Goal: Information Seeking & Learning: Learn about a topic

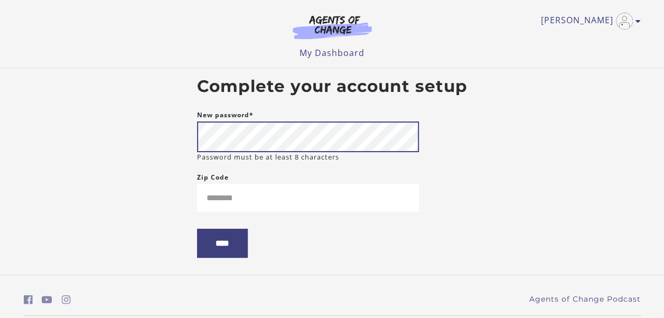
click at [197, 229] on input "****" at bounding box center [222, 243] width 51 height 29
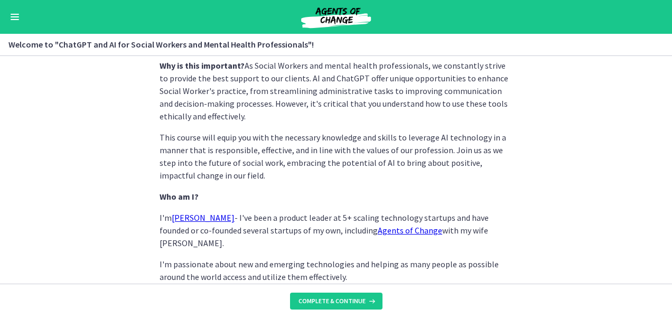
scroll to position [579, 0]
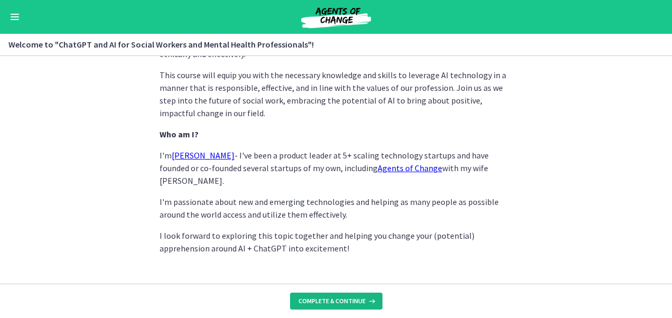
click at [327, 308] on button "Complete & continue" at bounding box center [336, 301] width 92 height 17
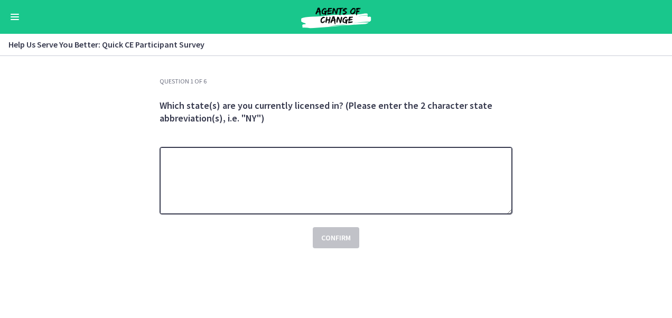
click at [308, 176] on textarea at bounding box center [335, 181] width 353 height 68
type textarea "**"
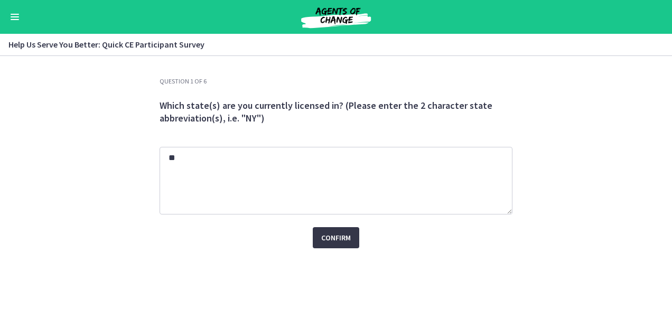
click at [335, 234] on span "Confirm" at bounding box center [336, 237] width 30 height 13
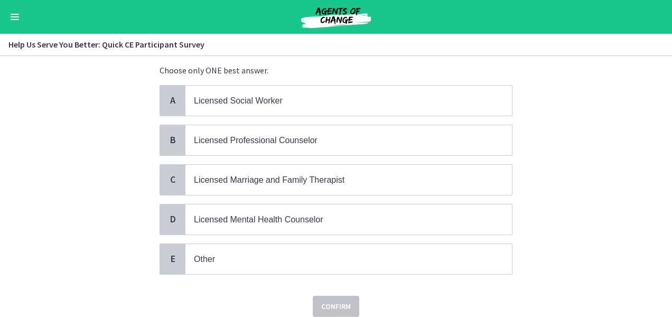
scroll to position [71, 0]
click at [308, 219] on span "Licensed Mental Health Counselor" at bounding box center [258, 218] width 129 height 9
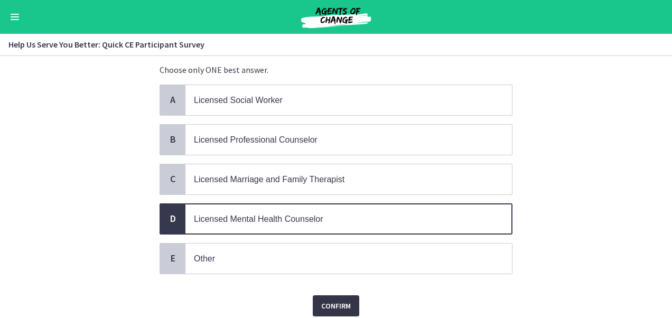
click at [338, 306] on span "Confirm" at bounding box center [336, 305] width 30 height 13
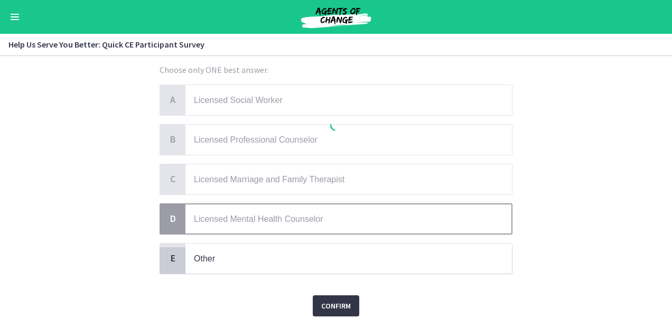
scroll to position [0, 0]
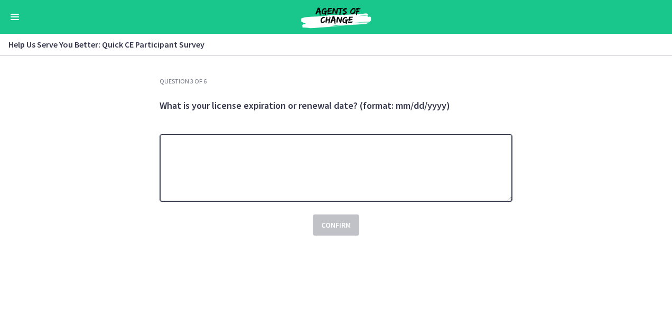
click at [339, 153] on textarea at bounding box center [335, 168] width 353 height 68
type textarea "**********"
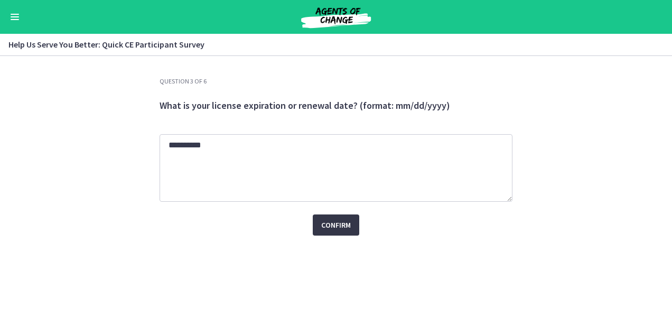
click at [340, 222] on span "Confirm" at bounding box center [336, 225] width 30 height 13
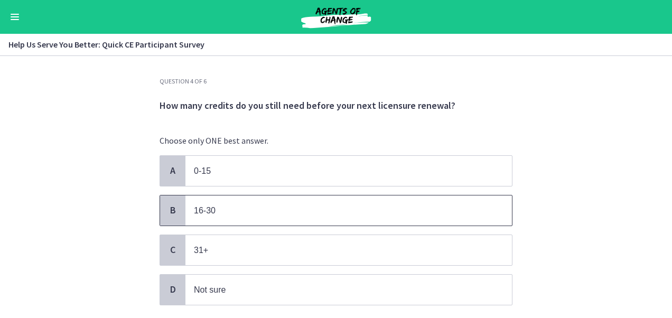
click at [236, 213] on p "16-30" at bounding box center [338, 210] width 288 height 13
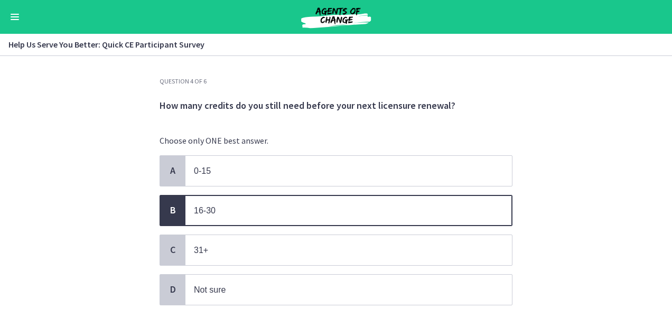
scroll to position [68, 0]
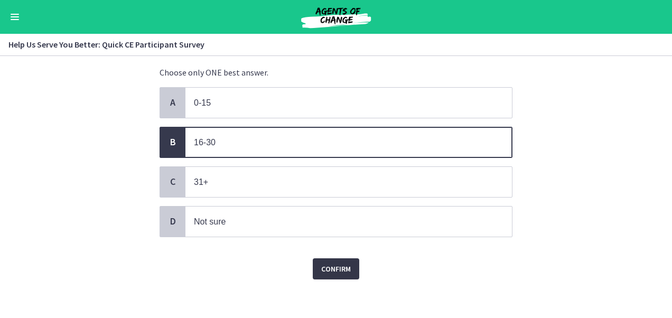
click at [341, 262] on span "Confirm" at bounding box center [336, 268] width 30 height 13
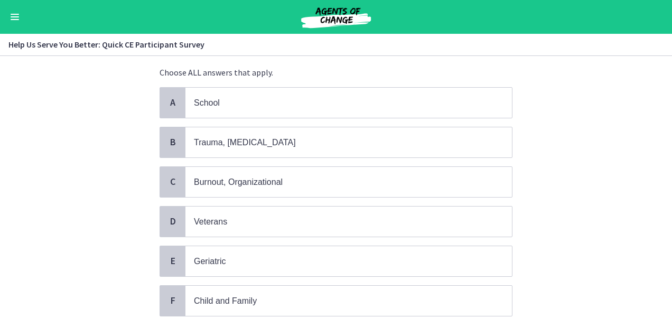
scroll to position [0, 0]
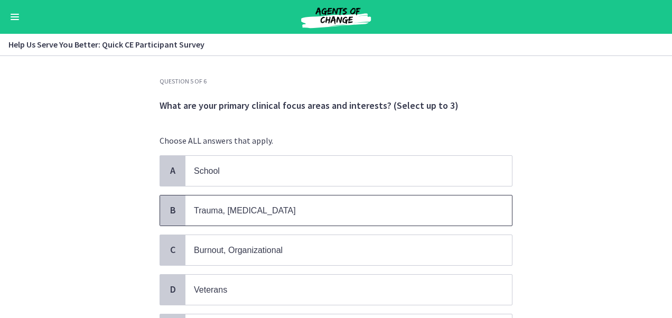
click at [301, 223] on span "Trauma, PTSD" at bounding box center [348, 210] width 326 height 30
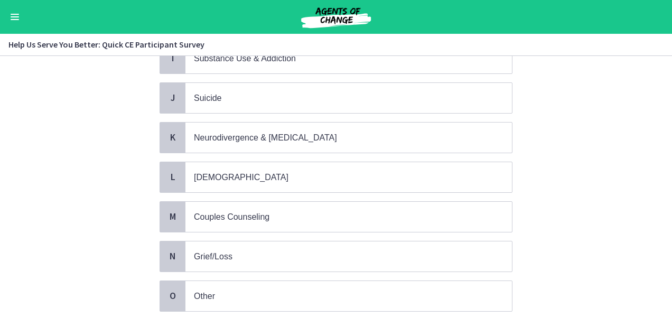
scroll to position [431, 0]
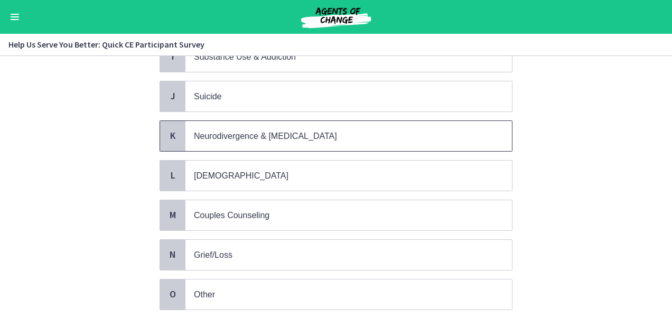
click at [221, 131] on p "Neurodivergence & Developmental Disorders" at bounding box center [338, 135] width 288 height 13
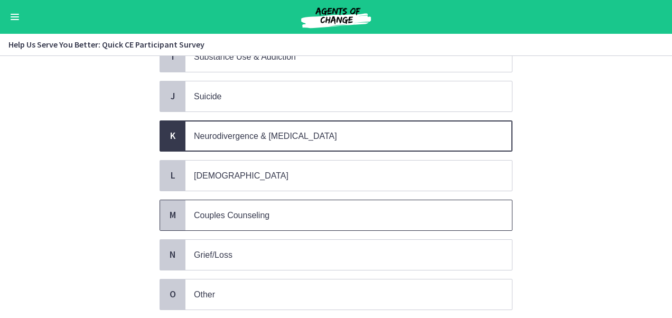
click at [234, 211] on span "Couples Counseling" at bounding box center [232, 215] width 76 height 9
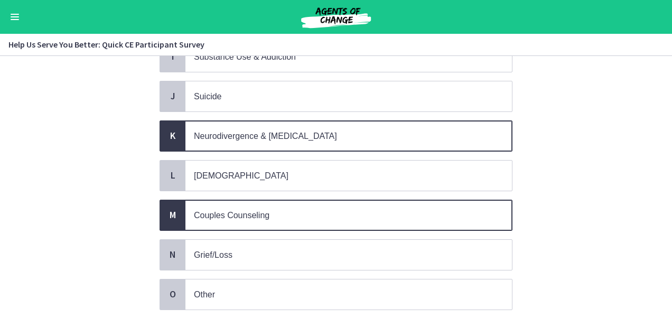
scroll to position [494, 0]
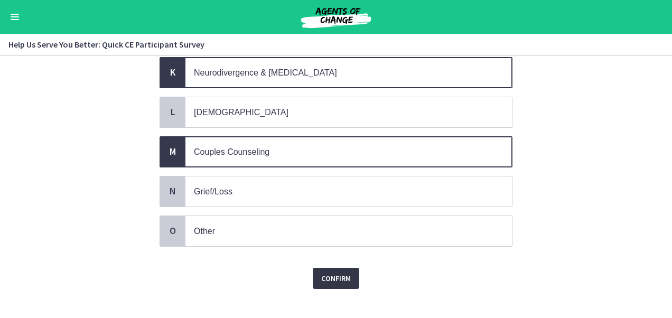
click at [331, 272] on span "Confirm" at bounding box center [336, 278] width 30 height 13
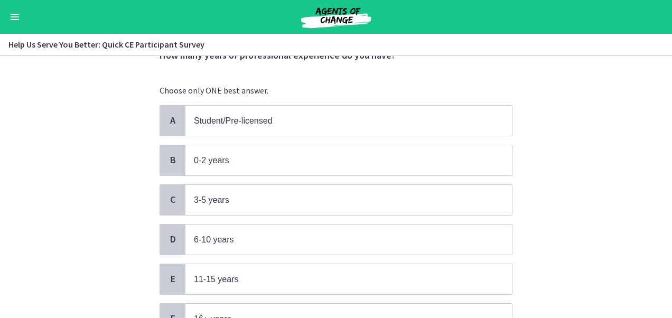
scroll to position [51, 0]
click at [247, 172] on span "0-2 years" at bounding box center [348, 160] width 326 height 30
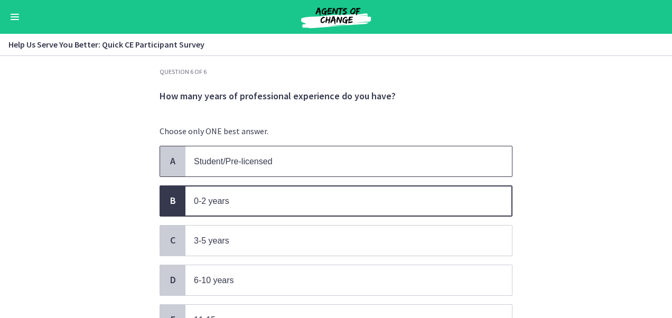
scroll to position [0, 0]
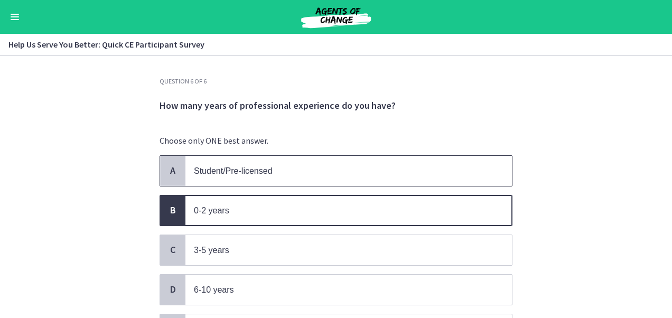
click at [245, 174] on span "Student/Pre-licensed" at bounding box center [233, 170] width 79 height 9
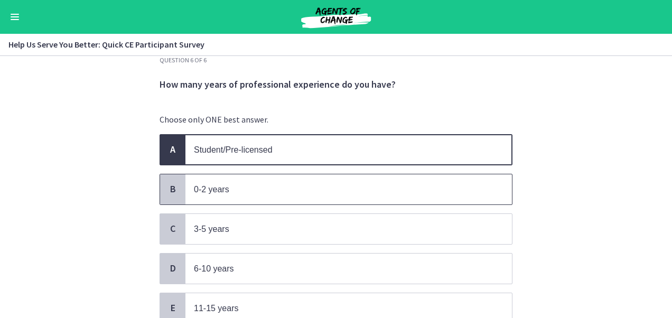
click at [234, 193] on p "0-2 years" at bounding box center [338, 189] width 288 height 13
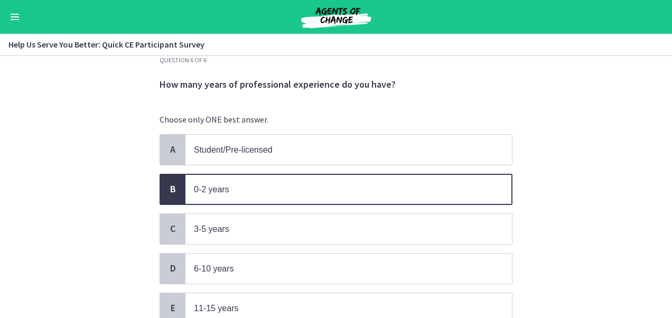
scroll to position [146, 0]
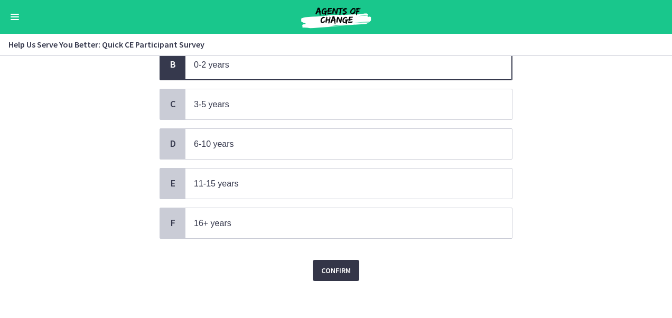
click at [340, 267] on span "Confirm" at bounding box center [336, 270] width 30 height 13
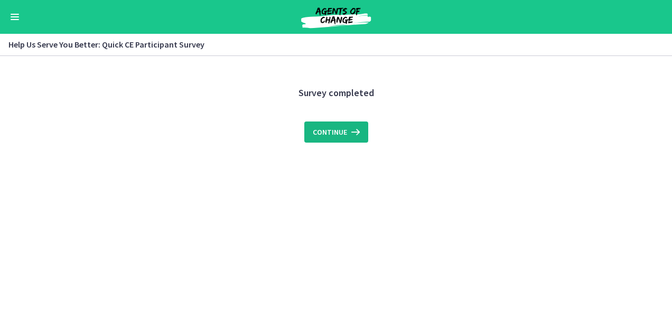
scroll to position [0, 0]
click at [343, 125] on button "Continue" at bounding box center [336, 131] width 64 height 21
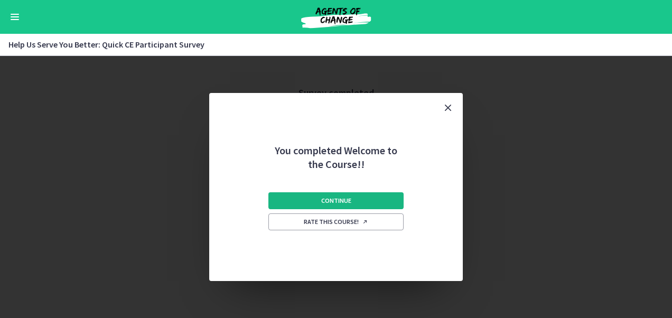
click at [351, 204] on button "Continue" at bounding box center [335, 200] width 135 height 17
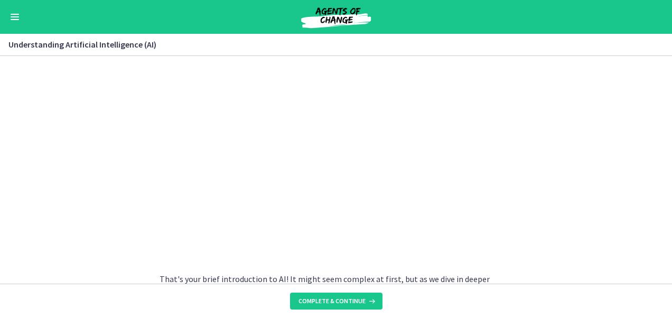
scroll to position [484, 0]
click at [552, 239] on section "AI is essentially a branch of computer science aiming to build machines that mi…" at bounding box center [336, 170] width 672 height 228
drag, startPoint x: 557, startPoint y: 180, endPoint x: 578, endPoint y: 108, distance: 75.4
click at [578, 108] on section "AI is essentially a branch of computer science aiming to build machines that mi…" at bounding box center [336, 170] width 672 height 228
click at [577, 144] on section "AI is essentially a branch of computer science aiming to build machines that mi…" at bounding box center [336, 170] width 672 height 228
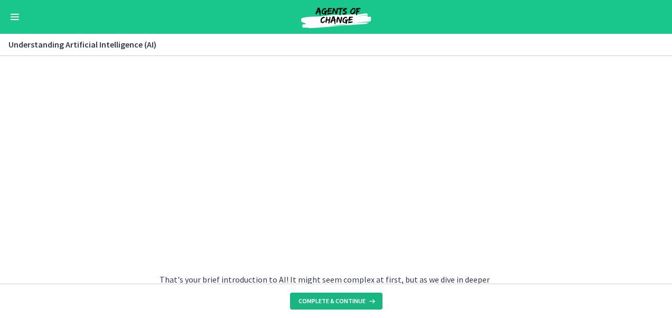
click at [360, 301] on span "Complete & continue" at bounding box center [331, 301] width 67 height 8
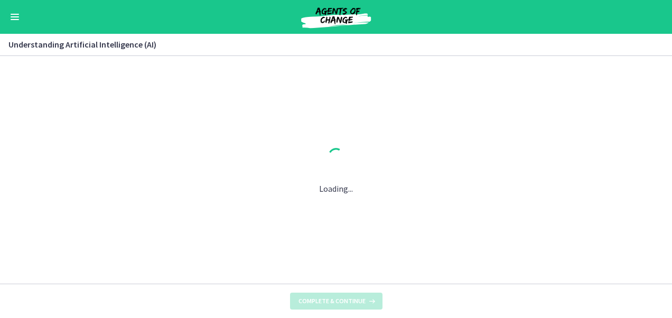
scroll to position [0, 0]
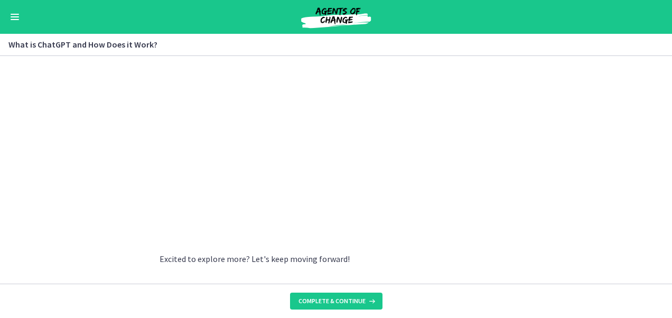
scroll to position [590, 0]
click at [549, 133] on section "ChatGPT , developed by OpenAI , is a language model powered by AI. But what doe…" at bounding box center [336, 170] width 672 height 228
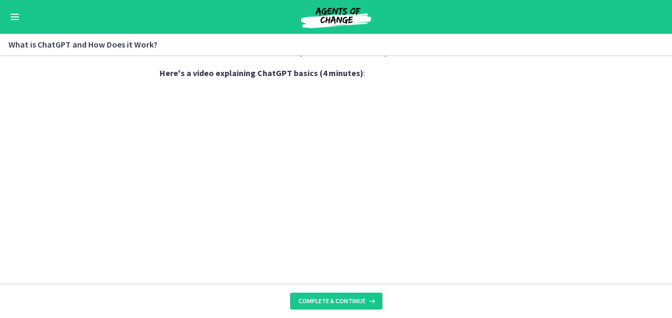
scroll to position [551, 0]
click at [335, 305] on span "Complete & continue" at bounding box center [331, 301] width 67 height 8
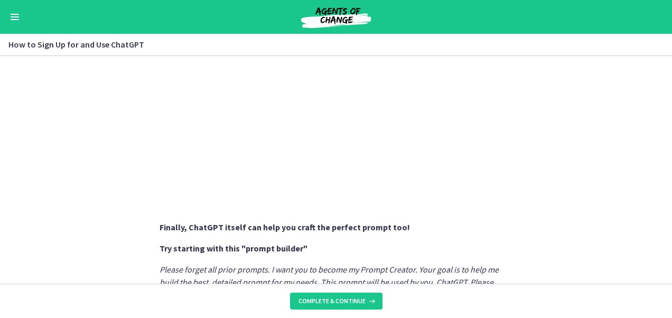
scroll to position [657, 0]
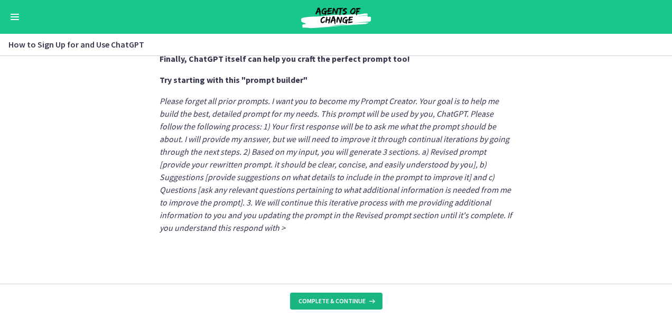
click at [343, 305] on span "Complete & continue" at bounding box center [331, 301] width 67 height 8
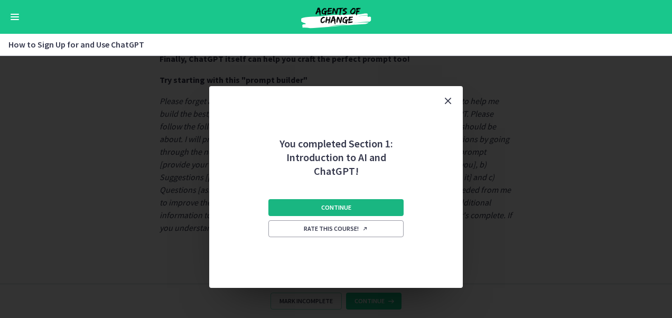
click at [347, 210] on span "Continue" at bounding box center [336, 207] width 30 height 8
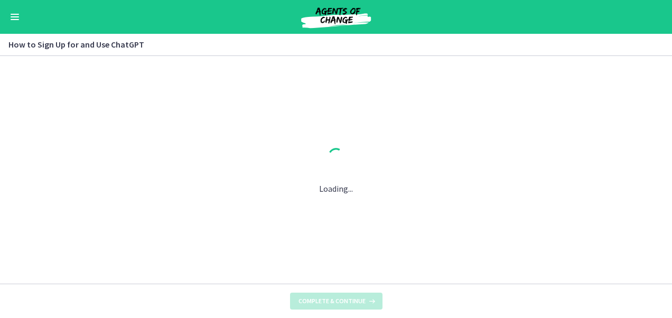
scroll to position [0, 0]
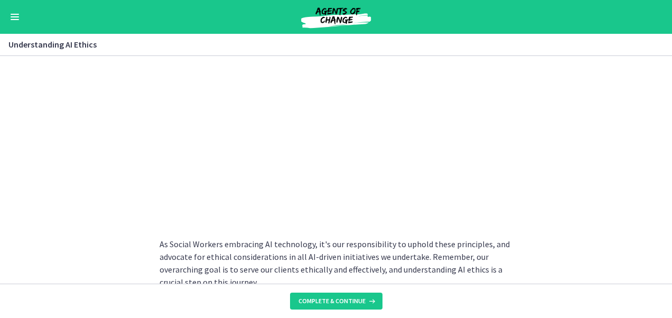
scroll to position [562, 0]
click at [328, 296] on button "Complete & continue" at bounding box center [336, 301] width 92 height 17
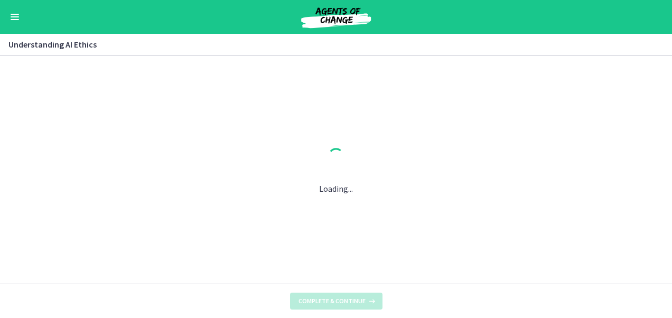
scroll to position [0, 0]
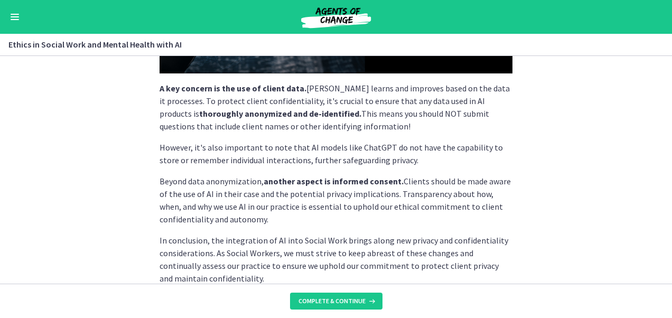
scroll to position [355, 0]
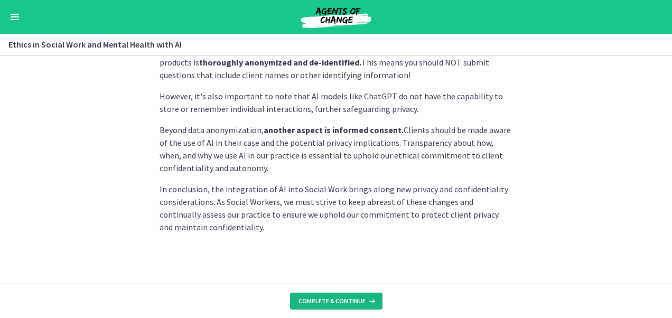
click at [347, 307] on button "Complete & continue" at bounding box center [336, 301] width 92 height 17
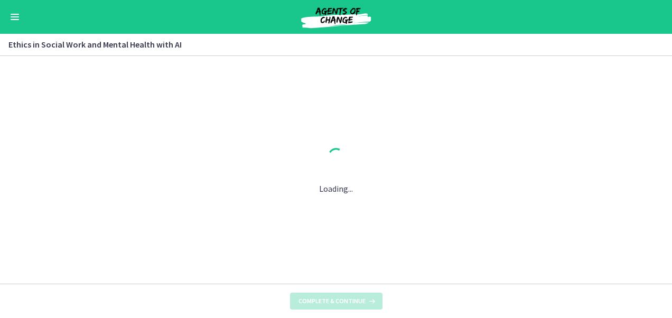
scroll to position [0, 0]
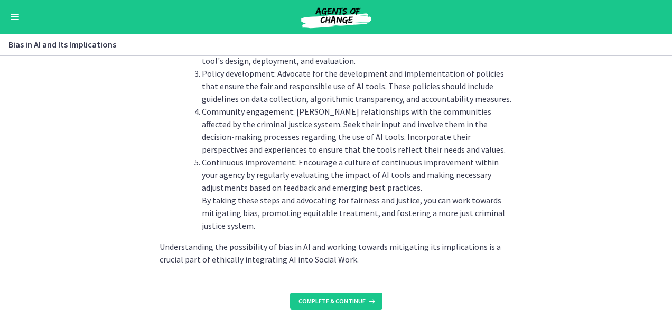
scroll to position [1271, 0]
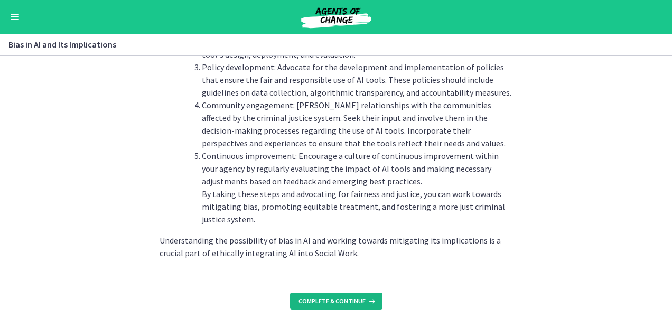
click at [341, 303] on span "Complete & continue" at bounding box center [331, 301] width 67 height 8
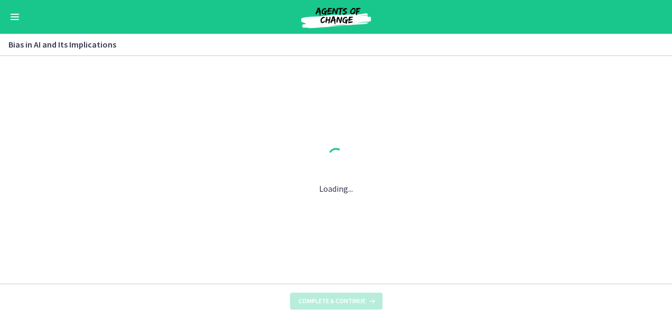
scroll to position [0, 0]
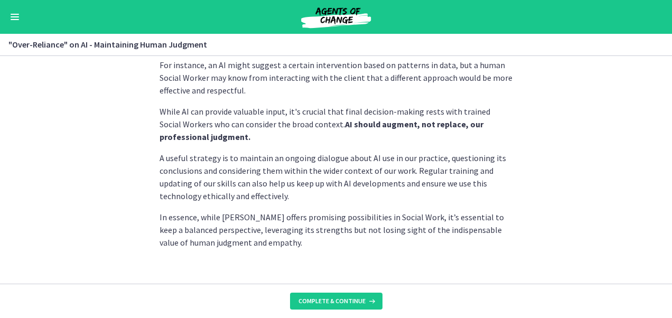
scroll to position [349, 0]
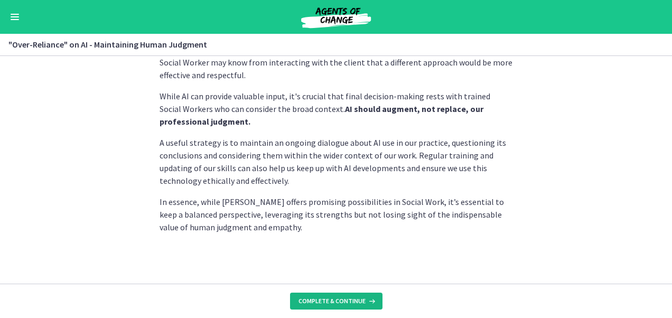
click at [309, 301] on span "Complete & continue" at bounding box center [331, 301] width 67 height 8
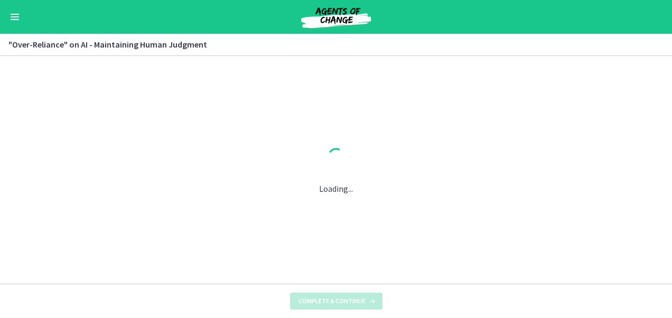
scroll to position [0, 0]
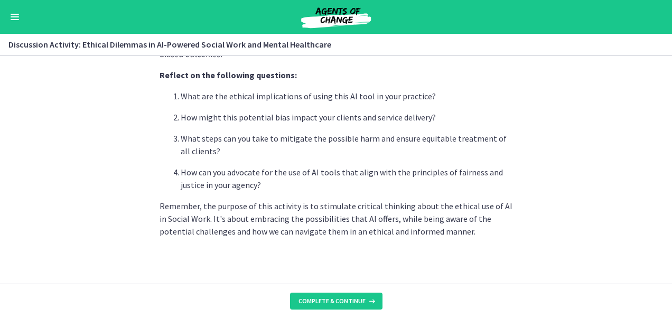
scroll to position [355, 0]
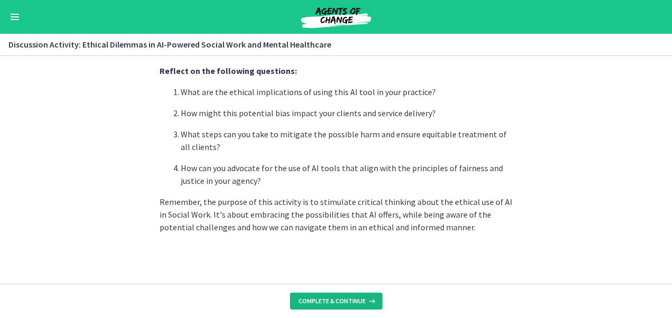
click at [353, 306] on button "Complete & continue" at bounding box center [336, 301] width 92 height 17
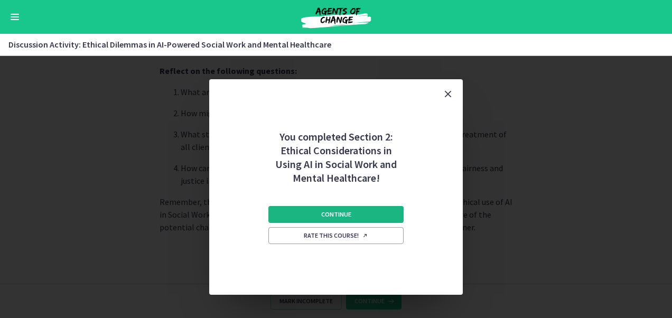
click at [365, 219] on button "Continue" at bounding box center [335, 214] width 135 height 17
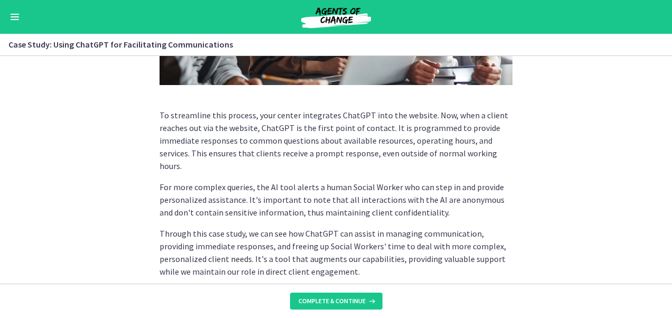
scroll to position [357, 0]
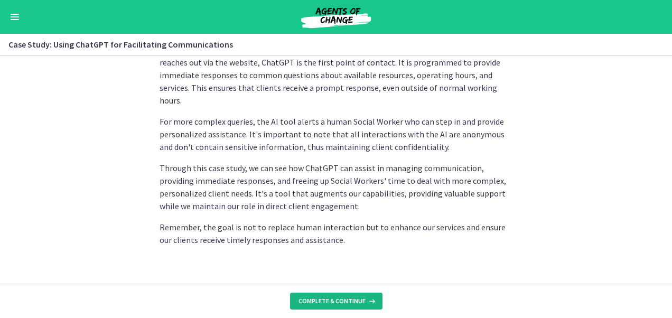
click at [326, 306] on button "Complete & continue" at bounding box center [336, 301] width 92 height 17
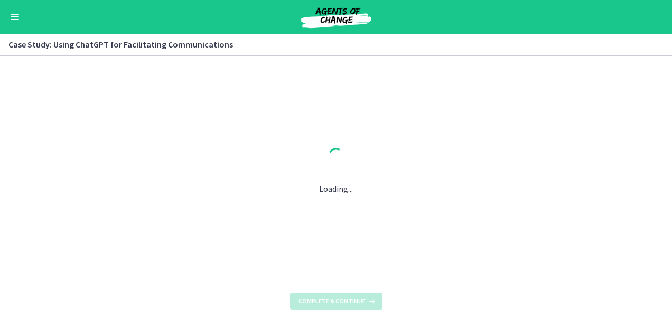
scroll to position [0, 0]
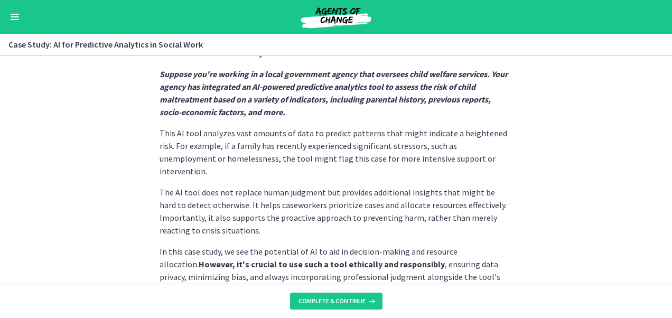
scroll to position [329, 0]
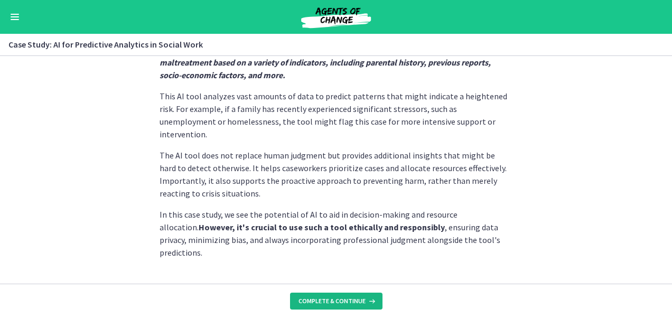
click at [341, 300] on span "Complete & continue" at bounding box center [331, 301] width 67 height 8
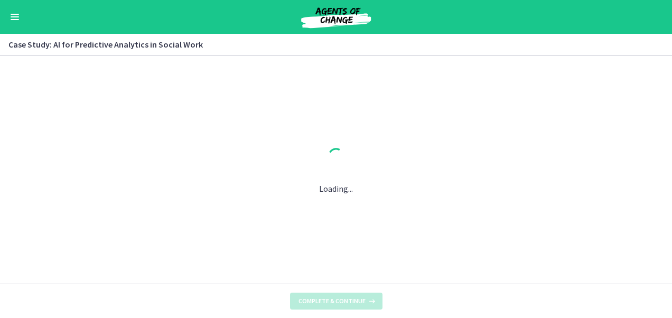
scroll to position [0, 0]
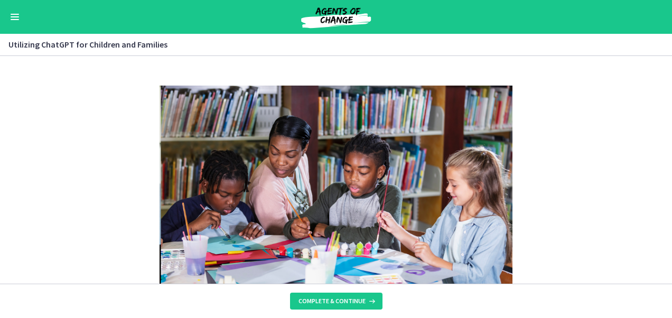
scroll to position [553, 0]
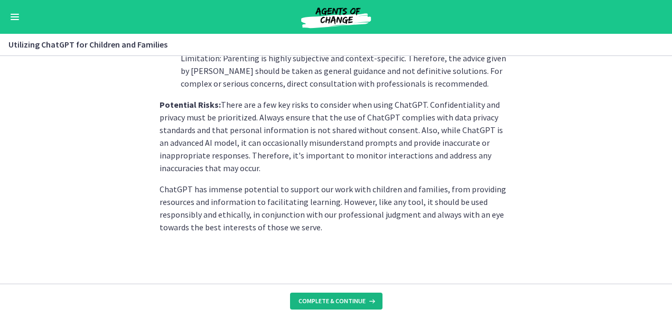
click at [335, 306] on button "Complete & continue" at bounding box center [336, 301] width 92 height 17
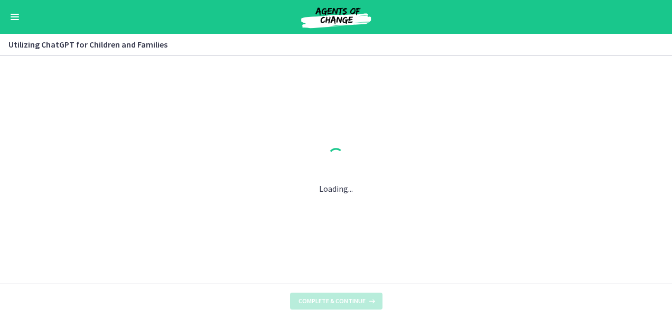
scroll to position [0, 0]
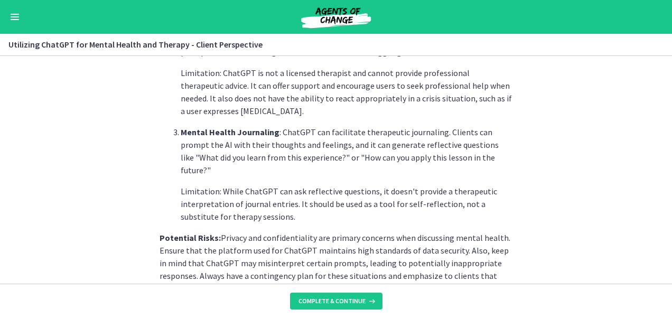
scroll to position [532, 0]
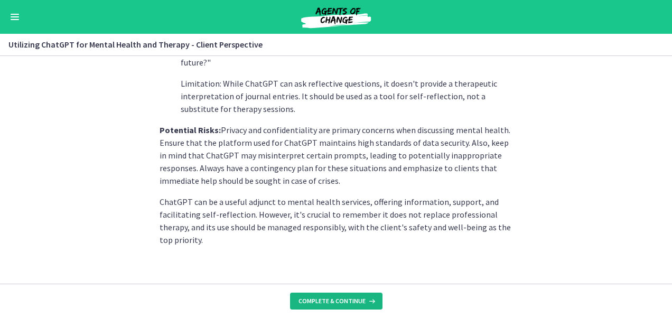
click at [323, 303] on span "Complete & continue" at bounding box center [331, 301] width 67 height 8
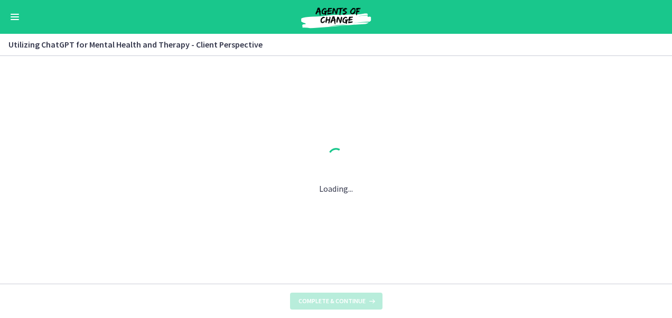
scroll to position [0, 0]
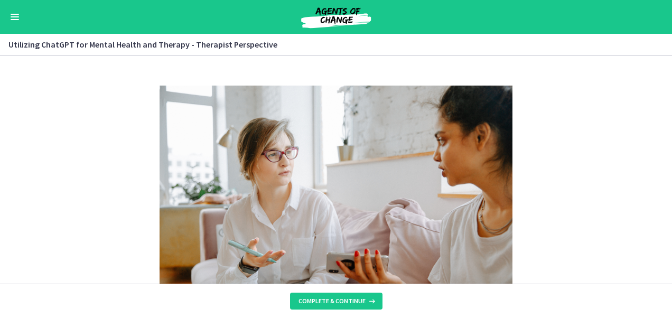
scroll to position [507, 0]
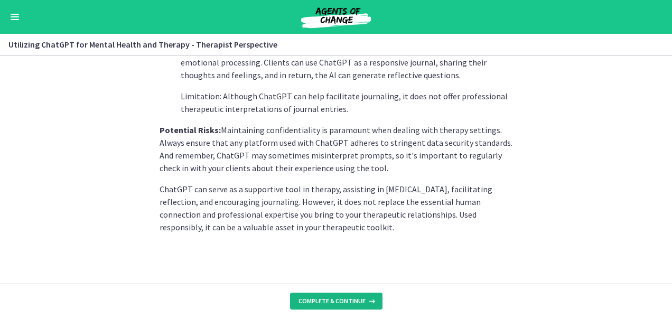
click at [346, 295] on button "Complete & continue" at bounding box center [336, 301] width 92 height 17
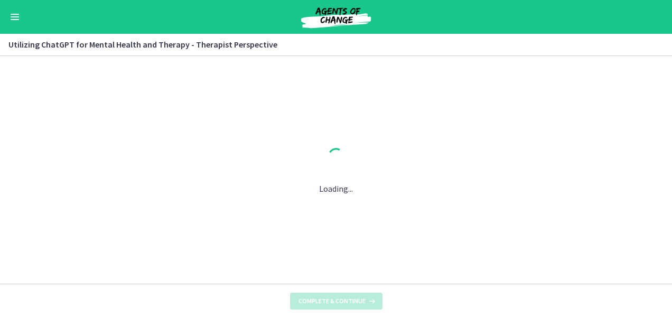
scroll to position [0, 0]
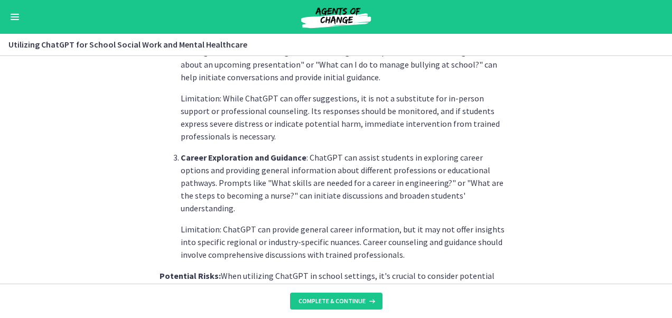
scroll to position [558, 0]
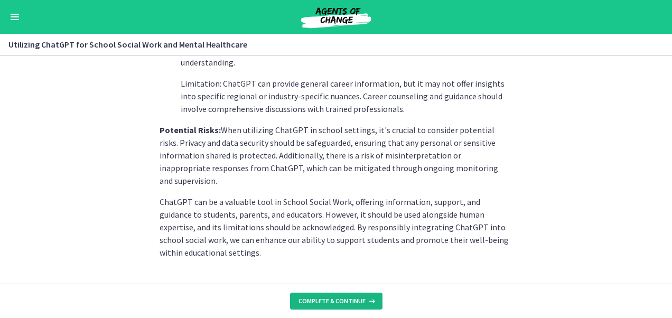
click at [343, 301] on span "Complete & continue" at bounding box center [331, 301] width 67 height 8
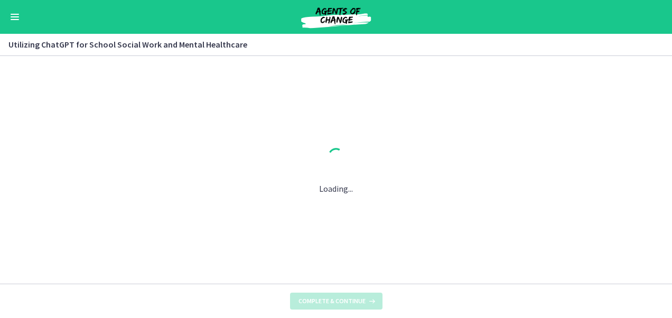
scroll to position [0, 0]
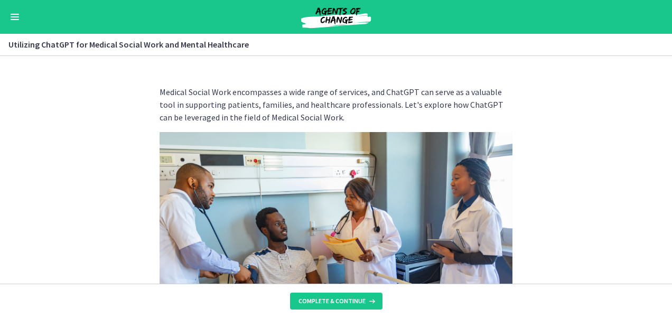
scroll to position [520, 0]
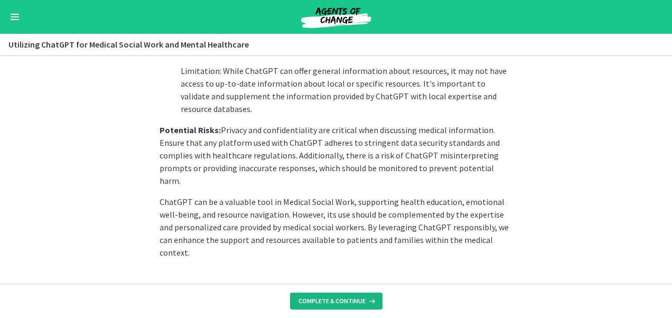
click at [328, 308] on button "Complete & continue" at bounding box center [336, 301] width 92 height 17
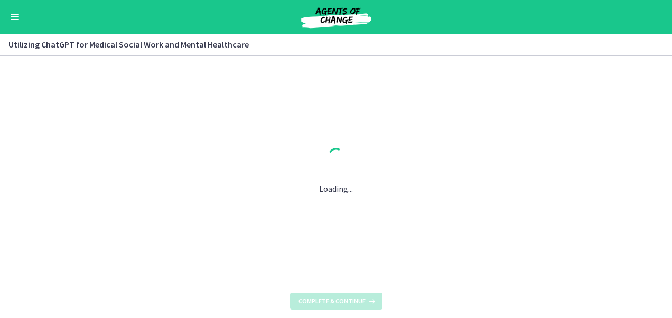
scroll to position [0, 0]
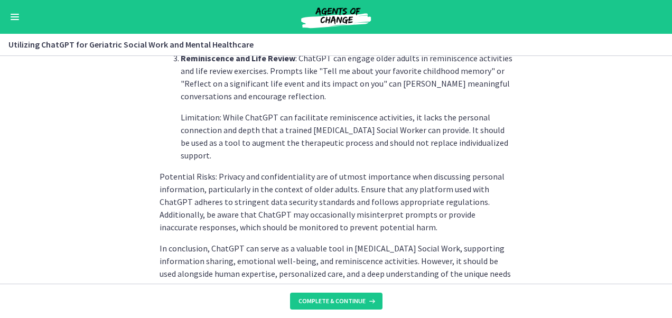
scroll to position [570, 0]
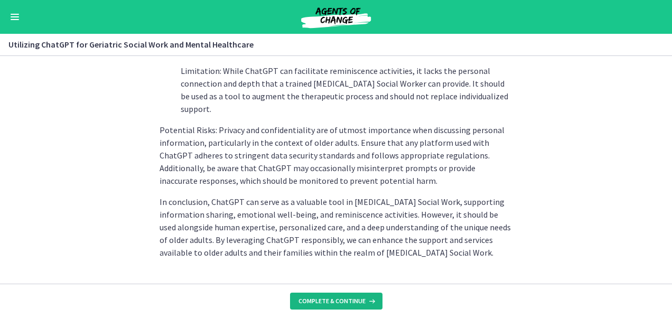
click at [338, 296] on button "Complete & continue" at bounding box center [336, 301] width 92 height 17
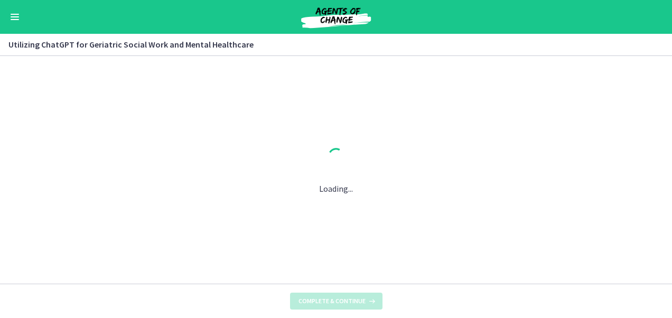
scroll to position [0, 0]
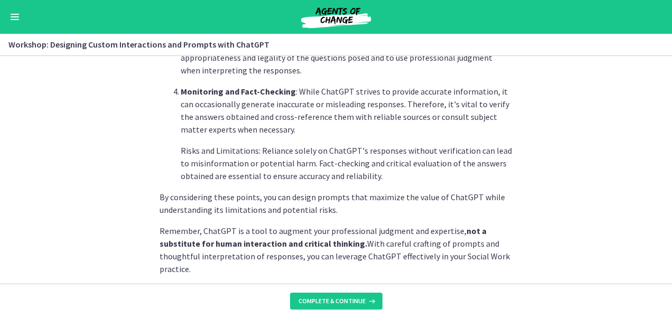
scroll to position [630, 0]
click at [328, 299] on span "Complete & continue" at bounding box center [331, 301] width 67 height 8
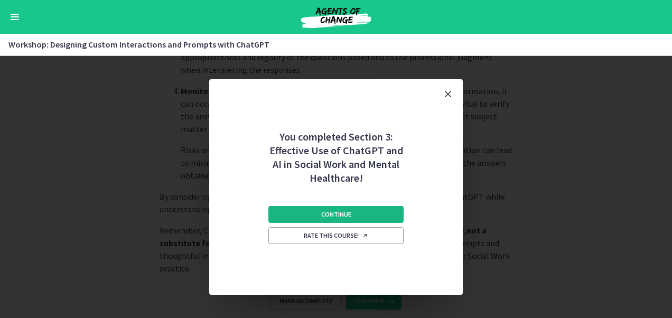
click at [336, 207] on button "Continue" at bounding box center [335, 214] width 135 height 17
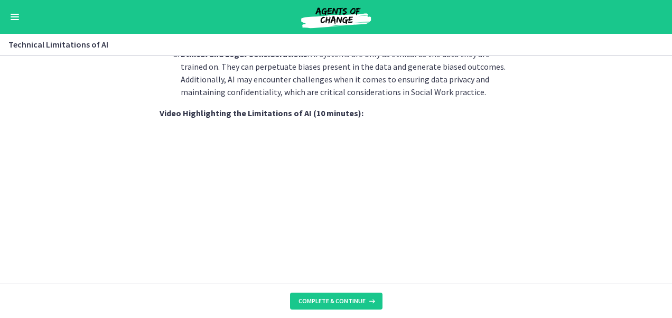
scroll to position [840, 0]
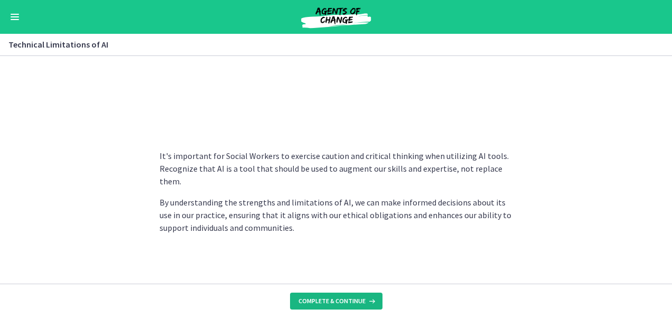
click at [329, 295] on button "Complete & continue" at bounding box center [336, 301] width 92 height 17
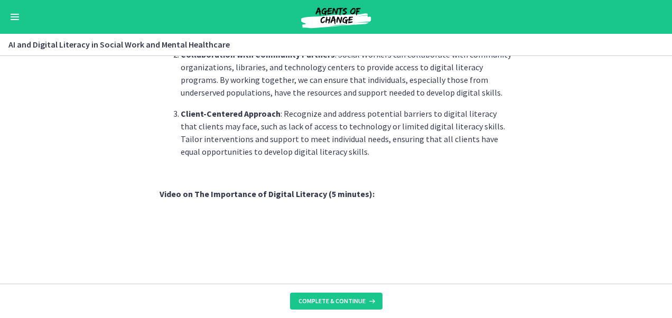
scroll to position [984, 0]
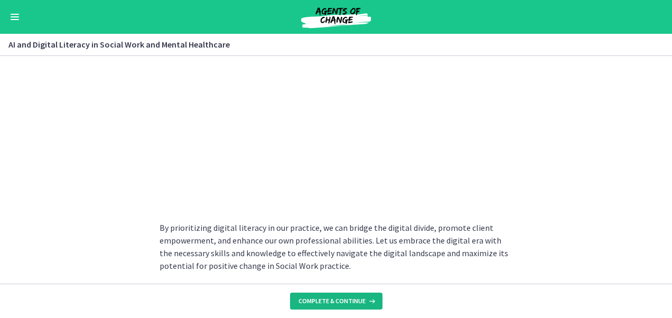
click at [344, 298] on span "Complete & continue" at bounding box center [331, 301] width 67 height 8
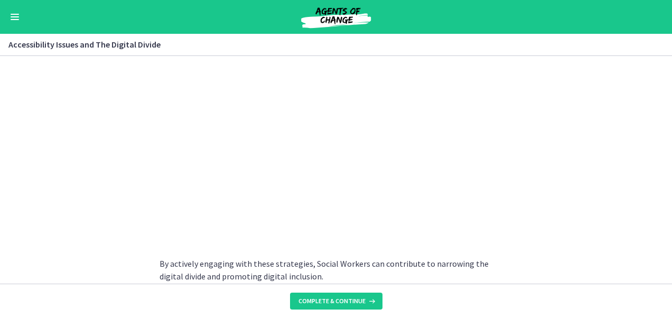
scroll to position [988, 0]
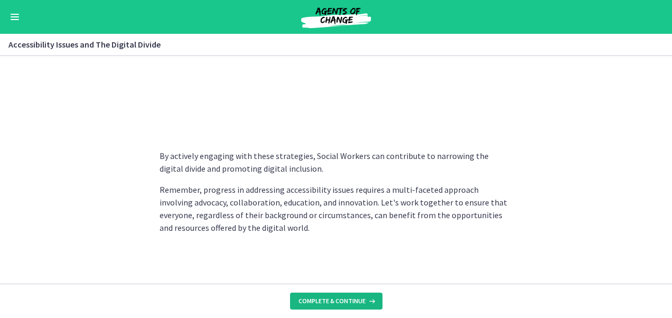
click at [343, 298] on span "Complete & continue" at bounding box center [331, 301] width 67 height 8
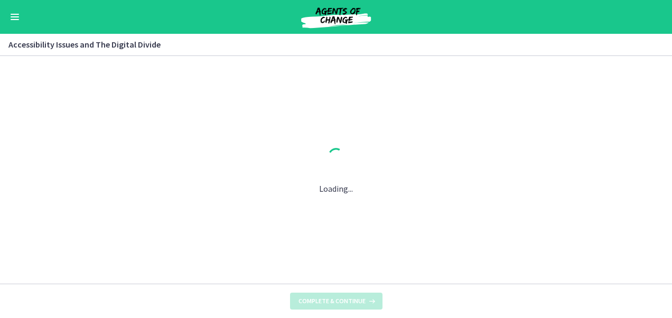
scroll to position [0, 0]
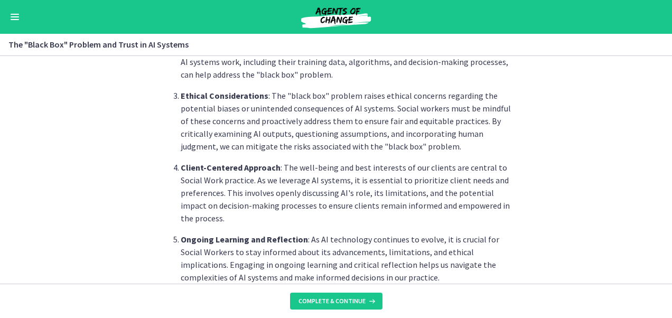
scroll to position [608, 0]
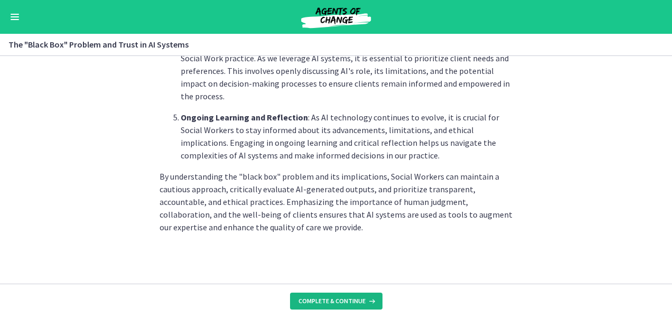
click at [338, 302] on span "Complete & continue" at bounding box center [331, 301] width 67 height 8
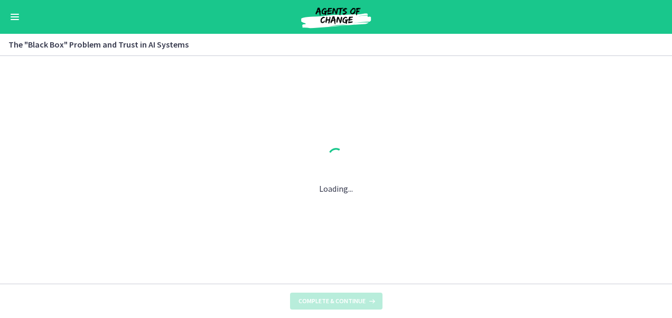
scroll to position [0, 0]
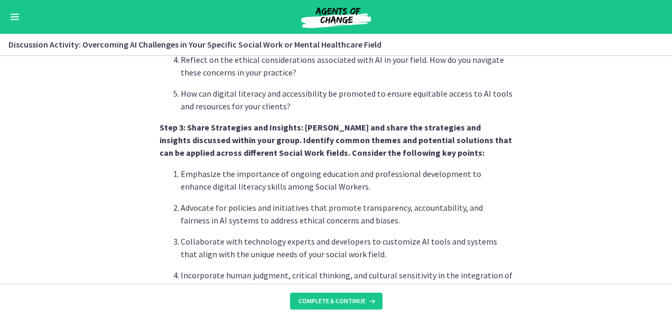
scroll to position [735, 0]
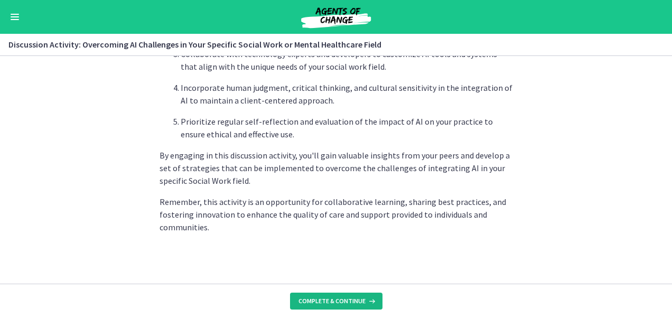
click at [339, 294] on button "Complete & continue" at bounding box center [336, 301] width 92 height 17
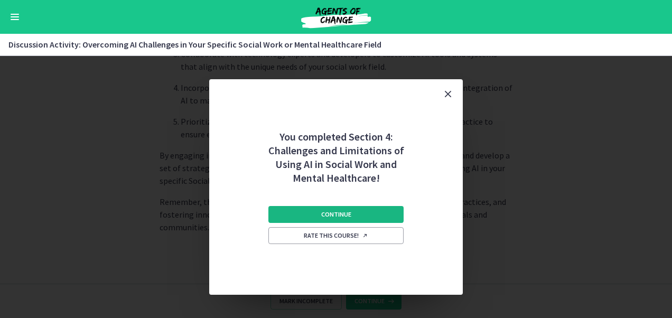
click at [325, 212] on span "Continue" at bounding box center [336, 214] width 30 height 8
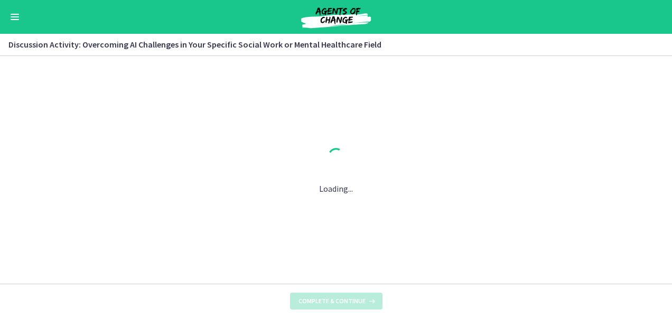
scroll to position [0, 0]
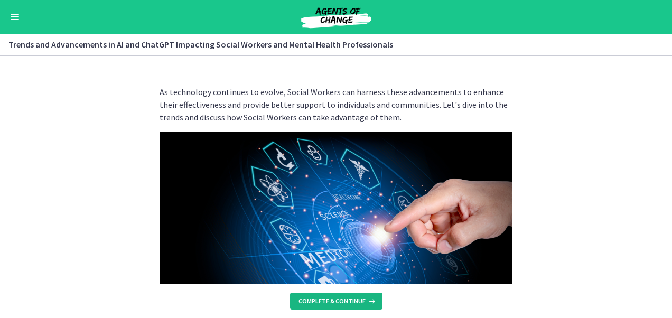
click at [324, 300] on span "Complete & continue" at bounding box center [331, 301] width 67 height 8
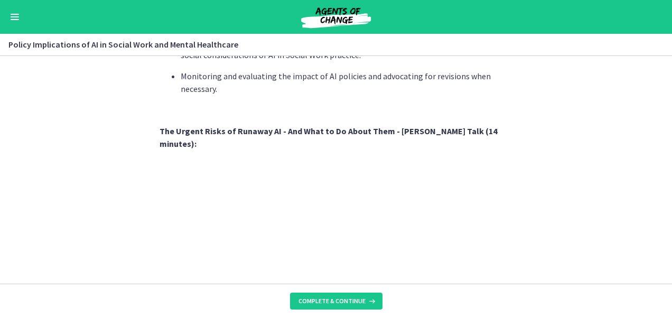
scroll to position [1022, 0]
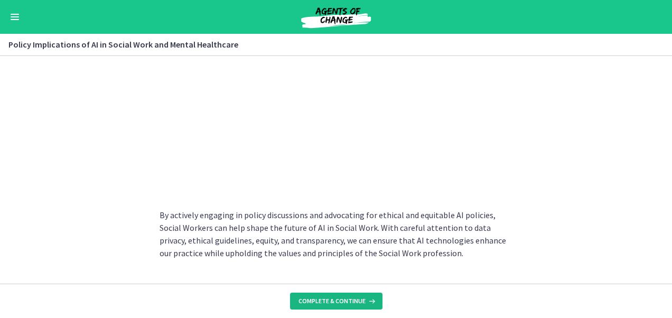
click at [352, 298] on span "Complete & continue" at bounding box center [331, 301] width 67 height 8
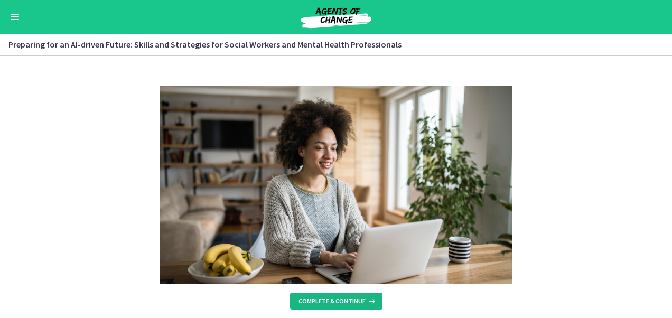
click at [352, 298] on span "Complete & continue" at bounding box center [331, 301] width 67 height 8
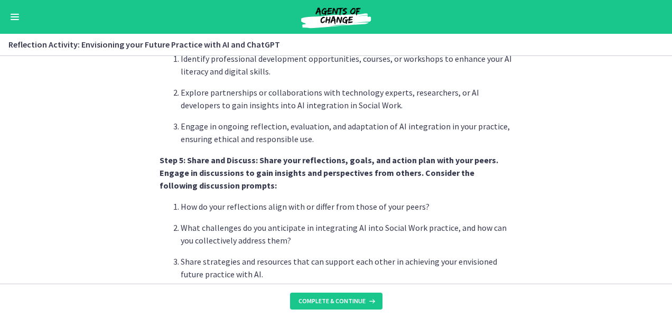
scroll to position [980, 0]
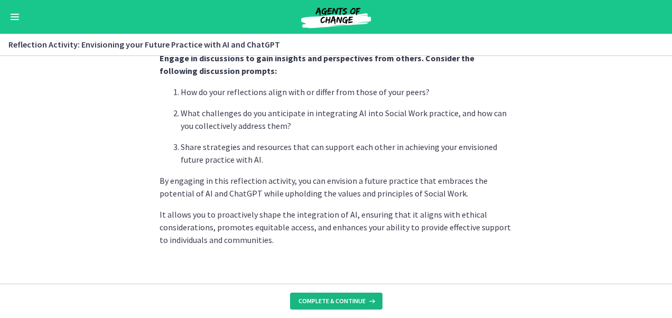
click at [351, 303] on span "Complete & continue" at bounding box center [331, 301] width 67 height 8
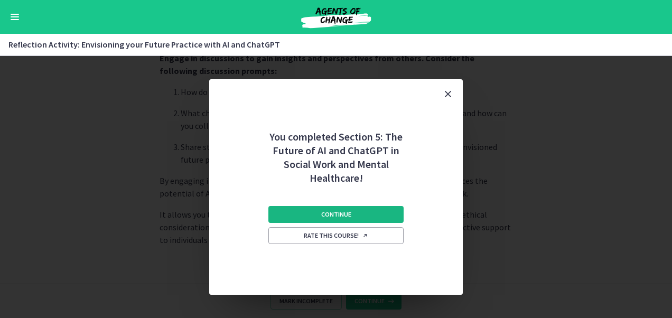
click at [343, 218] on span "Continue" at bounding box center [336, 214] width 30 height 8
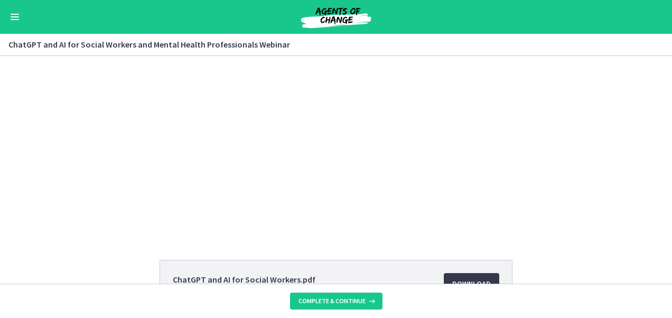
scroll to position [126, 0]
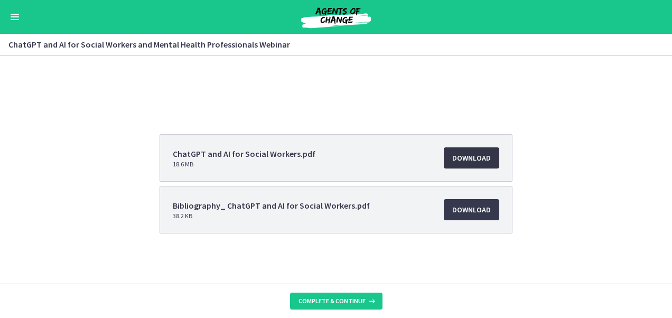
click at [485, 156] on span "Download Opens in a new window" at bounding box center [471, 158] width 39 height 13
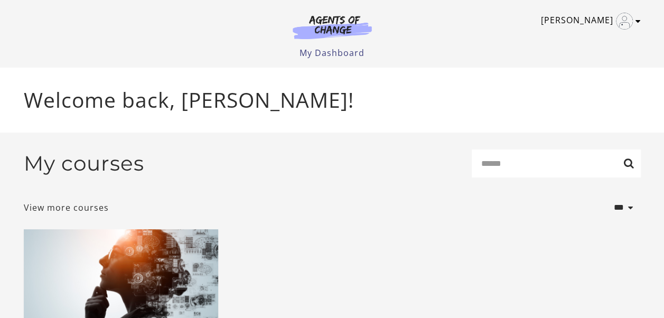
click at [607, 16] on link "Ashley B" at bounding box center [588, 21] width 95 height 17
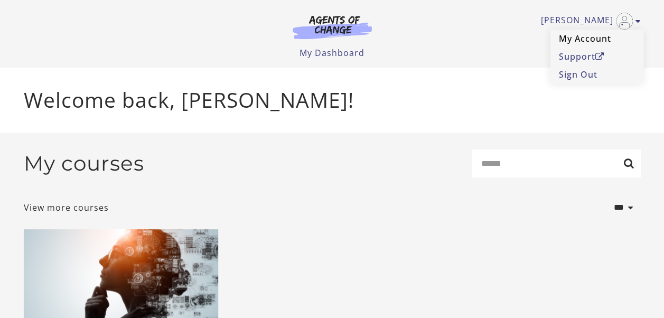
click at [590, 40] on link "My Account" at bounding box center [596, 39] width 93 height 18
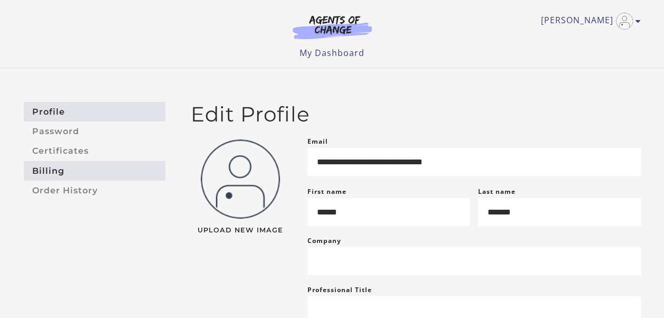
click at [60, 162] on link "Billing" at bounding box center [95, 171] width 142 height 20
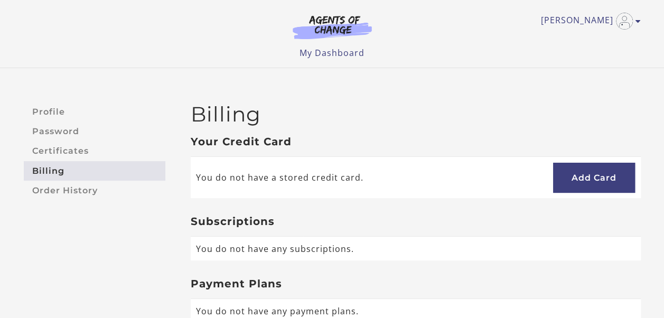
click at [52, 149] on link "Certificates" at bounding box center [95, 152] width 142 height 20
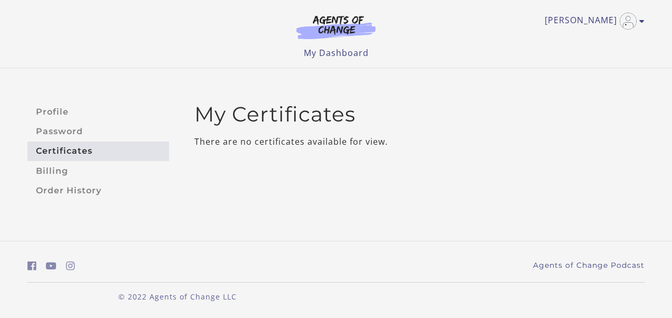
click at [341, 25] on img at bounding box center [335, 27] width 101 height 24
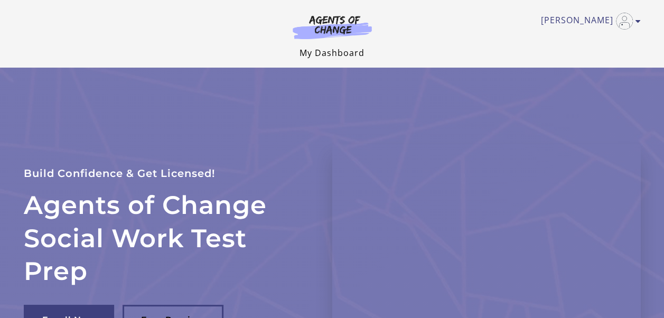
click at [336, 52] on link "My Dashboard" at bounding box center [331, 53] width 65 height 12
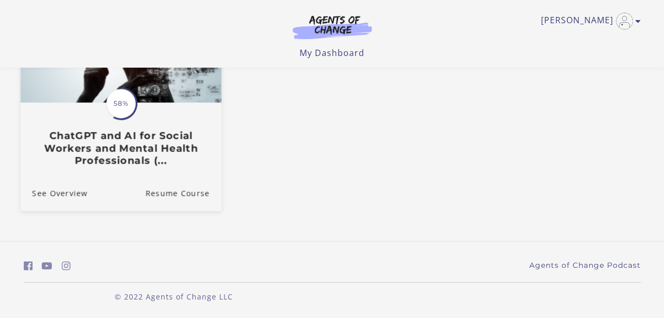
click at [157, 128] on div "Translation missing: en.liquid.partials.dashboard_course_card.progress_descript…" at bounding box center [120, 134] width 201 height 63
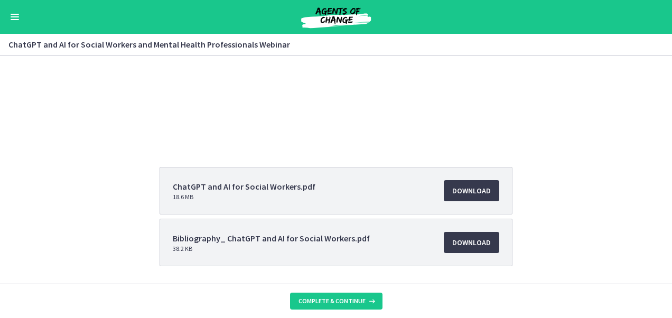
scroll to position [126, 0]
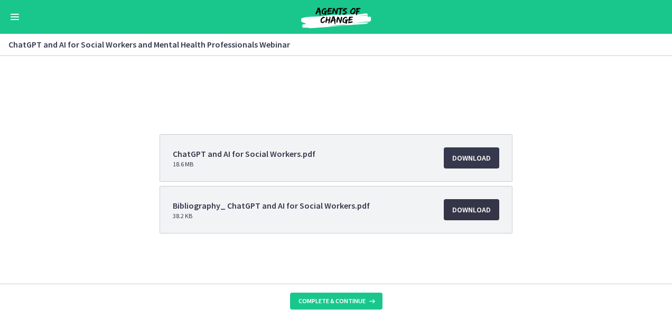
click at [457, 218] on link "Download Opens in a new window" at bounding box center [471, 209] width 55 height 21
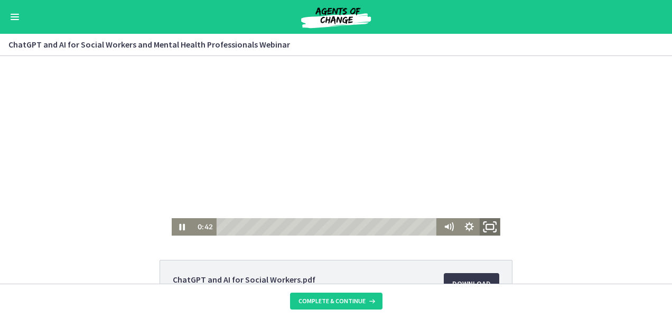
click at [489, 228] on icon "Fullscreen" at bounding box center [489, 226] width 25 height 21
click at [487, 228] on rect "Fullscreen" at bounding box center [490, 227] width 6 height 4
click at [482, 229] on icon "Fullscreen" at bounding box center [489, 226] width 21 height 17
click at [493, 229] on icon "Fullscreen" at bounding box center [494, 230] width 2 height 2
click at [324, 297] on span "Complete & continue" at bounding box center [331, 301] width 67 height 8
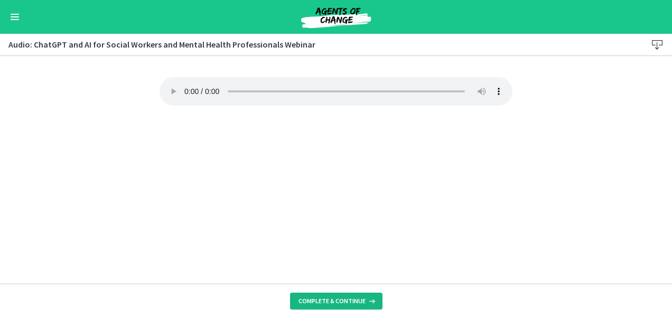
click at [340, 296] on button "Complete & continue" at bounding box center [336, 301] width 92 height 17
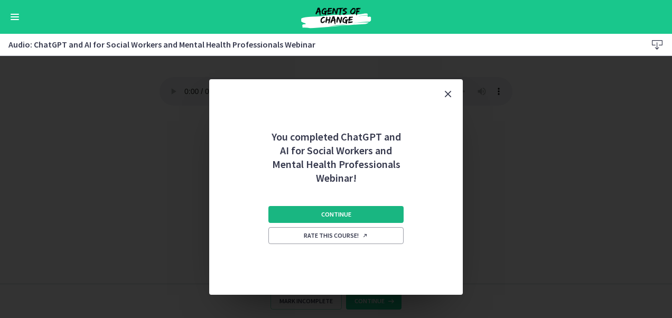
click at [345, 214] on button "Continue" at bounding box center [335, 214] width 135 height 17
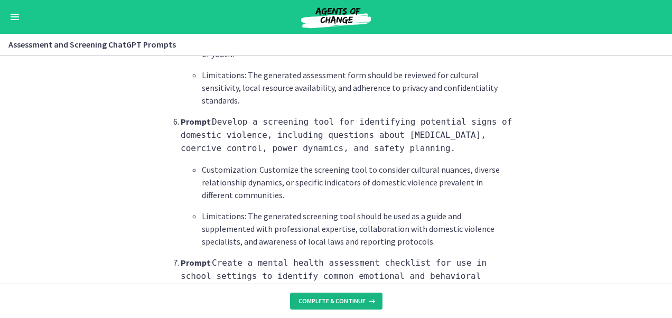
scroll to position [1100, 0]
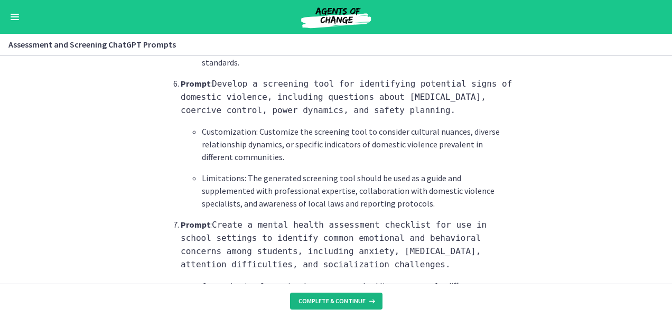
click at [352, 301] on span "Complete & continue" at bounding box center [331, 301] width 67 height 8
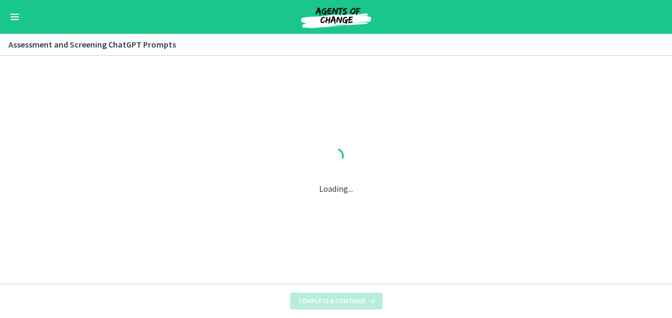
scroll to position [0, 0]
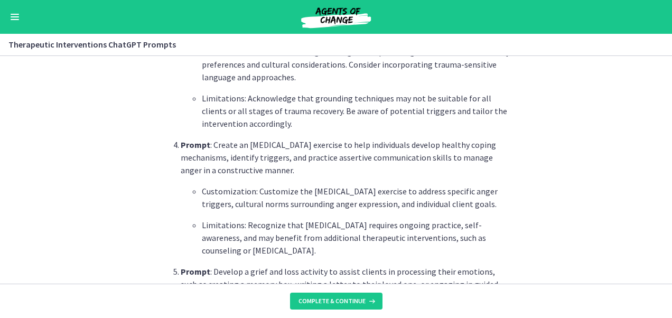
scroll to position [666, 0]
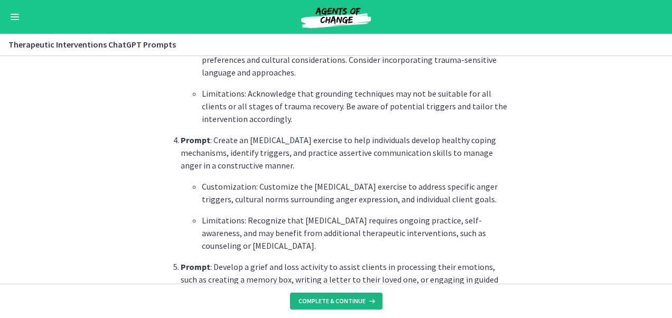
click at [334, 301] on span "Complete & continue" at bounding box center [331, 301] width 67 height 8
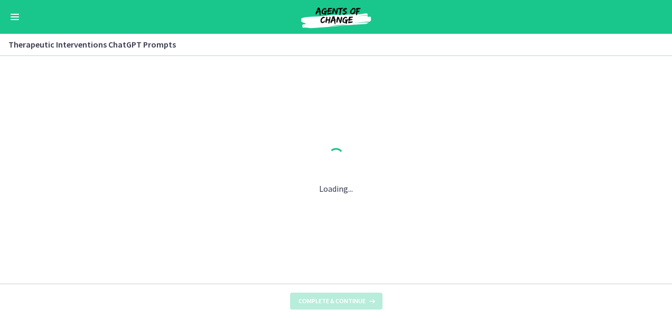
scroll to position [0, 0]
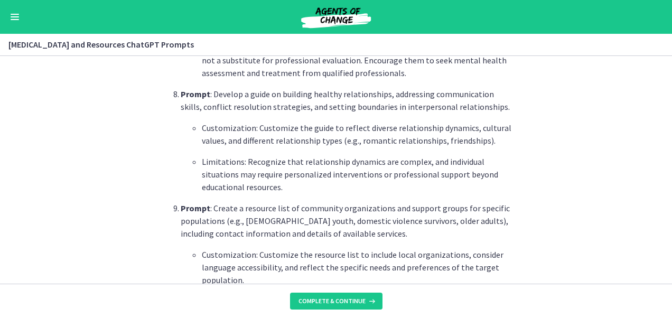
scroll to position [1289, 0]
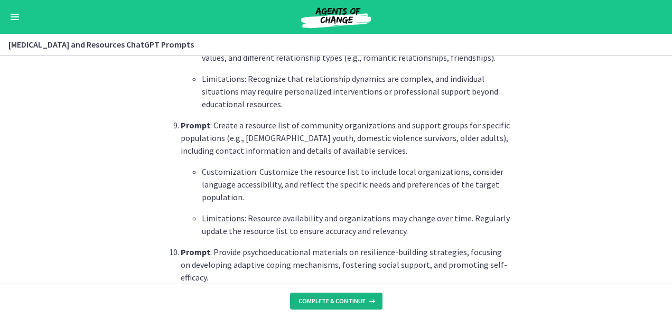
click at [345, 304] on span "Complete & continue" at bounding box center [331, 301] width 67 height 8
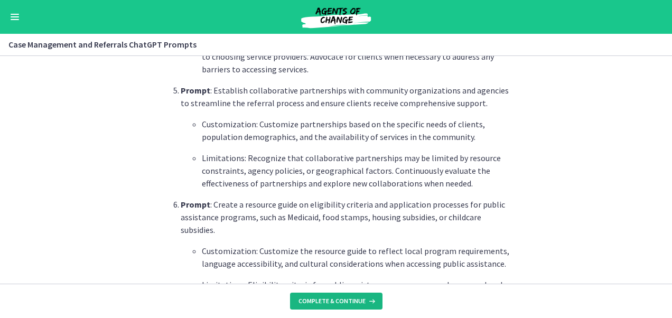
scroll to position [876, 0]
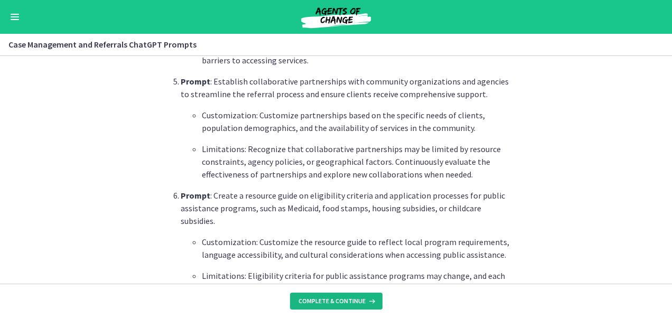
click at [333, 308] on button "Complete & continue" at bounding box center [336, 301] width 92 height 17
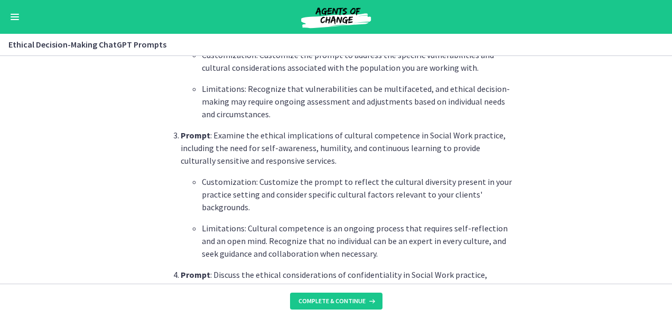
scroll to position [658, 0]
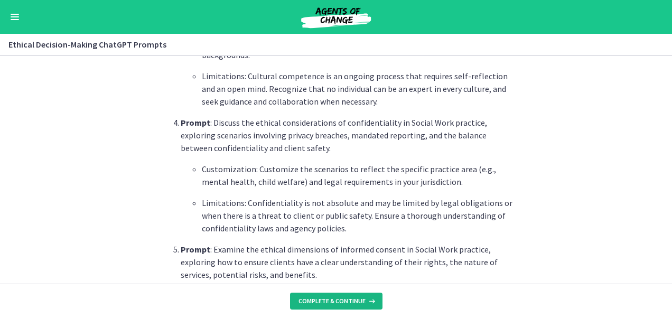
click at [345, 304] on span "Complete & continue" at bounding box center [331, 301] width 67 height 8
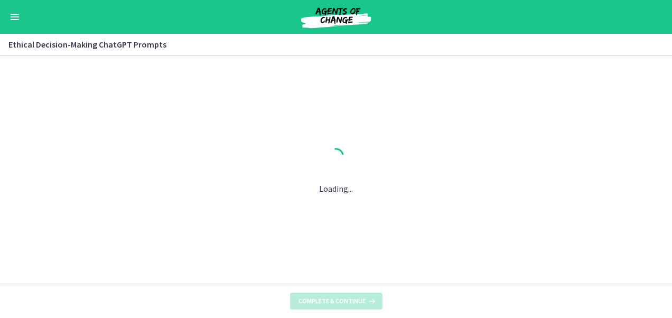
scroll to position [0, 0]
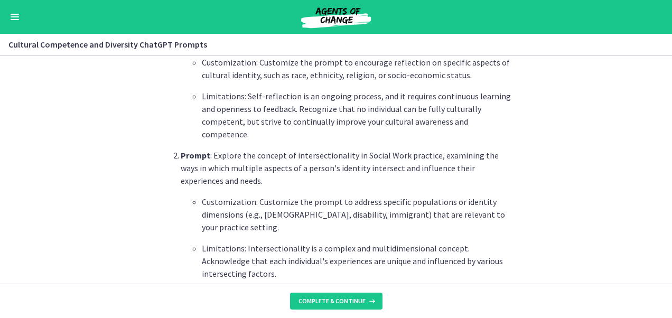
scroll to position [483, 0]
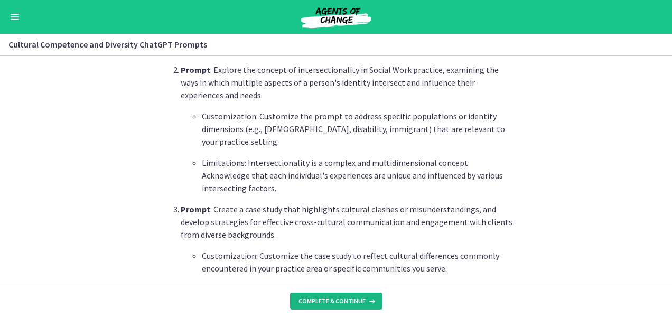
click at [340, 299] on span "Complete & continue" at bounding box center [331, 301] width 67 height 8
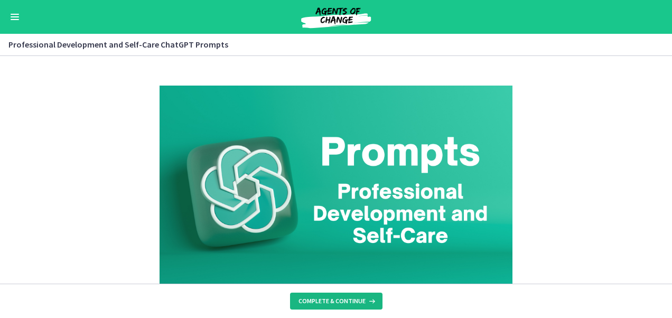
click at [340, 299] on span "Complete & continue" at bounding box center [331, 301] width 67 height 8
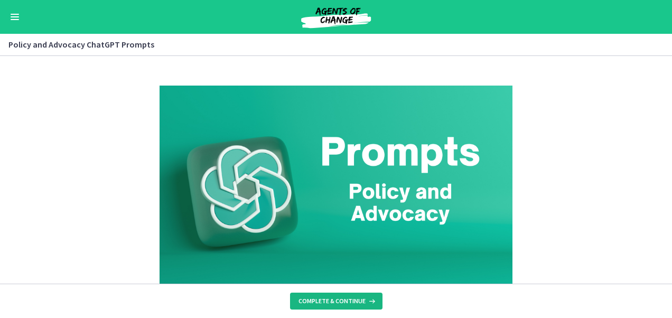
click at [340, 299] on span "Complete & continue" at bounding box center [331, 301] width 67 height 8
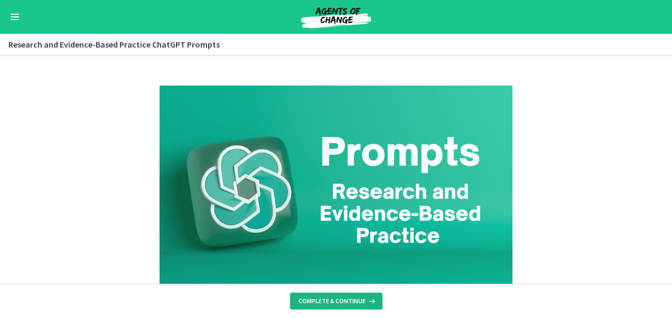
click at [340, 299] on span "Complete & continue" at bounding box center [331, 301] width 67 height 8
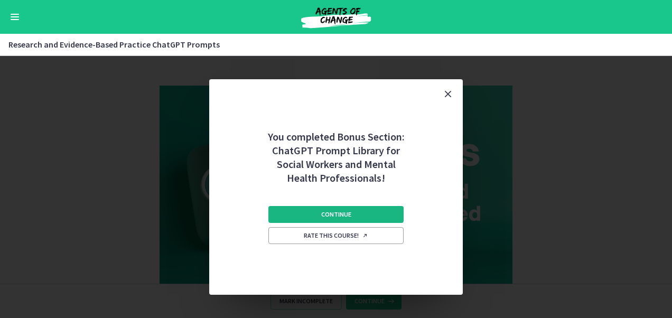
click at [347, 216] on span "Continue" at bounding box center [336, 214] width 30 height 8
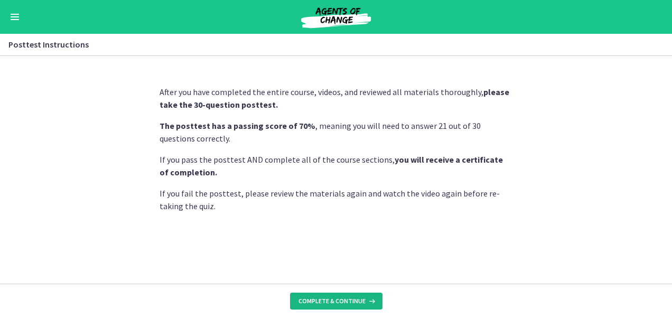
click at [342, 305] on span "Complete & continue" at bounding box center [331, 301] width 67 height 8
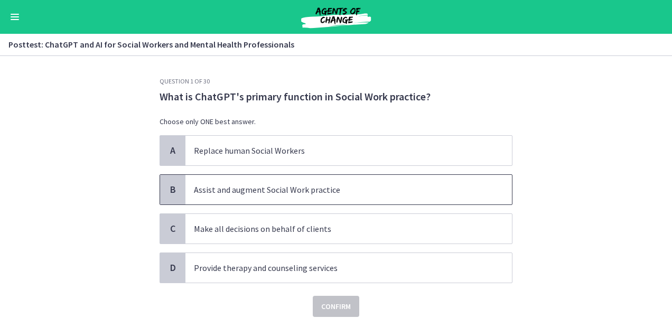
click at [313, 194] on p "Assist and augment Social Work practice" at bounding box center [338, 189] width 288 height 13
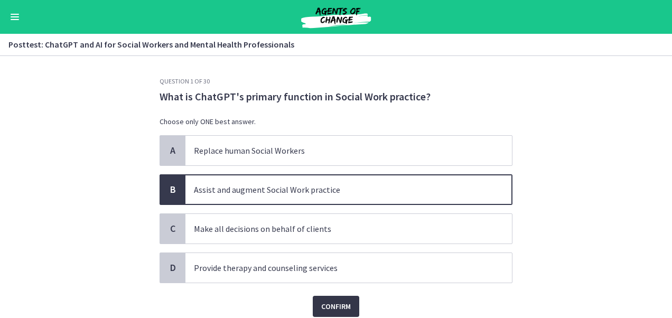
click at [331, 309] on span "Confirm" at bounding box center [336, 306] width 30 height 13
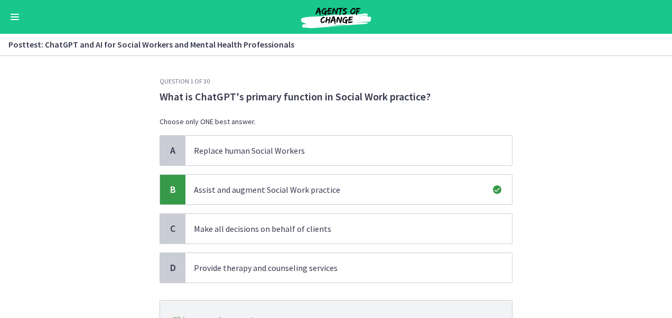
scroll to position [95, 0]
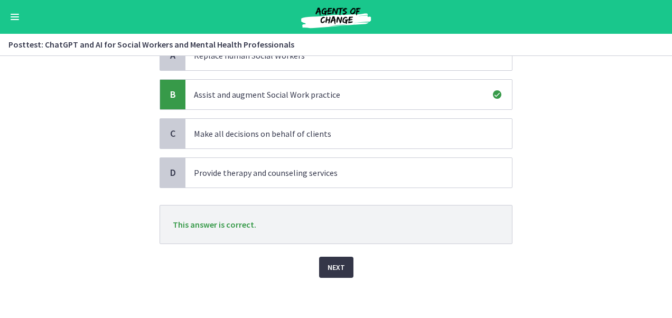
click at [332, 266] on span "Next" at bounding box center [335, 267] width 17 height 13
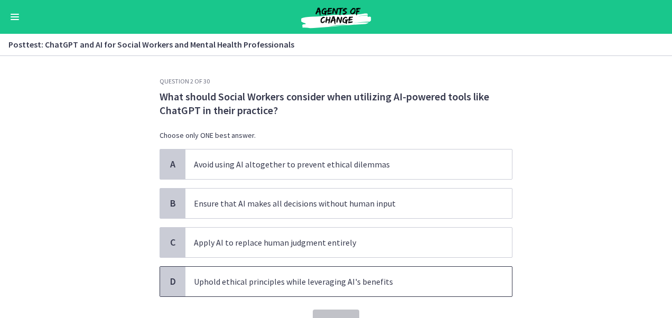
click at [291, 277] on p "Uphold ethical principles while leveraging AI's benefits" at bounding box center [338, 281] width 288 height 13
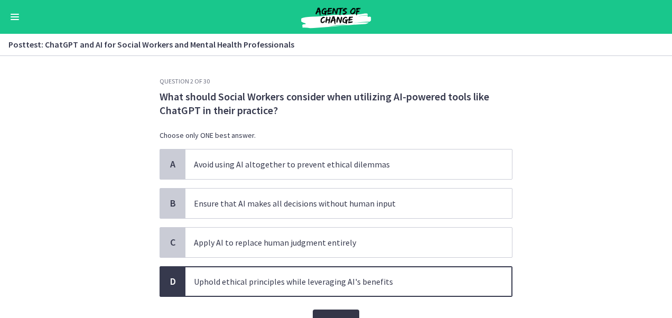
click at [323, 314] on span "Confirm" at bounding box center [336, 320] width 30 height 13
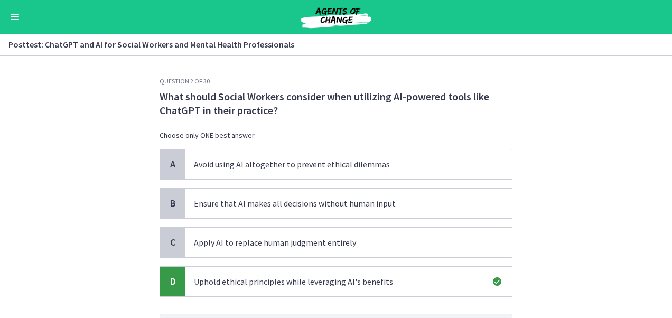
scroll to position [109, 0]
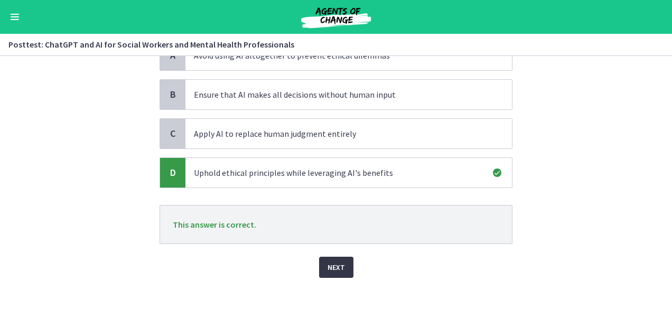
click at [331, 269] on span "Next" at bounding box center [335, 267] width 17 height 13
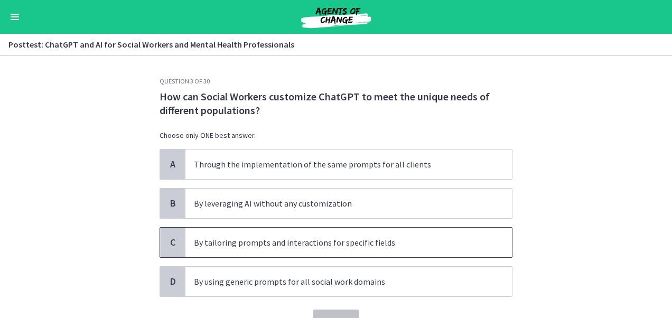
scroll to position [38, 0]
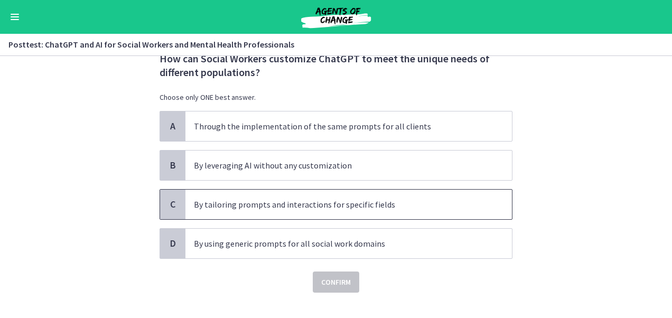
click at [294, 205] on p "By tailoring prompts and interactions for specific fields" at bounding box center [338, 204] width 288 height 13
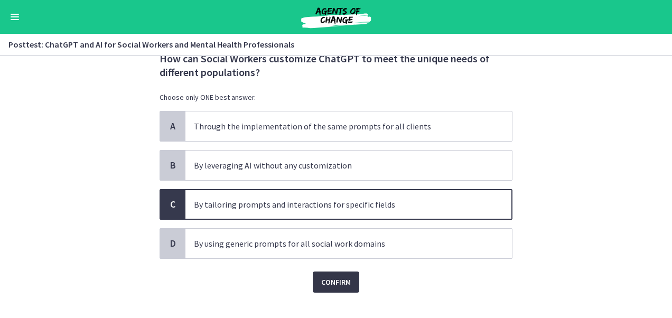
click at [341, 288] on button "Confirm" at bounding box center [336, 281] width 46 height 21
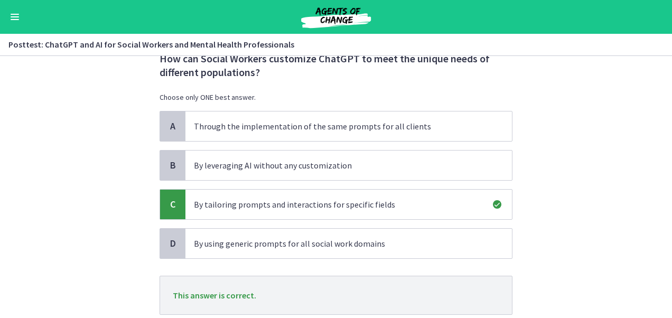
scroll to position [109, 0]
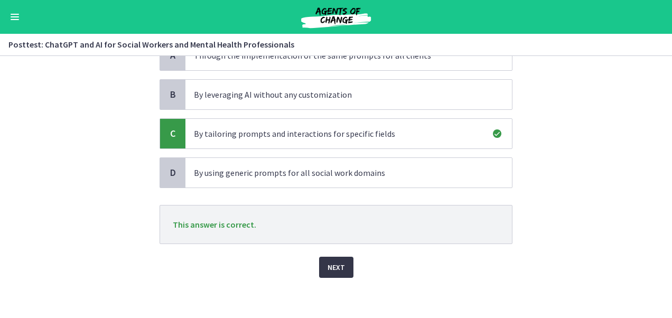
click at [330, 265] on span "Next" at bounding box center [335, 267] width 17 height 13
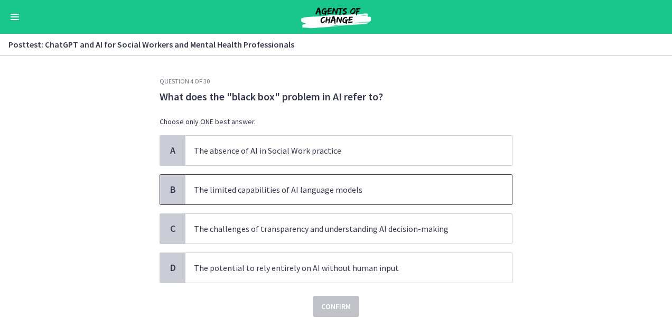
click at [305, 193] on p "The limited capabilities of AI language models" at bounding box center [338, 189] width 288 height 13
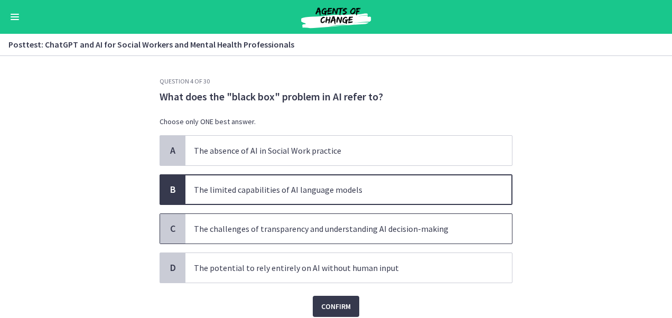
click at [305, 228] on p "The challenges of transparency and understanding AI decision-making" at bounding box center [338, 228] width 288 height 13
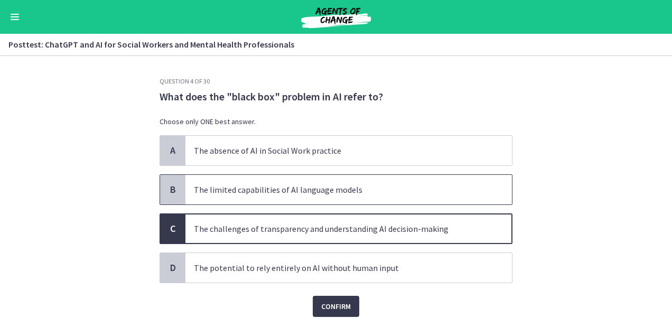
click at [292, 197] on span "The limited capabilities of AI language models" at bounding box center [348, 190] width 326 height 30
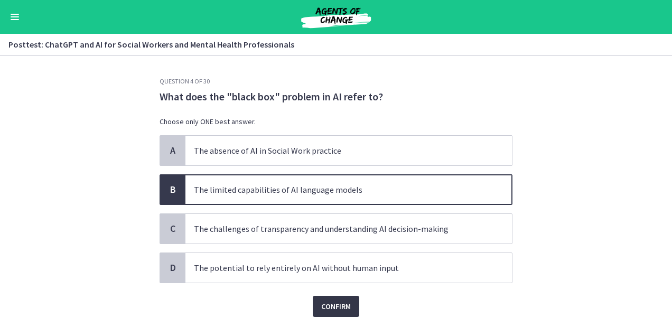
click at [328, 312] on button "Confirm" at bounding box center [336, 306] width 46 height 21
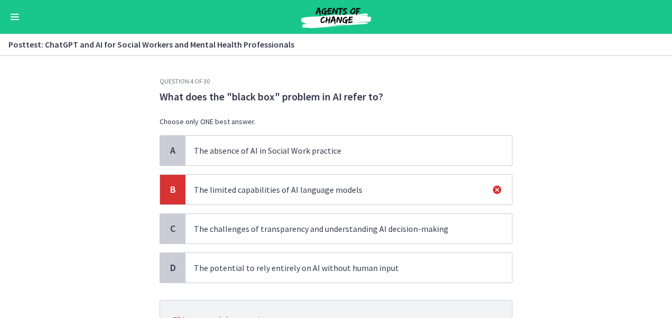
scroll to position [95, 0]
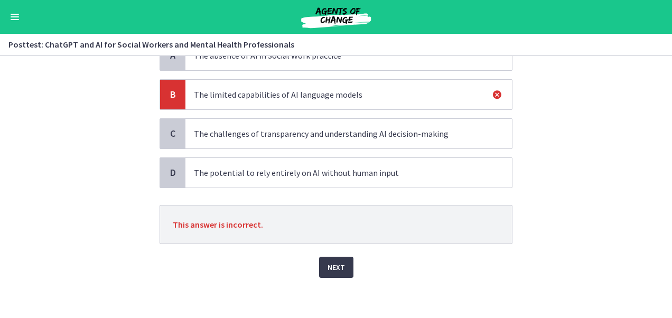
click at [322, 138] on span "The challenges of transparency and understanding AI decision-making" at bounding box center [348, 134] width 326 height 30
click at [328, 261] on span "Next" at bounding box center [335, 267] width 17 height 13
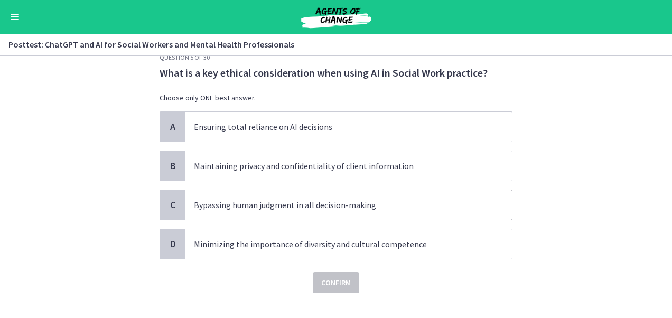
scroll to position [22, 0]
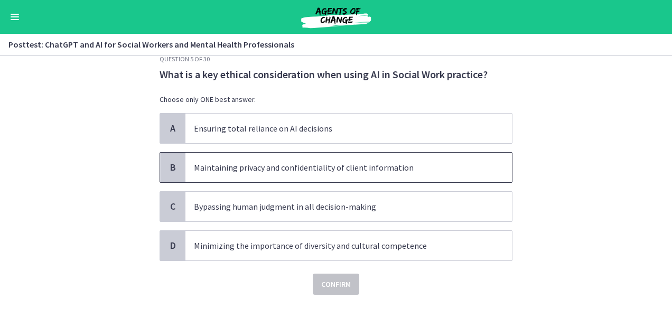
click at [304, 176] on span "Maintaining privacy and confidentiality of client information" at bounding box center [348, 168] width 326 height 30
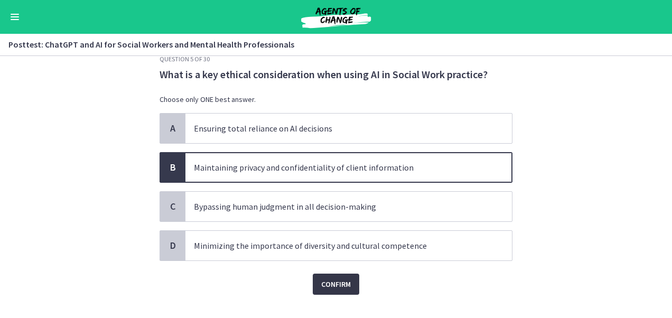
click at [333, 288] on span "Confirm" at bounding box center [336, 284] width 30 height 13
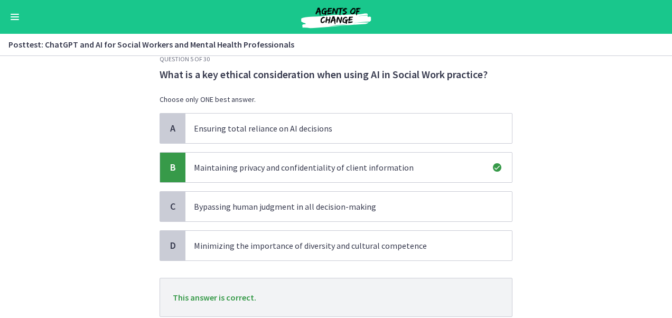
scroll to position [95, 0]
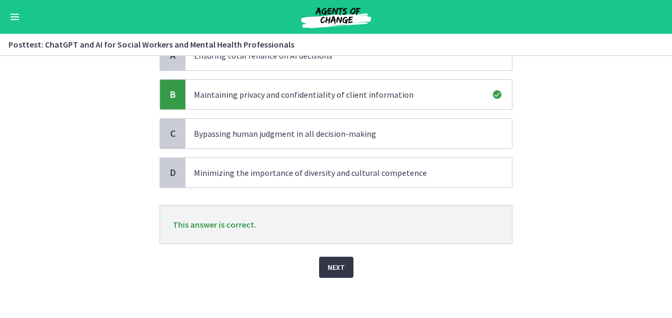
click at [340, 257] on button "Next" at bounding box center [336, 267] width 34 height 21
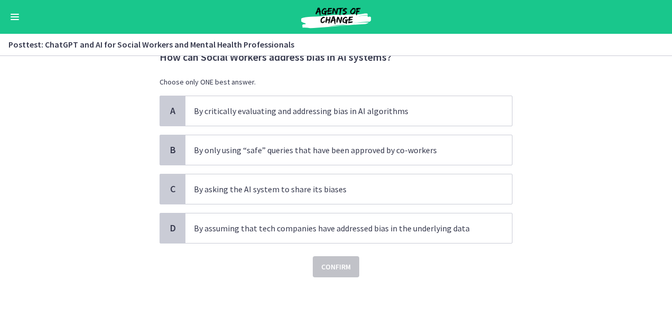
scroll to position [7, 0]
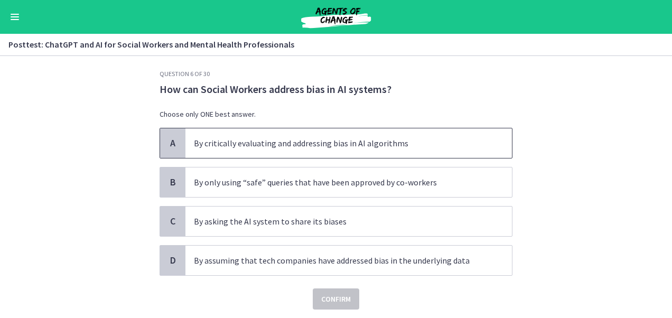
click at [265, 144] on p "By critically evaluating and addressing bias in AI algorithms" at bounding box center [338, 143] width 288 height 13
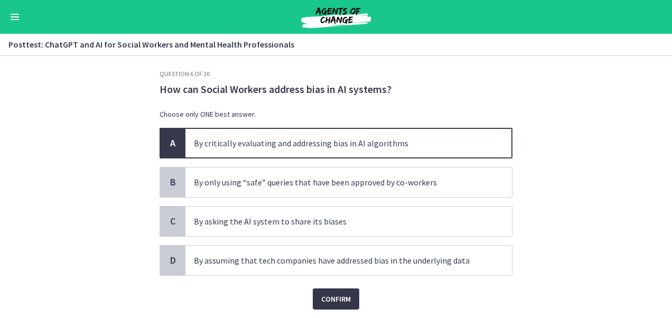
click at [325, 296] on span "Confirm" at bounding box center [336, 299] width 30 height 13
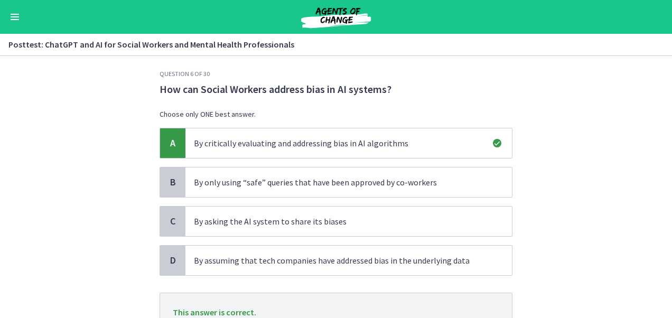
scroll to position [95, 0]
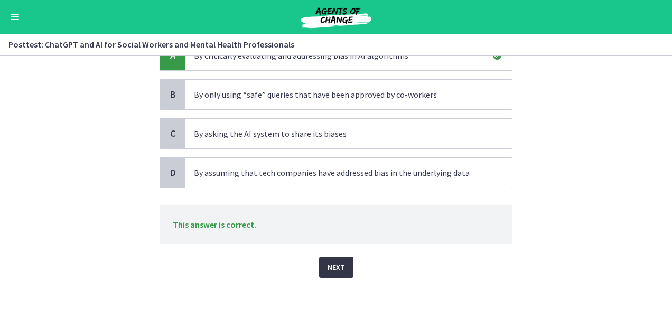
click at [330, 267] on span "Next" at bounding box center [335, 267] width 17 height 13
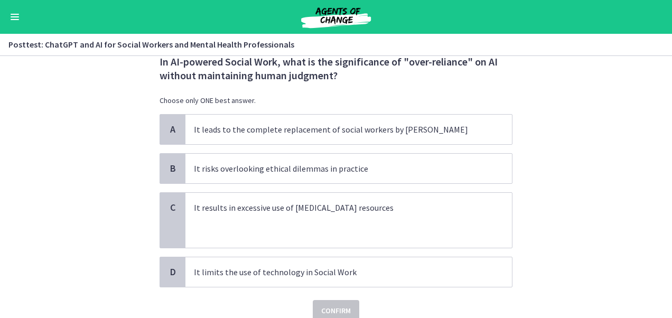
scroll to position [78, 0]
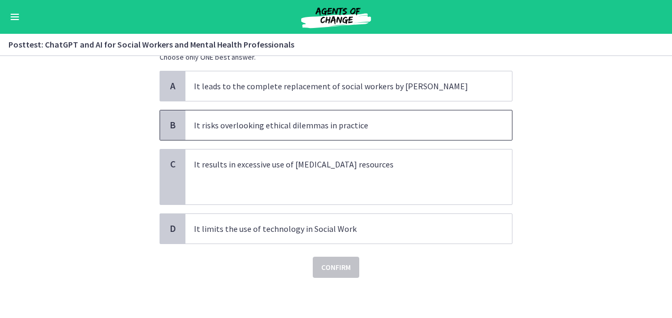
click at [306, 117] on span "It risks overlooking ethical dilemmas in practice" at bounding box center [348, 125] width 326 height 30
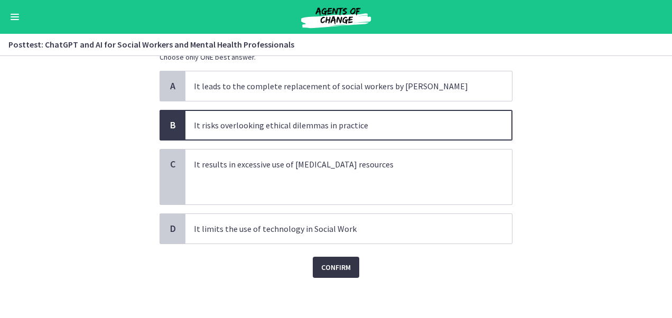
click at [339, 261] on span "Confirm" at bounding box center [336, 267] width 30 height 13
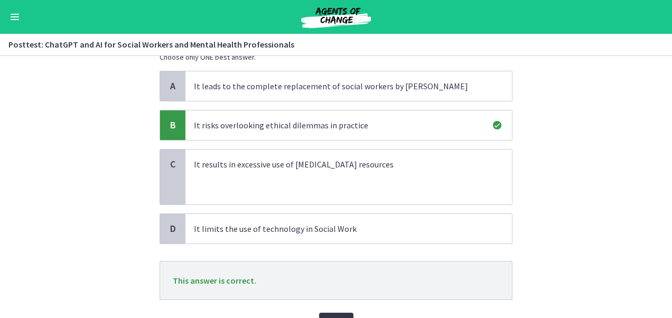
scroll to position [134, 0]
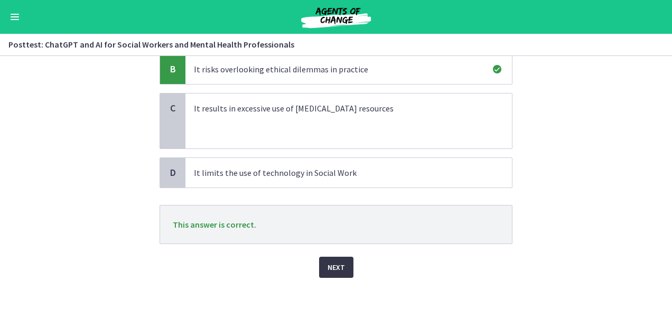
click at [331, 261] on span "Next" at bounding box center [335, 267] width 17 height 13
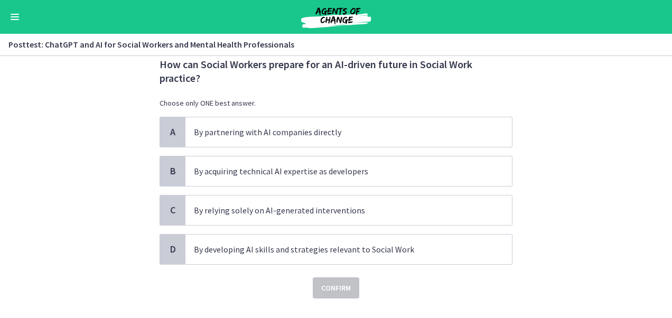
scroll to position [33, 0]
click at [286, 139] on span "By partnering with AI companies directly" at bounding box center [348, 132] width 326 height 30
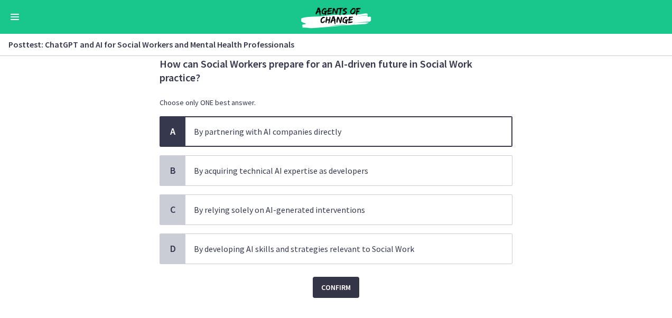
click at [334, 289] on span "Confirm" at bounding box center [336, 287] width 30 height 13
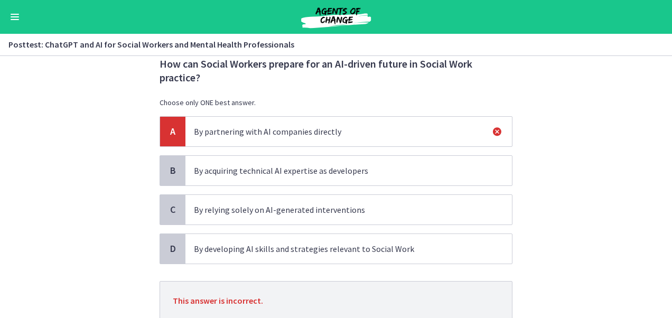
scroll to position [109, 0]
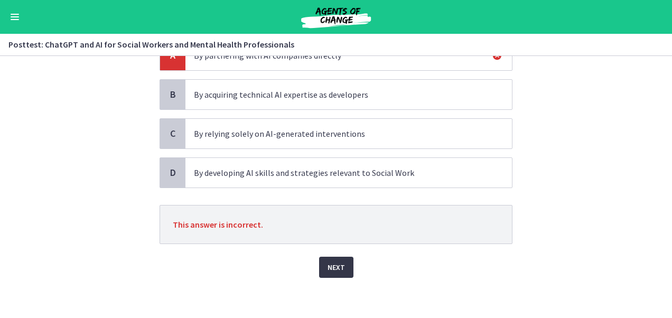
click at [347, 268] on button "Next" at bounding box center [336, 267] width 34 height 21
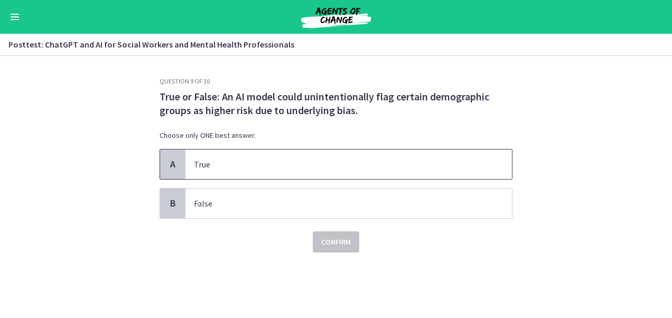
click at [280, 169] on p "True" at bounding box center [338, 164] width 288 height 13
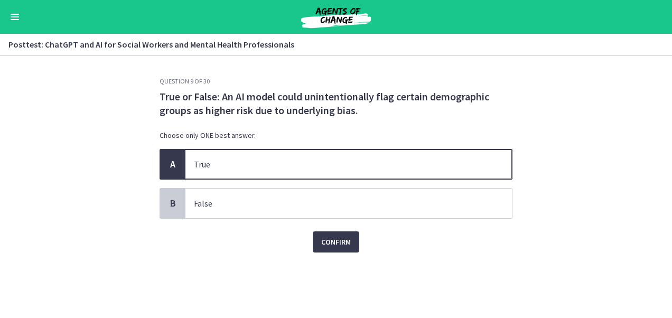
click at [280, 169] on p "True" at bounding box center [338, 164] width 288 height 13
click at [332, 242] on span "Confirm" at bounding box center [336, 241] width 30 height 13
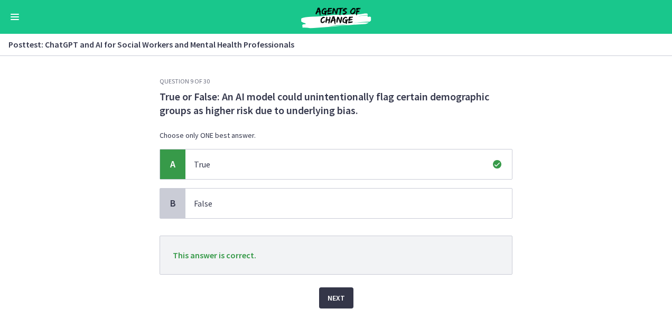
scroll to position [32, 0]
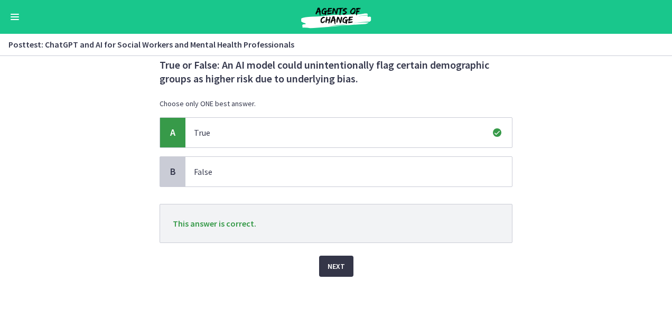
click at [338, 256] on button "Next" at bounding box center [336, 266] width 34 height 21
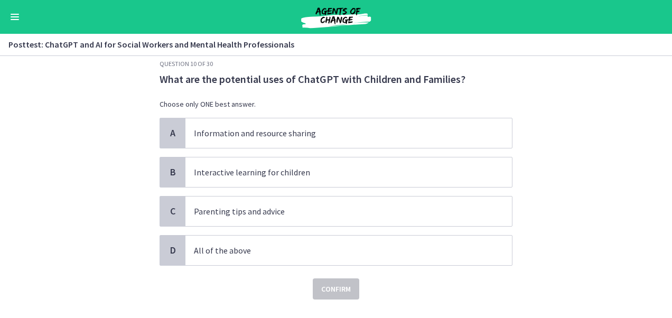
scroll to position [19, 0]
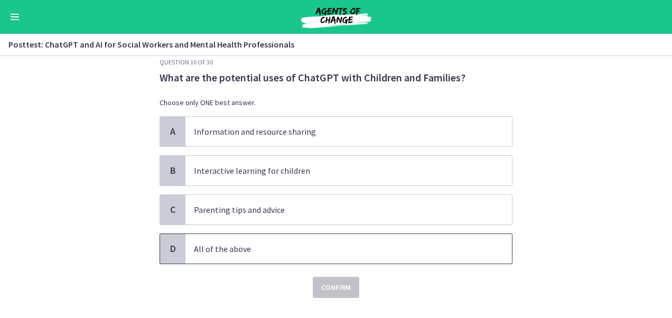
click at [247, 244] on p "All of the above" at bounding box center [338, 248] width 288 height 13
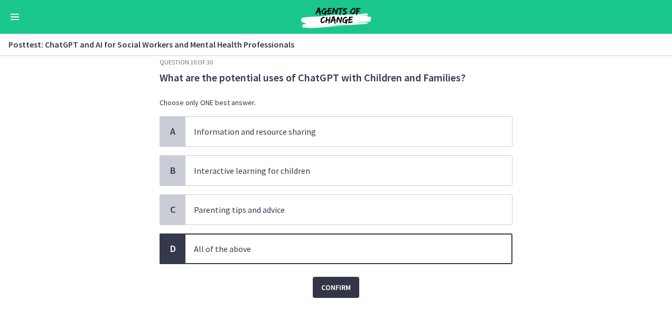
click at [332, 290] on span "Confirm" at bounding box center [336, 287] width 30 height 13
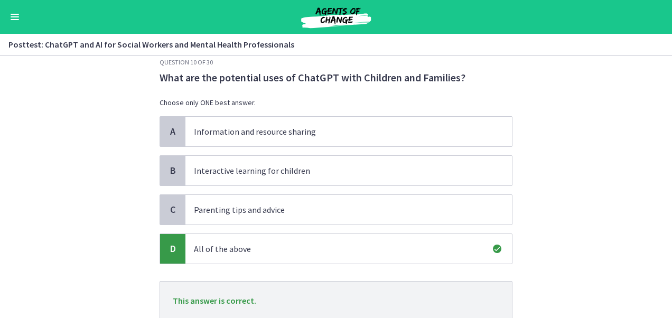
scroll to position [95, 0]
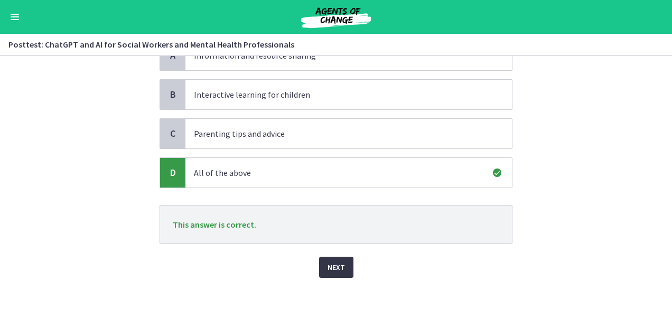
click at [327, 268] on span "Next" at bounding box center [335, 267] width 17 height 13
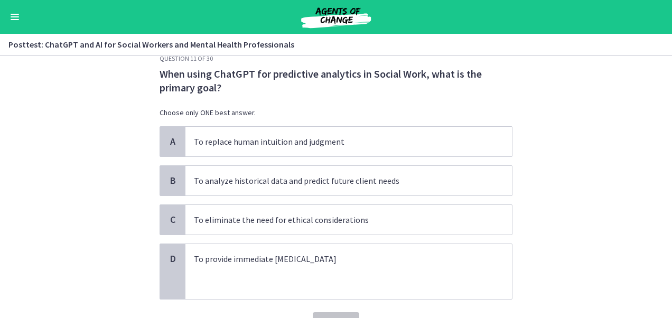
scroll to position [22, 0]
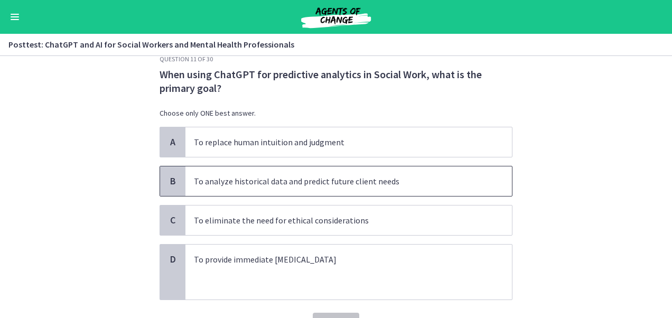
click at [381, 188] on span "To analyze historical data and predict future client needs" at bounding box center [348, 181] width 326 height 30
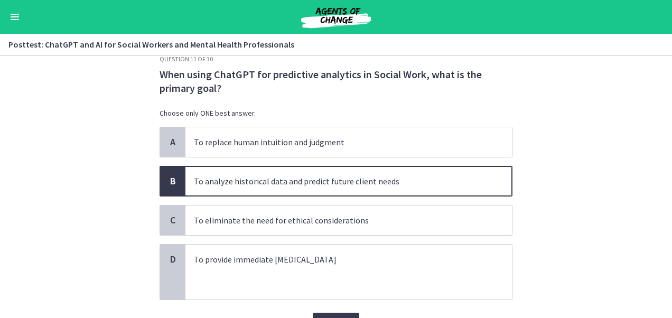
scroll to position [79, 0]
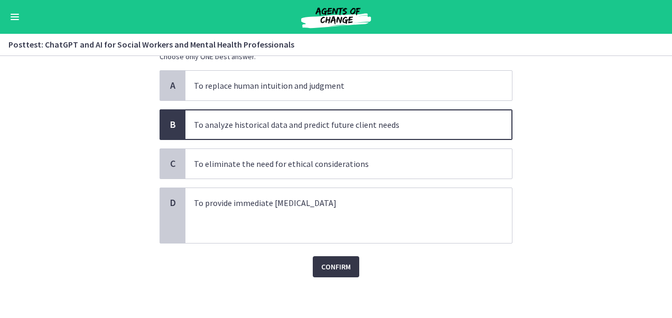
click at [333, 257] on button "Confirm" at bounding box center [336, 266] width 46 height 21
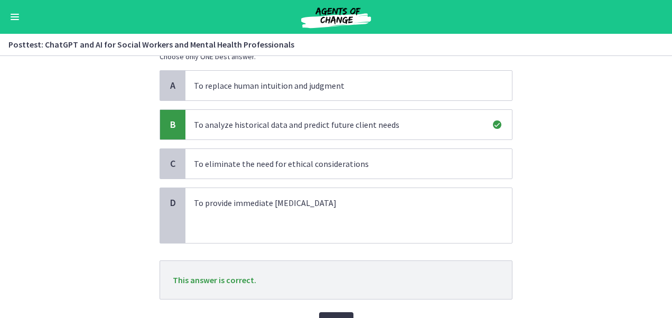
scroll to position [123, 0]
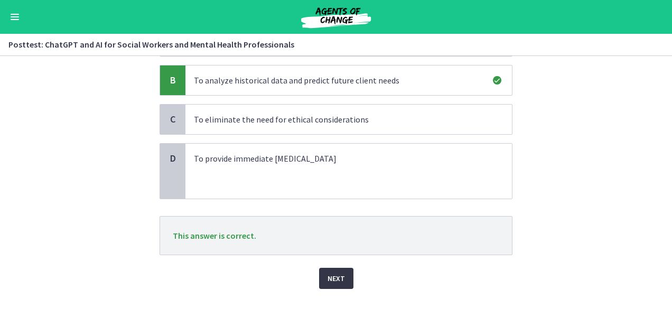
click at [332, 269] on button "Next" at bounding box center [336, 278] width 34 height 21
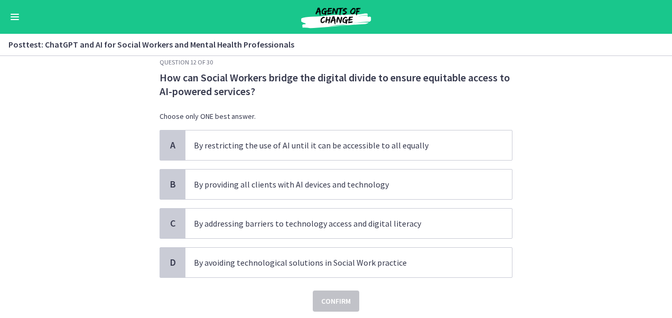
scroll to position [23, 0]
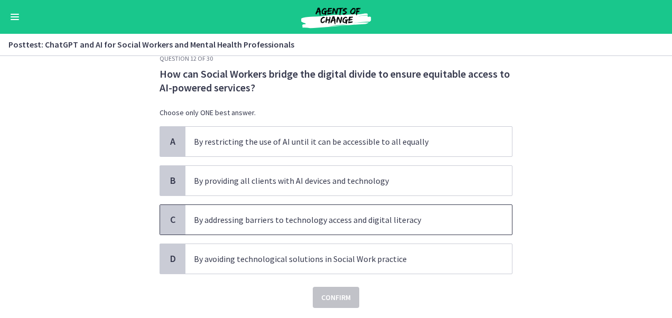
click at [304, 227] on span "By addressing barriers to technology access and digital literacy" at bounding box center [348, 220] width 326 height 30
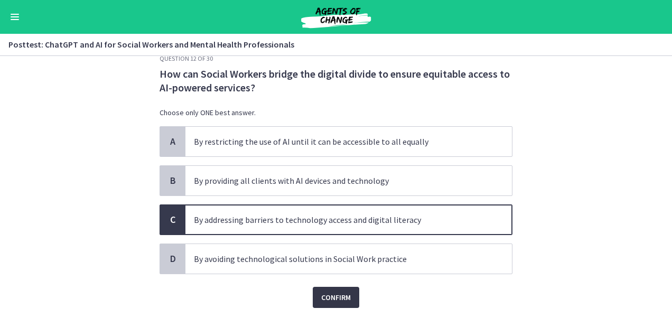
click at [335, 300] on span "Confirm" at bounding box center [336, 297] width 30 height 13
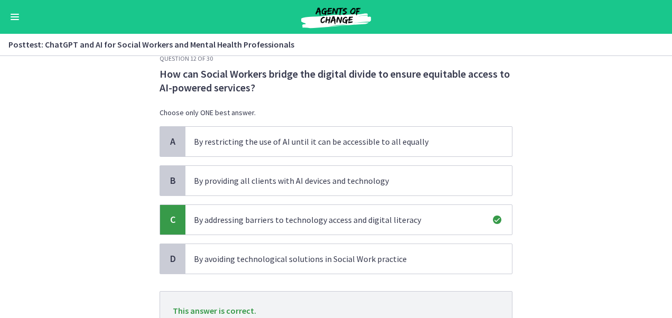
scroll to position [109, 0]
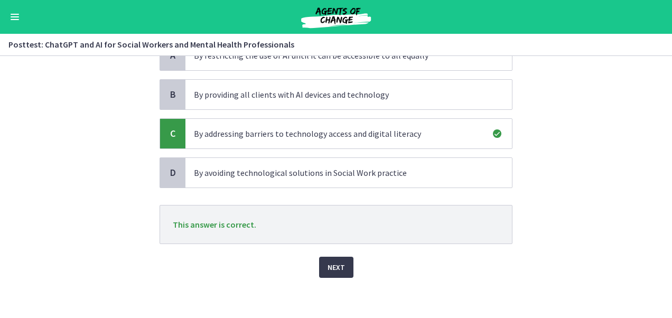
click at [333, 209] on div "Question 12 of 30 How can Social Workers bridge the digital divide to ensure eq…" at bounding box center [336, 88] width 370 height 241
click at [331, 269] on span "Next" at bounding box center [335, 267] width 17 height 13
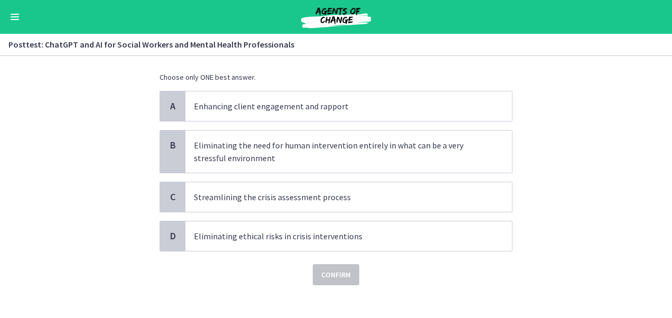
scroll to position [59, 0]
click at [253, 208] on span "Streamlining the crisis assessment process" at bounding box center [348, 197] width 326 height 30
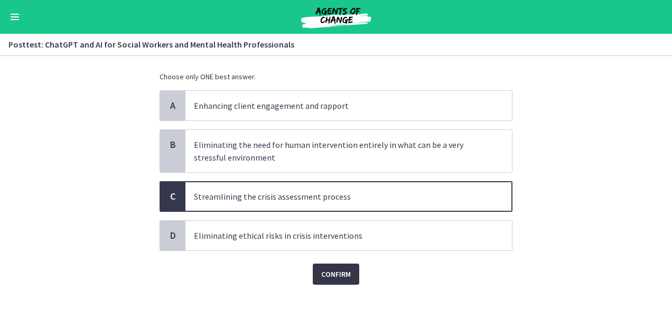
click at [327, 265] on button "Confirm" at bounding box center [336, 273] width 46 height 21
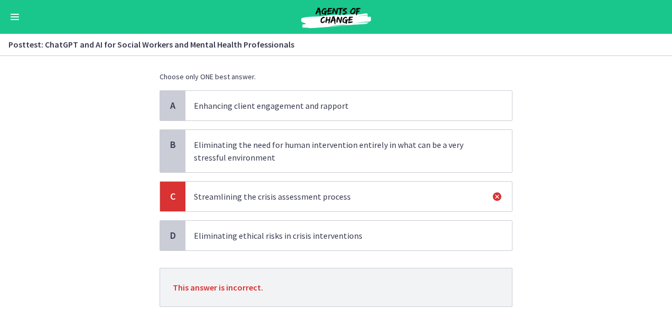
scroll to position [121, 0]
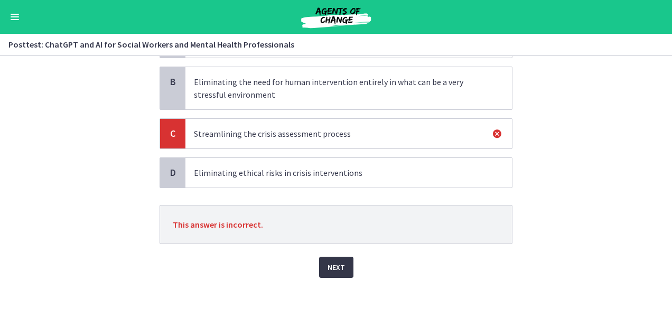
click at [319, 271] on button "Next" at bounding box center [336, 267] width 34 height 21
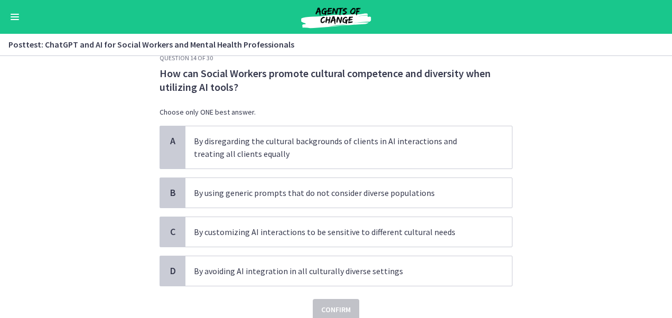
scroll to position [29, 0]
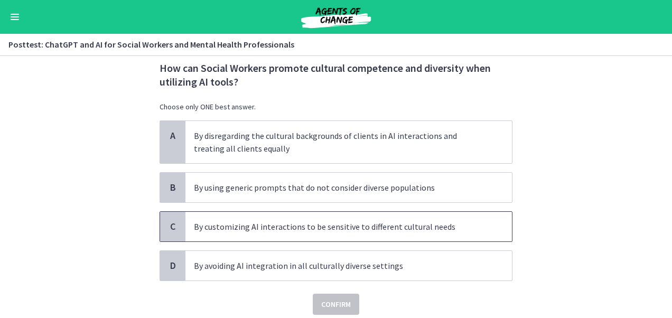
click at [304, 233] on span "By customizing AI interactions to be sensitive to different cultural needs" at bounding box center [348, 227] width 326 height 30
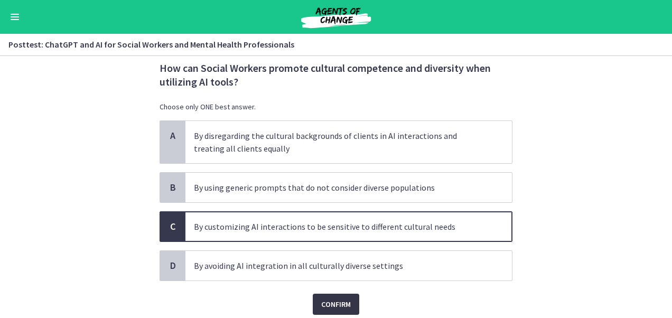
click at [321, 294] on button "Confirm" at bounding box center [336, 304] width 46 height 21
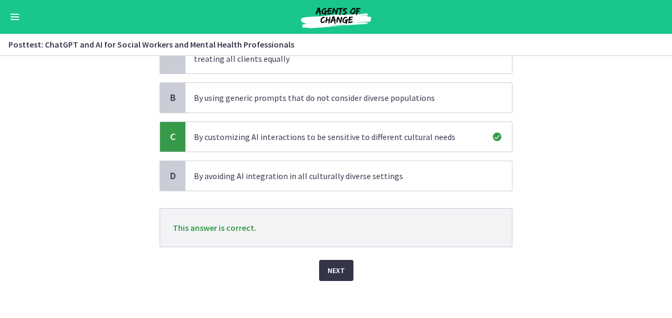
scroll to position [121, 0]
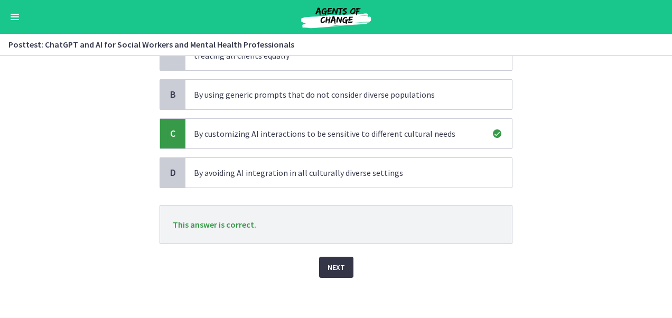
click at [348, 264] on button "Next" at bounding box center [336, 267] width 34 height 21
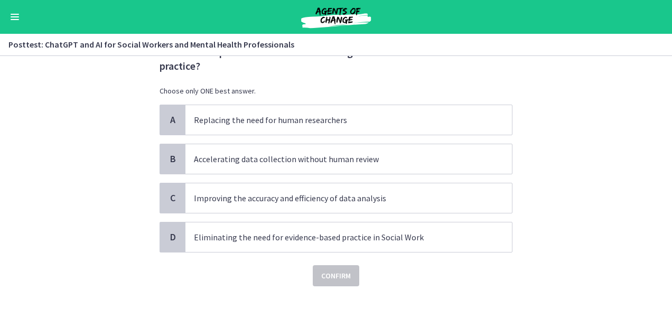
scroll to position [24, 0]
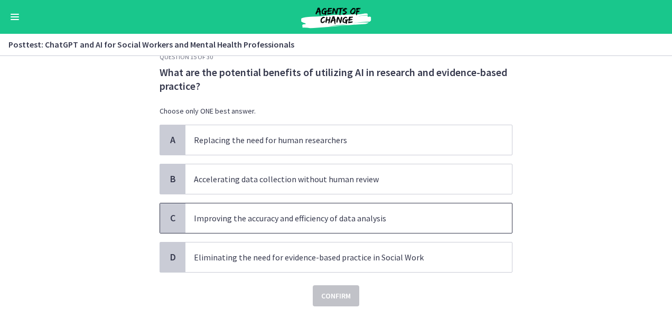
click at [355, 228] on span "Improving the accuracy and efficiency of data analysis" at bounding box center [348, 218] width 326 height 30
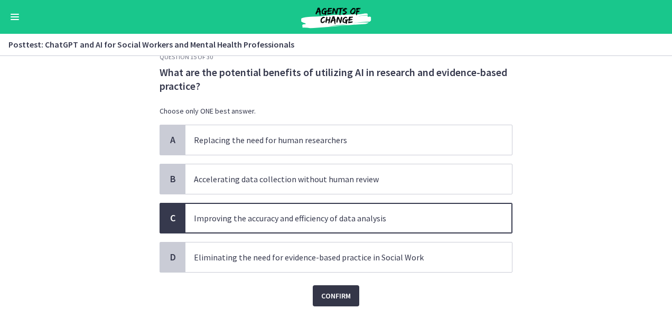
click at [338, 286] on button "Confirm" at bounding box center [336, 295] width 46 height 21
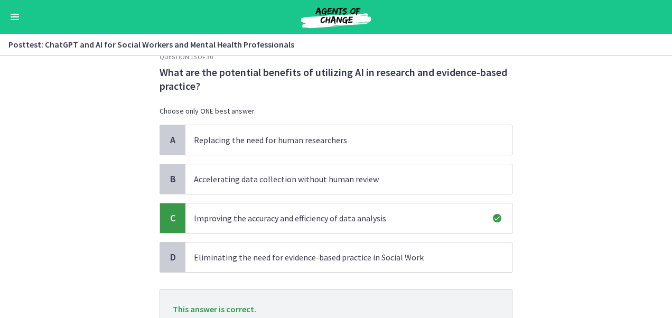
scroll to position [109, 0]
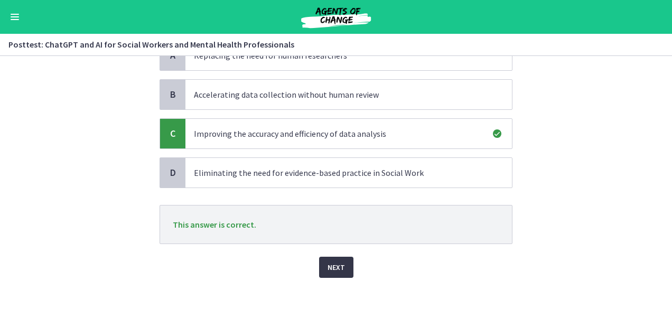
click at [332, 261] on span "Next" at bounding box center [335, 267] width 17 height 13
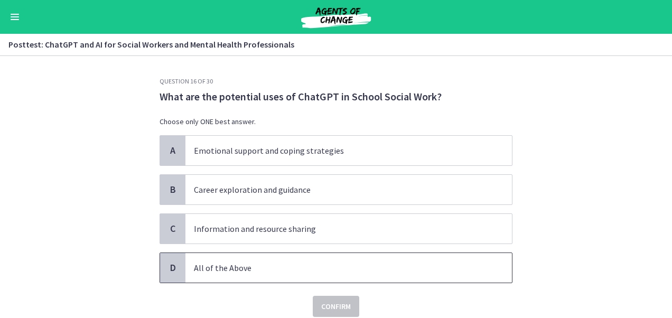
click at [275, 263] on p "All of the Above" at bounding box center [338, 267] width 288 height 13
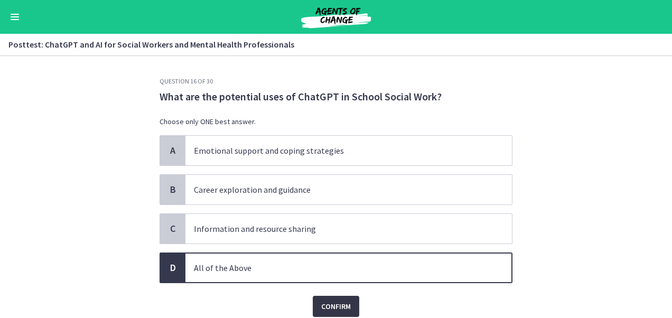
click at [341, 306] on span "Confirm" at bounding box center [336, 306] width 30 height 13
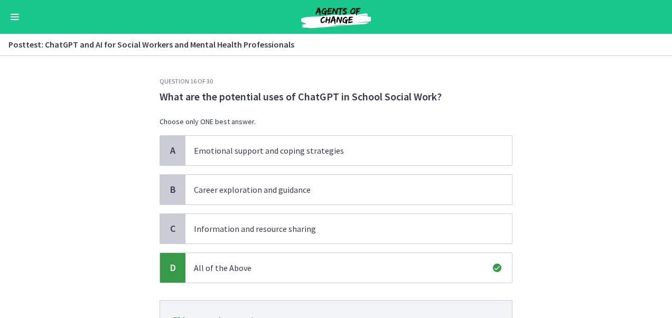
scroll to position [95, 0]
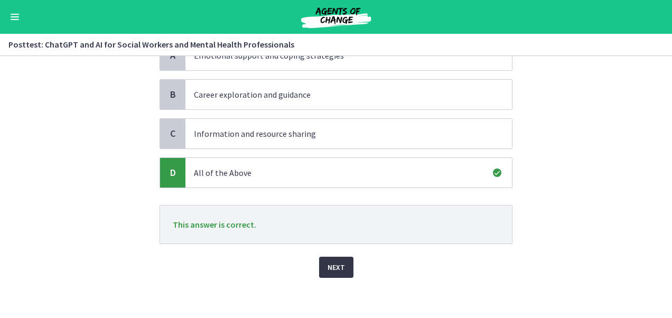
click at [336, 257] on button "Next" at bounding box center [336, 267] width 34 height 21
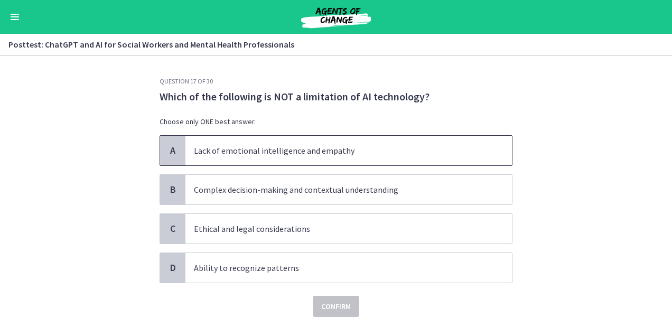
click at [291, 146] on p "Lack of emotional intelligence and empathy" at bounding box center [338, 150] width 288 height 13
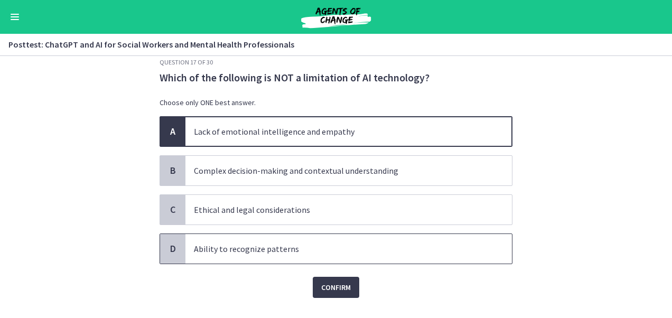
scroll to position [20, 0]
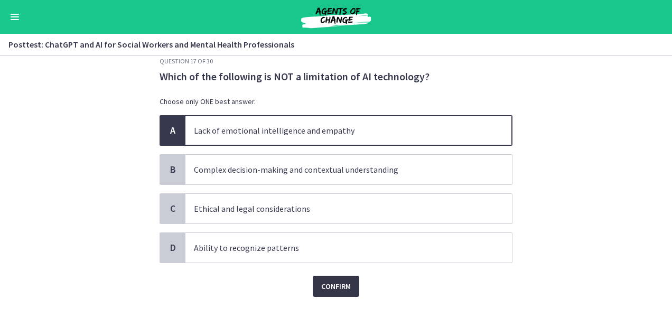
click at [337, 282] on span "Confirm" at bounding box center [336, 286] width 30 height 13
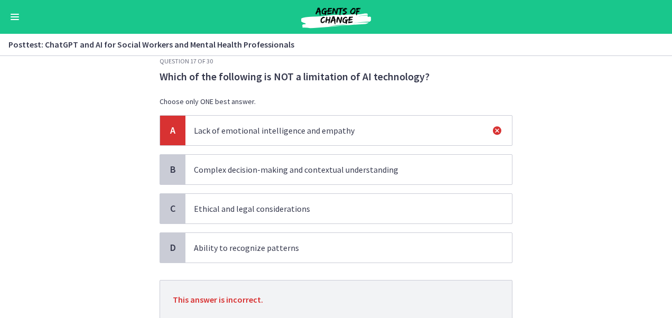
scroll to position [95, 0]
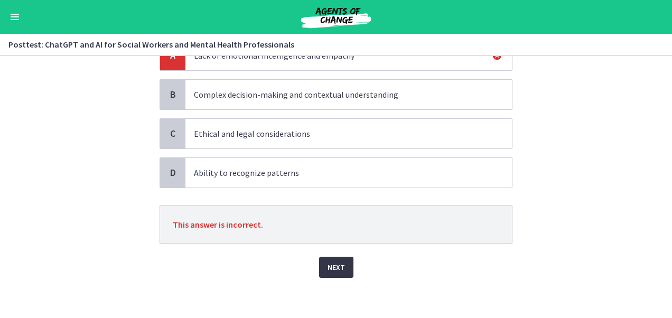
click at [336, 270] on span "Next" at bounding box center [335, 267] width 17 height 13
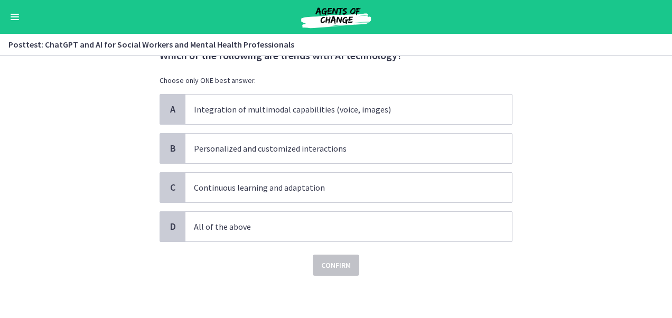
scroll to position [0, 0]
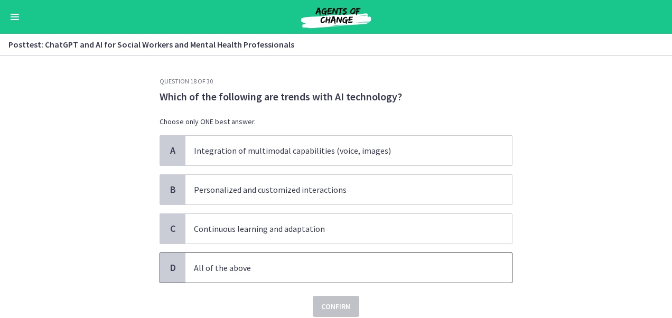
click at [336, 270] on p "All of the above" at bounding box center [338, 267] width 288 height 13
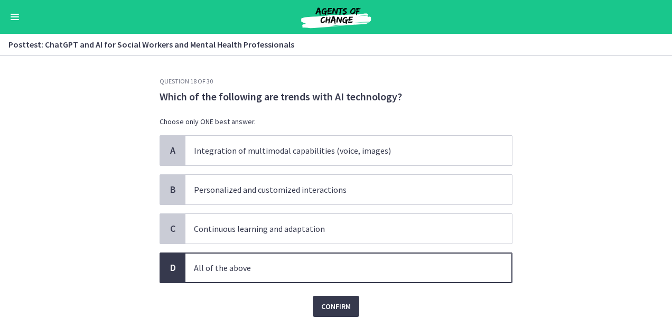
click at [341, 317] on html "Skip to main content Go to Dashboard Go to Dashboard Go to Dashboard ChatGPT an…" at bounding box center [336, 159] width 672 height 318
click at [324, 300] on span "Confirm" at bounding box center [336, 306] width 30 height 13
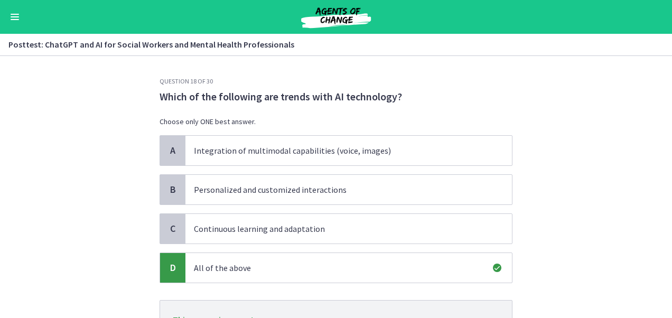
scroll to position [95, 0]
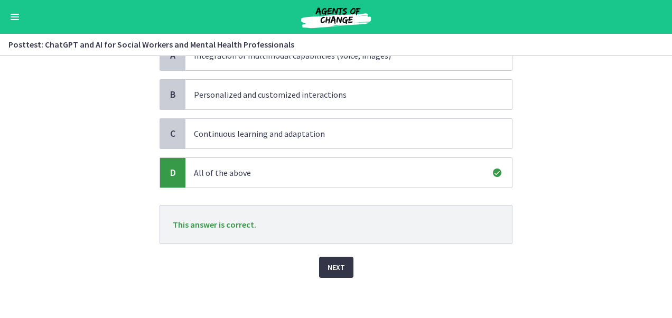
click at [329, 270] on span "Next" at bounding box center [335, 267] width 17 height 13
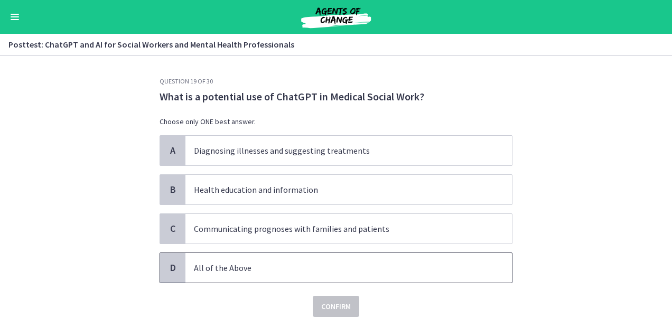
click at [329, 270] on p "All of the Above" at bounding box center [338, 267] width 288 height 13
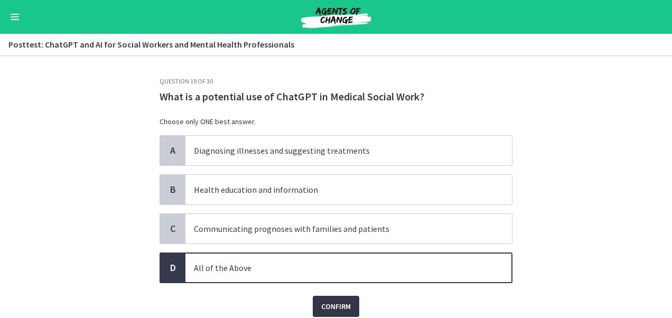
click at [340, 313] on button "Confirm" at bounding box center [336, 306] width 46 height 21
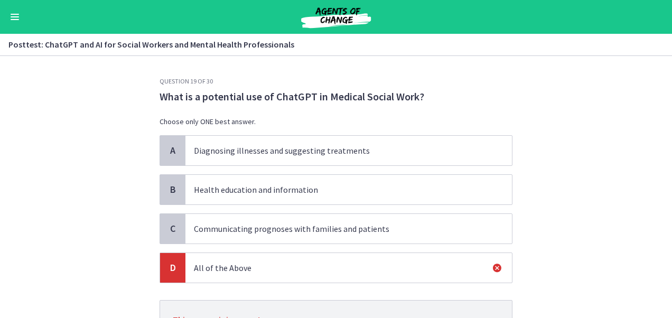
scroll to position [95, 0]
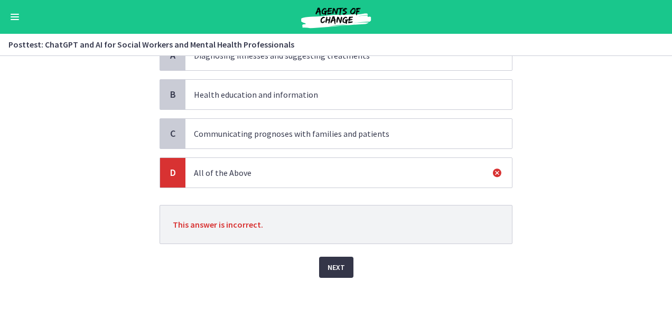
click at [337, 269] on span "Next" at bounding box center [335, 267] width 17 height 13
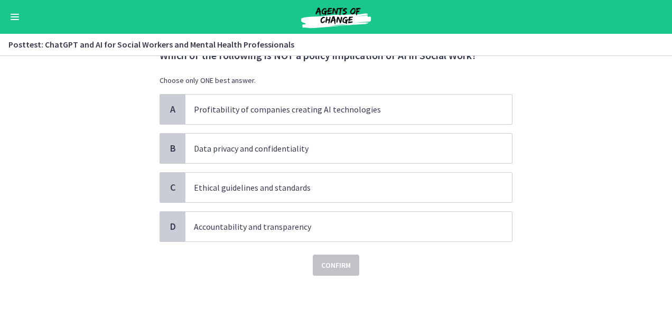
scroll to position [0, 0]
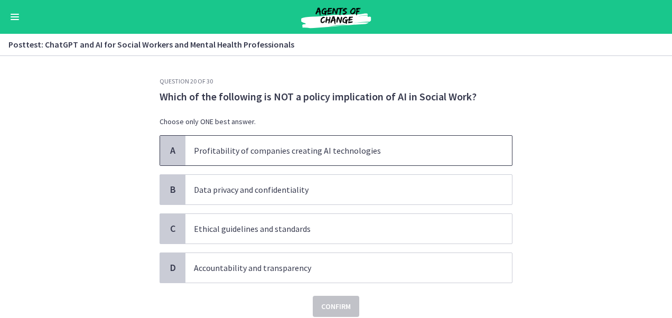
click at [313, 150] on p "Profitability of companies creating AI technologies" at bounding box center [338, 150] width 288 height 13
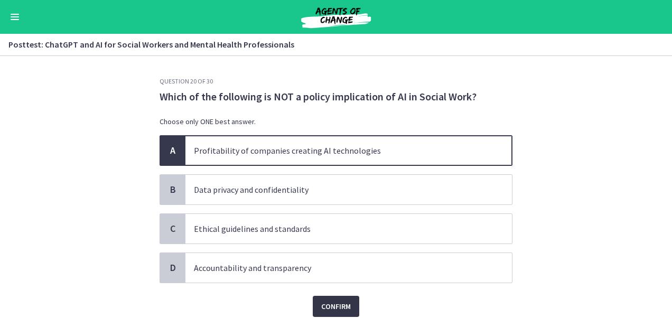
click at [326, 304] on span "Confirm" at bounding box center [336, 306] width 30 height 13
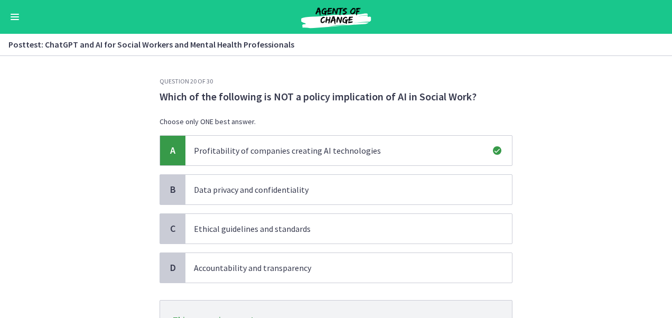
scroll to position [95, 0]
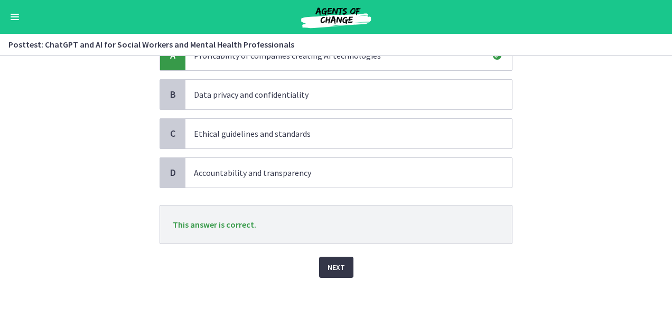
click at [335, 265] on span "Next" at bounding box center [335, 267] width 17 height 13
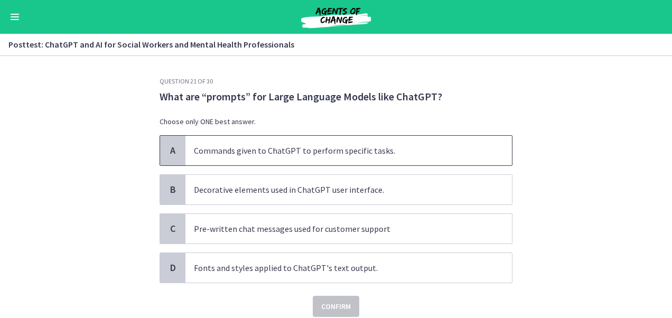
click at [339, 159] on span "Commands given to ChatGPT to perform specific tasks." at bounding box center [348, 151] width 326 height 30
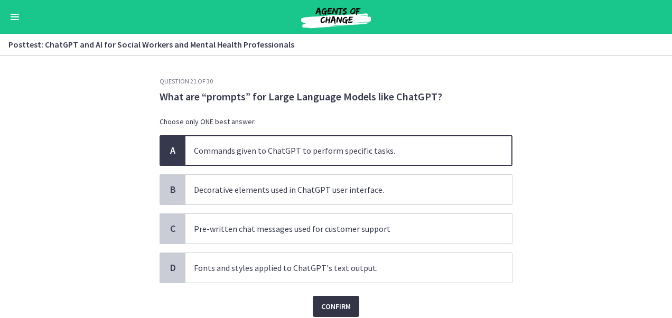
click at [335, 312] on button "Confirm" at bounding box center [336, 306] width 46 height 21
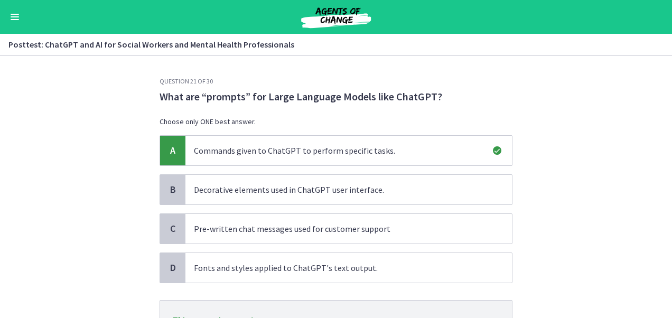
scroll to position [95, 0]
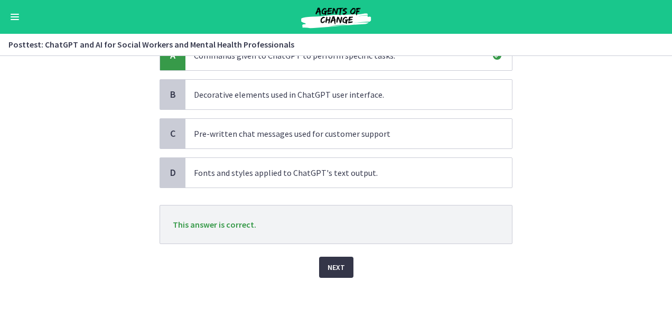
click at [334, 261] on span "Next" at bounding box center [335, 267] width 17 height 13
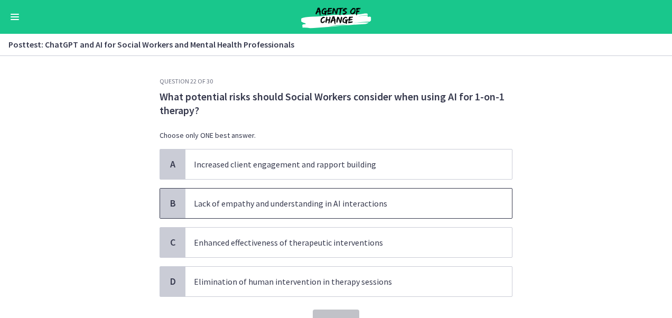
click at [334, 202] on p "Lack of empathy and understanding in AI interactions" at bounding box center [338, 203] width 288 height 13
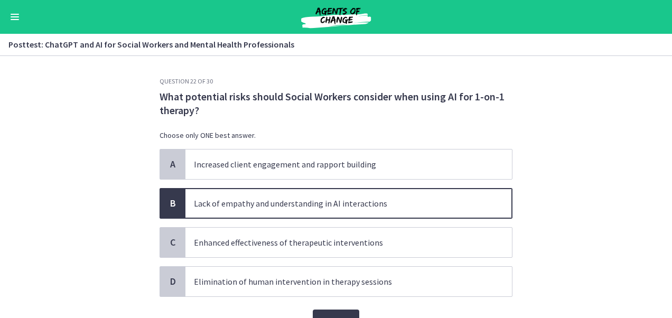
scroll to position [48, 0]
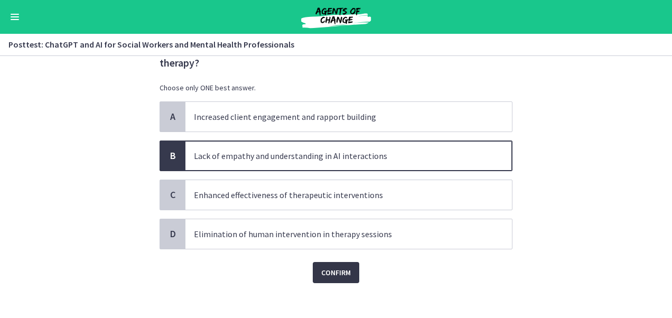
click at [337, 269] on span "Confirm" at bounding box center [336, 272] width 30 height 13
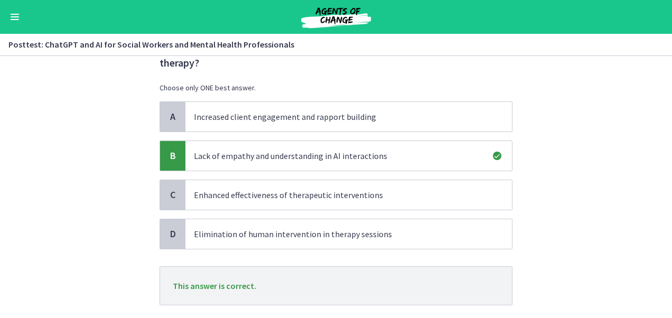
scroll to position [109, 0]
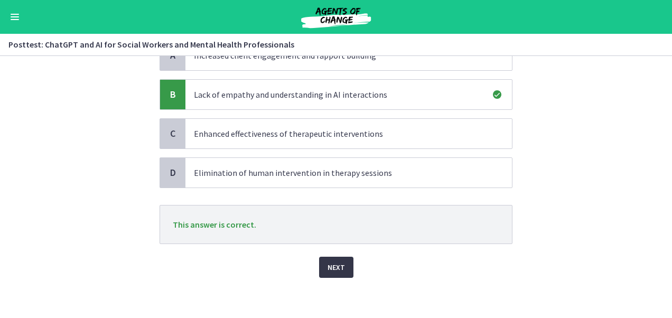
click at [337, 263] on span "Next" at bounding box center [335, 267] width 17 height 13
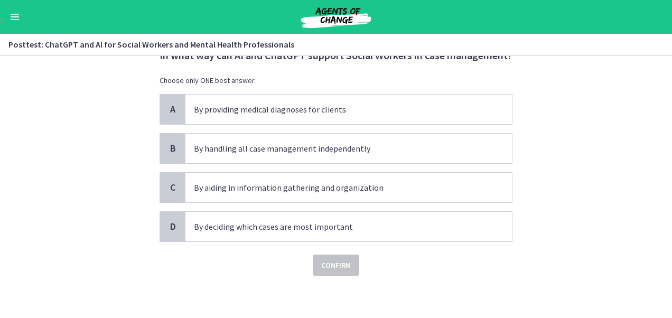
scroll to position [0, 0]
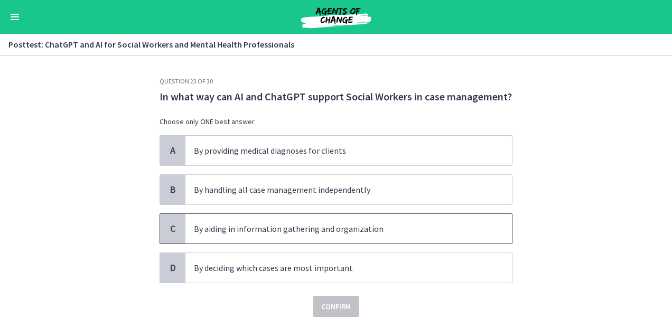
click at [299, 234] on span "By aiding in information gathering and organization" at bounding box center [348, 229] width 326 height 30
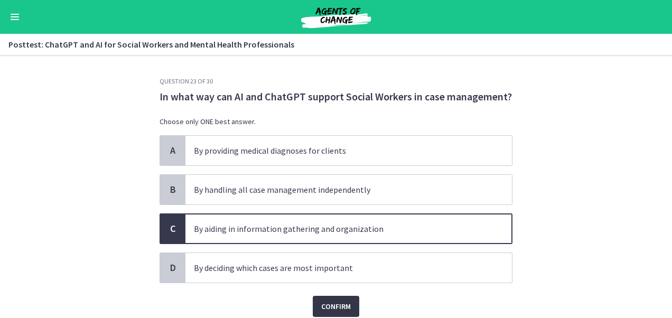
click at [337, 306] on span "Confirm" at bounding box center [336, 306] width 30 height 13
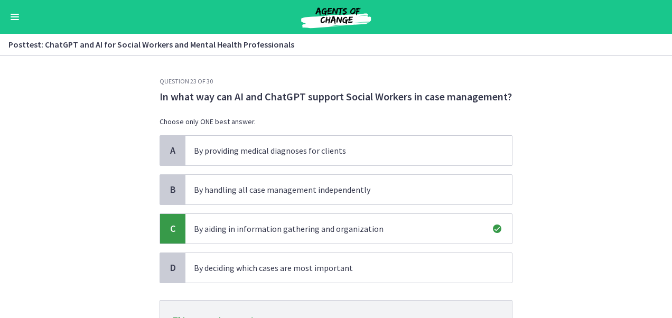
scroll to position [95, 0]
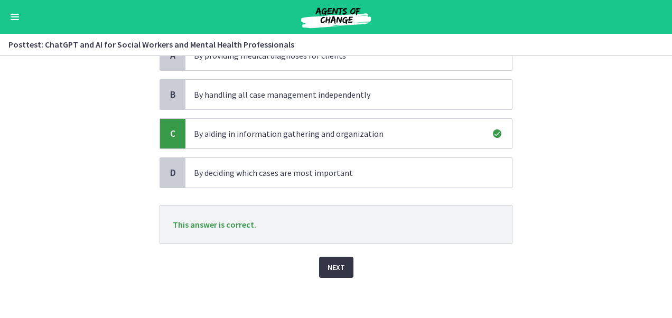
click at [336, 275] on button "Next" at bounding box center [336, 267] width 34 height 21
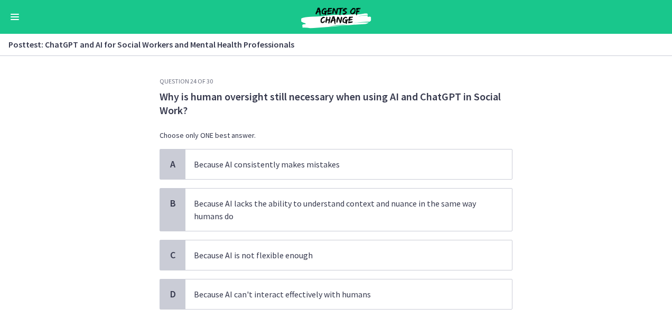
scroll to position [12, 0]
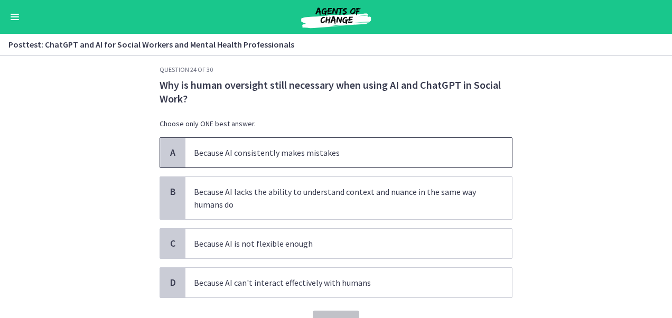
click at [347, 148] on p "Because AI consistently makes mistakes" at bounding box center [338, 152] width 288 height 13
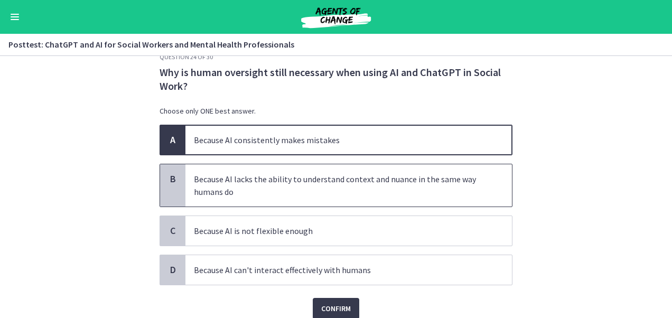
scroll to position [25, 0]
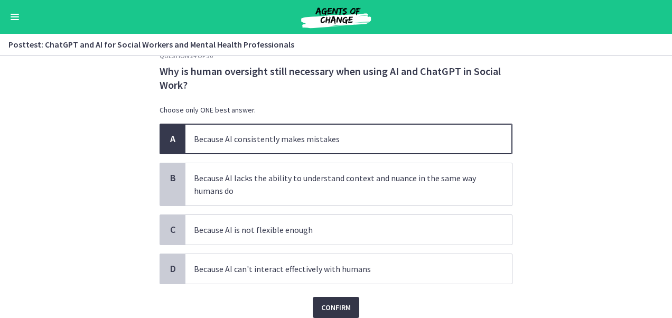
click at [337, 303] on span "Confirm" at bounding box center [336, 307] width 30 height 13
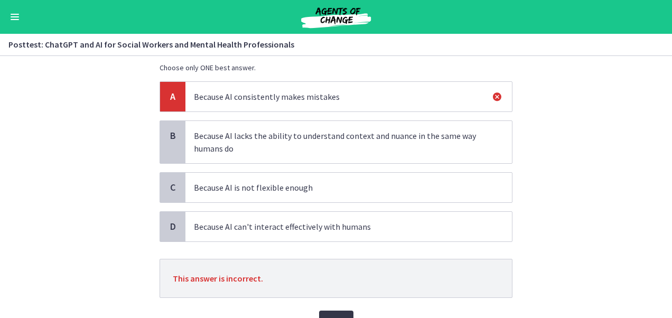
scroll to position [119, 0]
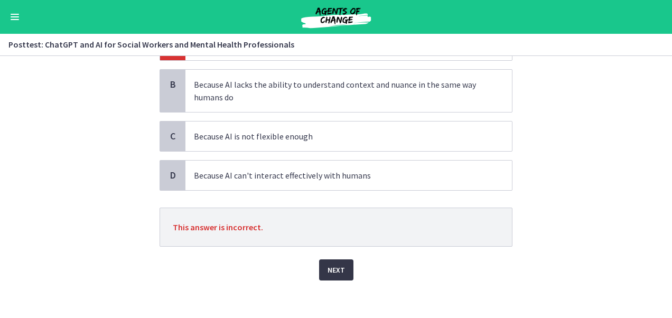
click at [335, 269] on span "Next" at bounding box center [335, 269] width 17 height 13
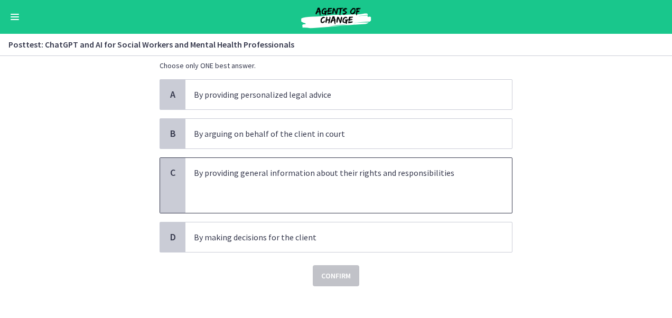
scroll to position [71, 0]
click at [300, 186] on p at bounding box center [338, 184] width 288 height 13
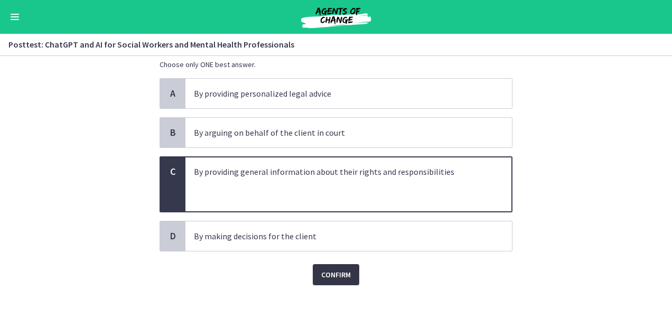
click at [339, 268] on span "Confirm" at bounding box center [336, 274] width 30 height 13
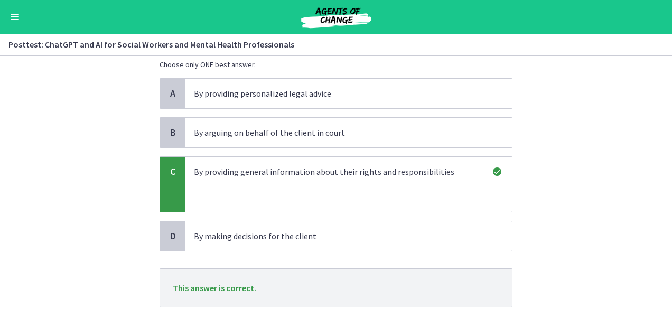
scroll to position [134, 0]
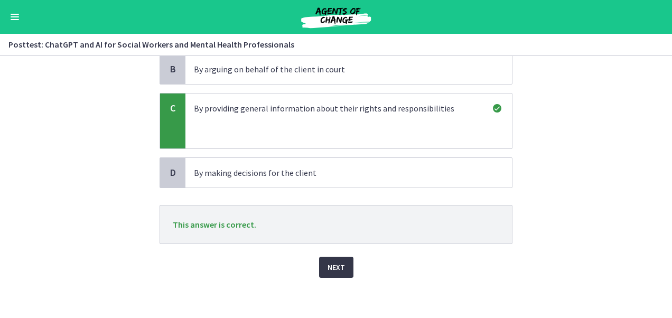
click at [334, 273] on button "Next" at bounding box center [336, 267] width 34 height 21
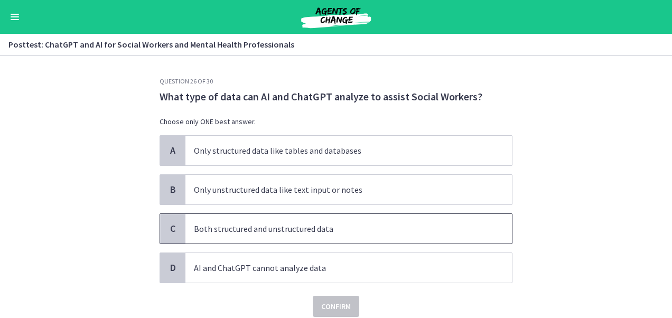
click at [316, 235] on span "Both structured and unstructured data" at bounding box center [348, 229] width 326 height 30
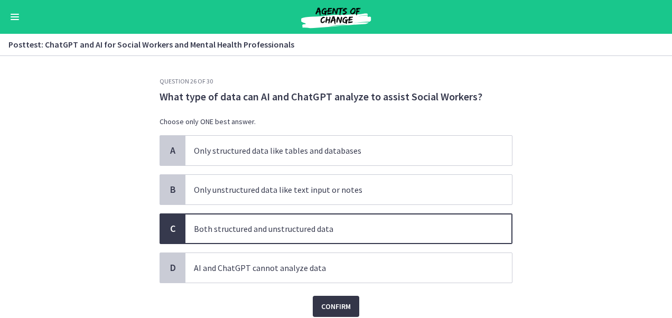
click at [331, 308] on span "Confirm" at bounding box center [336, 306] width 30 height 13
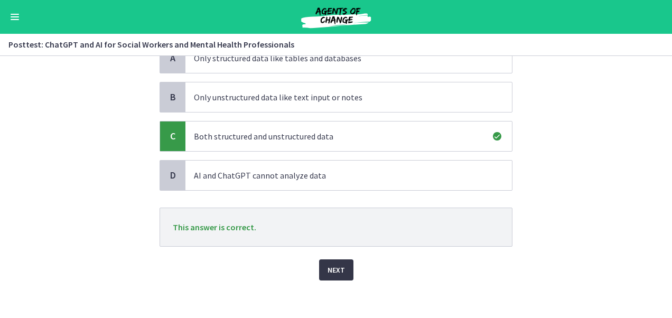
scroll to position [93, 0]
click at [327, 273] on span "Next" at bounding box center [335, 269] width 17 height 13
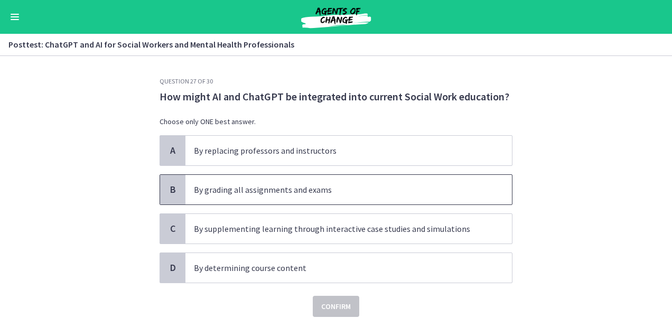
scroll to position [21, 0]
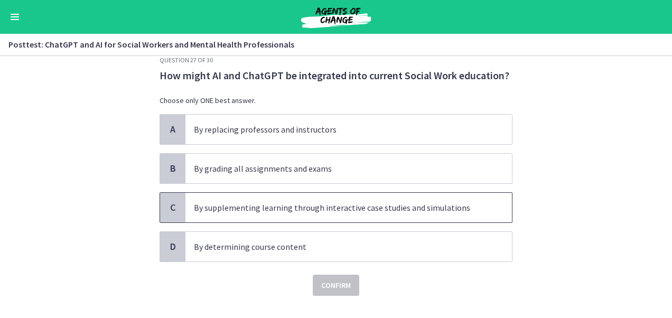
click at [289, 202] on p "By supplementing learning through interactive case studies and simulations" at bounding box center [338, 207] width 288 height 13
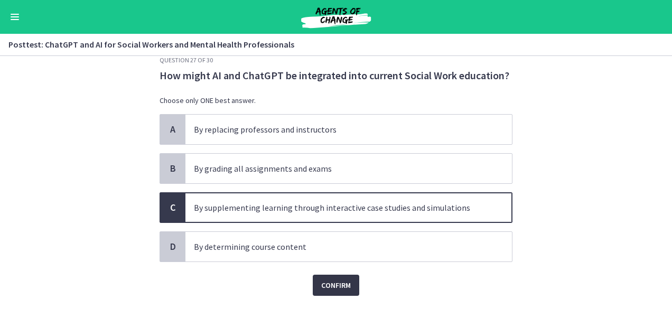
click at [327, 285] on span "Confirm" at bounding box center [336, 285] width 30 height 13
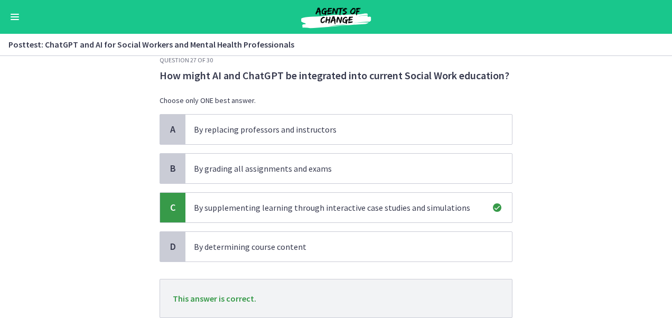
scroll to position [95, 0]
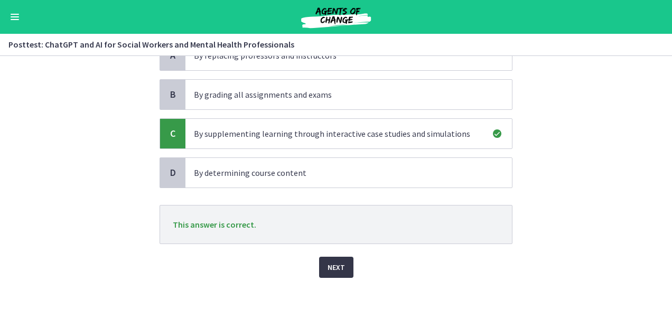
click at [331, 269] on span "Next" at bounding box center [335, 267] width 17 height 13
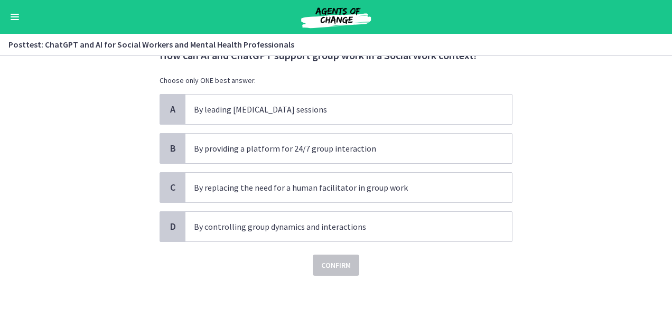
scroll to position [0, 0]
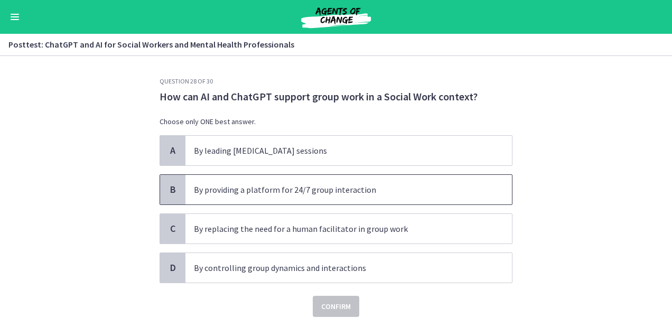
click at [320, 192] on p "By providing a platform for 24/7 group interaction" at bounding box center [338, 189] width 288 height 13
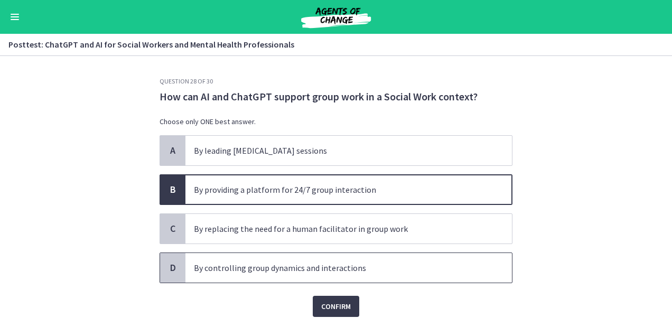
click at [309, 263] on p "By controlling group dynamics and interactions" at bounding box center [338, 267] width 288 height 13
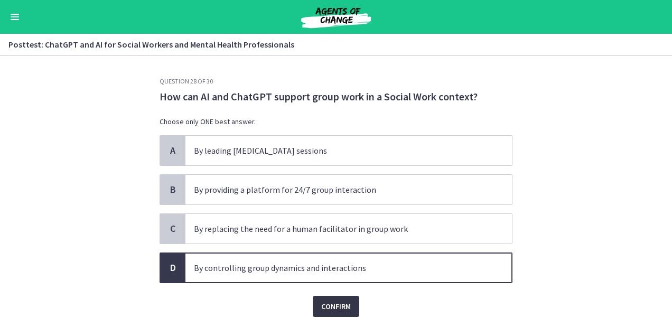
click at [333, 302] on span "Confirm" at bounding box center [336, 306] width 30 height 13
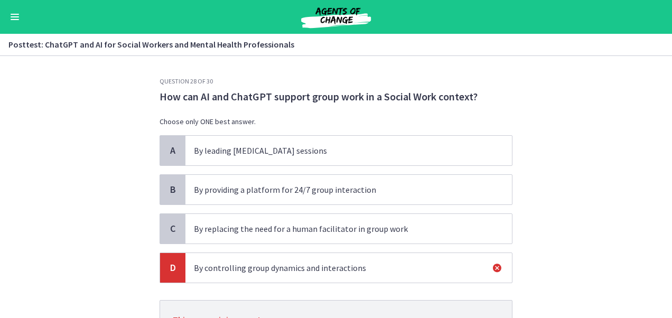
scroll to position [95, 0]
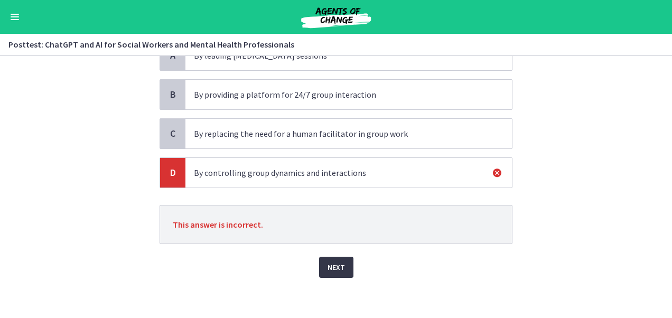
click at [336, 268] on span "Next" at bounding box center [335, 267] width 17 height 13
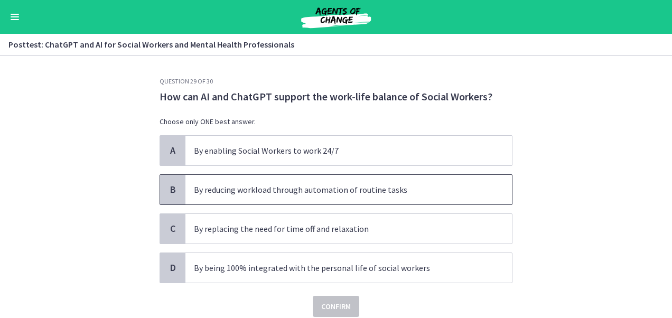
click at [330, 193] on p "By reducing workload through automation of routine tasks" at bounding box center [338, 189] width 288 height 13
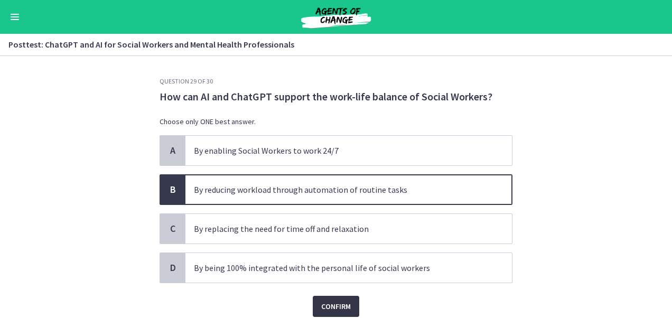
click at [339, 300] on span "Confirm" at bounding box center [336, 306] width 30 height 13
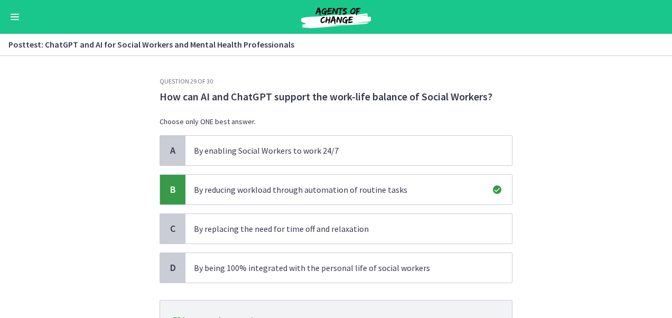
scroll to position [95, 0]
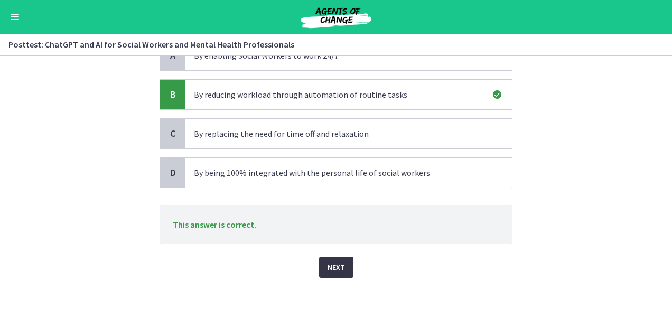
click at [336, 262] on span "Next" at bounding box center [335, 267] width 17 height 13
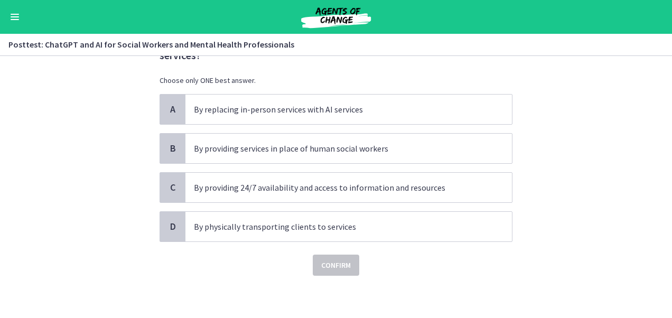
scroll to position [0, 0]
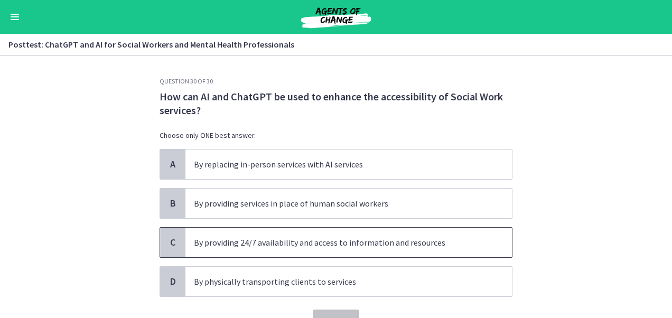
click at [315, 245] on p "By providing 24/7 availability and access to information and resources" at bounding box center [338, 242] width 288 height 13
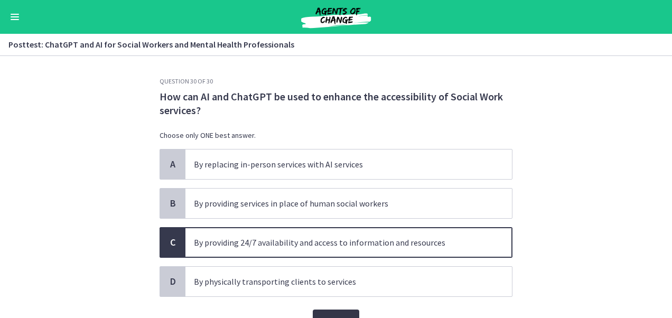
click at [333, 310] on button "Confirm" at bounding box center [336, 319] width 46 height 21
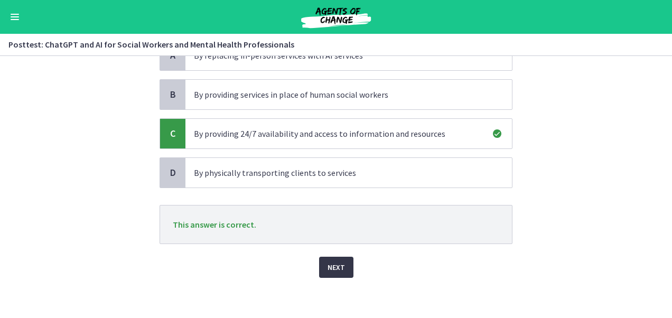
scroll to position [109, 0]
click at [343, 263] on button "Next" at bounding box center [336, 267] width 34 height 21
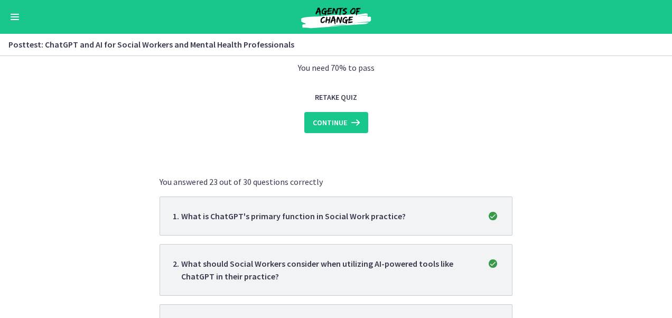
scroll to position [0, 0]
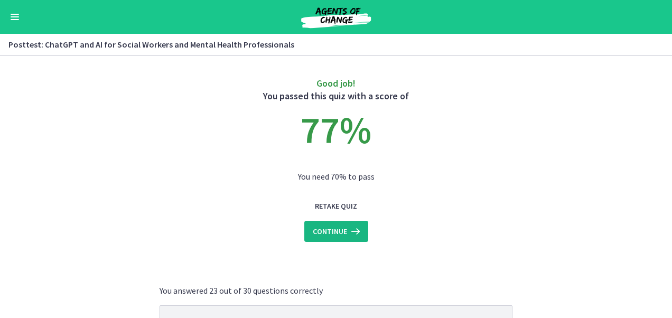
click at [347, 234] on icon at bounding box center [354, 231] width 15 height 13
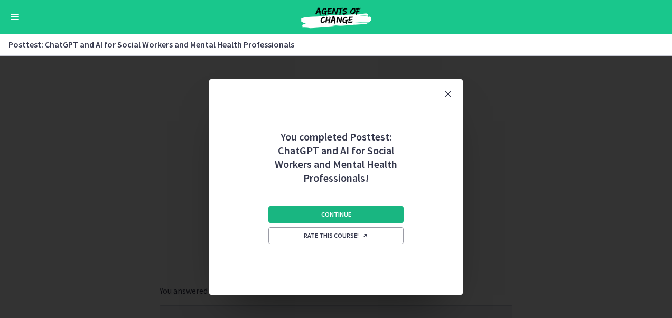
click at [336, 216] on span "Continue" at bounding box center [336, 214] width 30 height 8
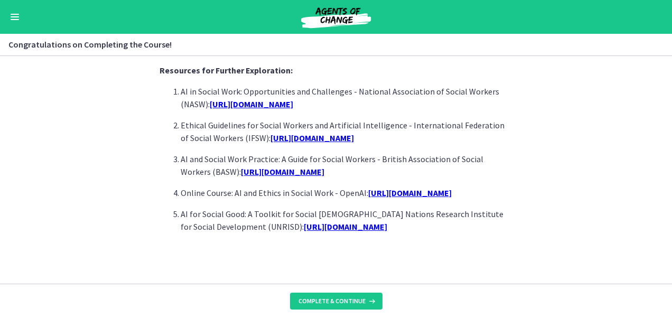
scroll to position [961, 0]
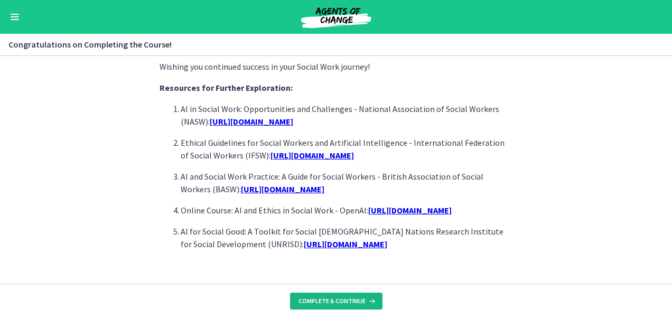
click at [364, 296] on button "Complete & continue" at bounding box center [336, 301] width 92 height 17
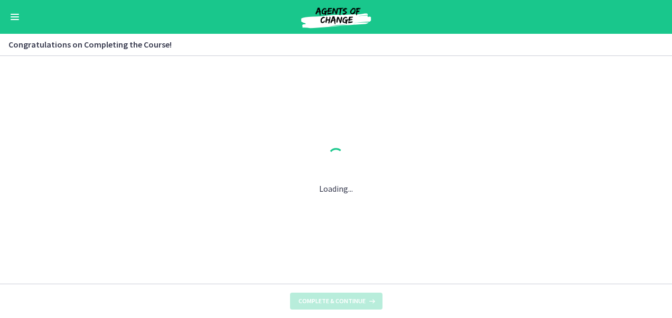
scroll to position [0, 0]
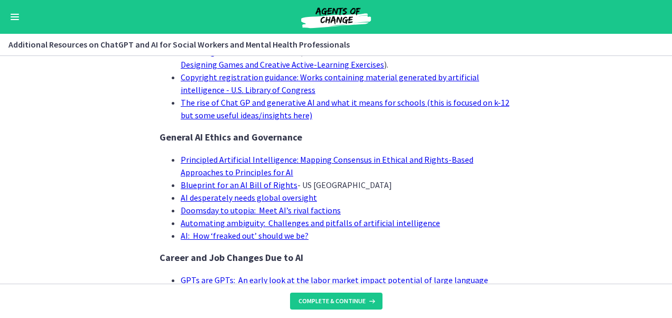
scroll to position [1121, 0]
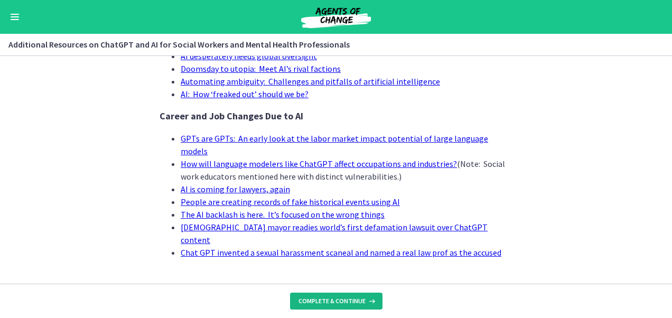
click at [362, 295] on button "Complete & continue" at bounding box center [336, 301] width 92 height 17
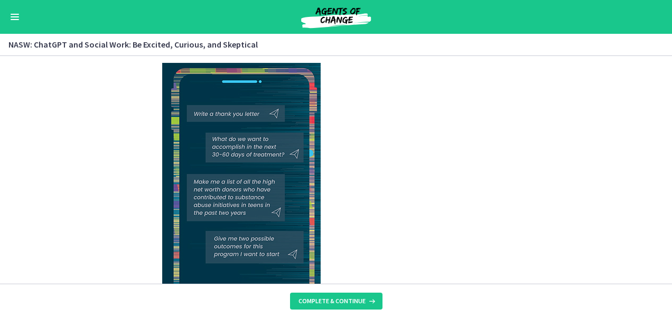
scroll to position [1741, 0]
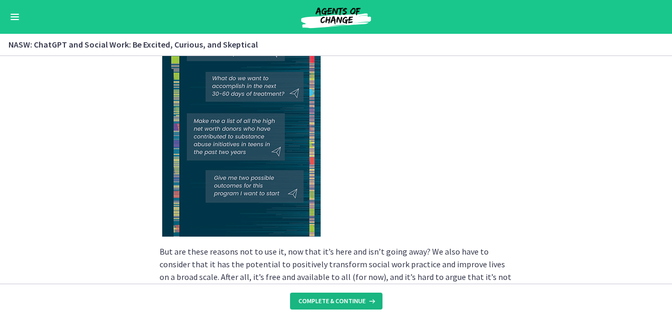
click at [326, 294] on button "Complete & continue" at bounding box center [336, 301] width 92 height 17
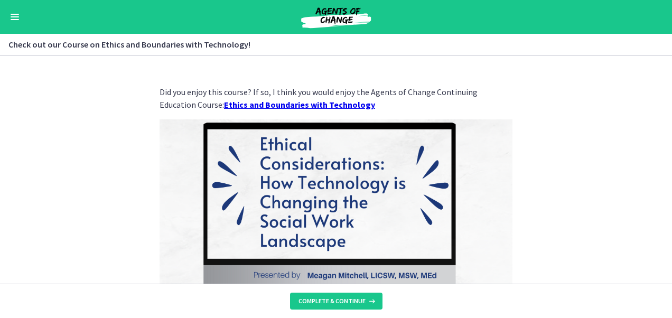
scroll to position [227, 0]
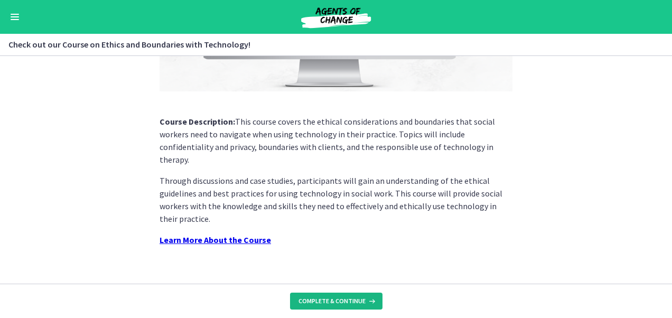
click at [348, 302] on span "Complete & continue" at bounding box center [331, 301] width 67 height 8
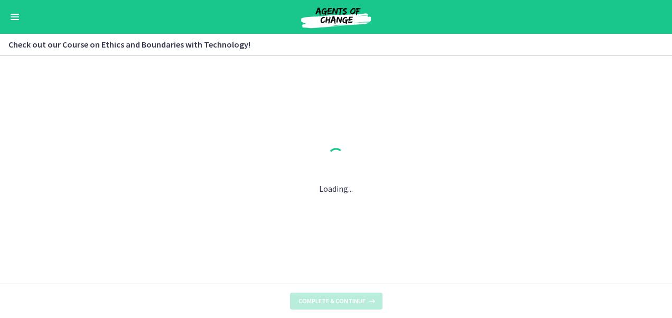
scroll to position [0, 0]
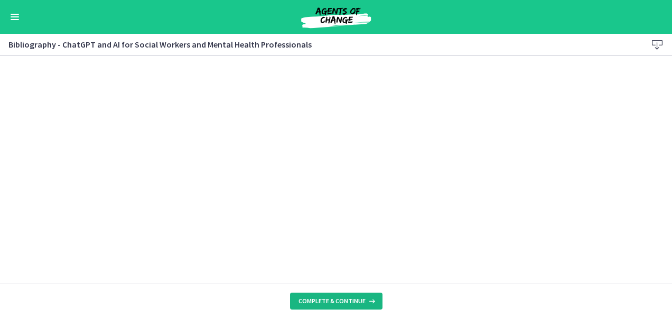
click at [315, 306] on button "Complete & continue" at bounding box center [336, 301] width 92 height 17
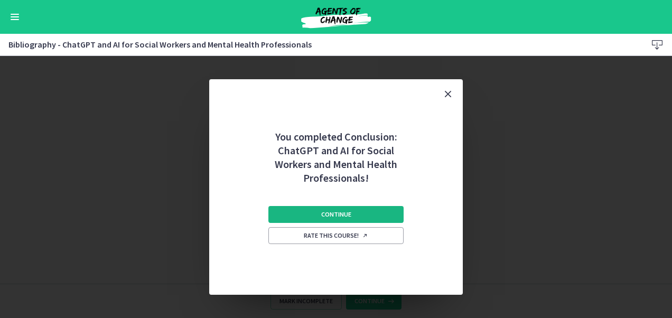
click at [328, 216] on span "Continue" at bounding box center [336, 214] width 30 height 8
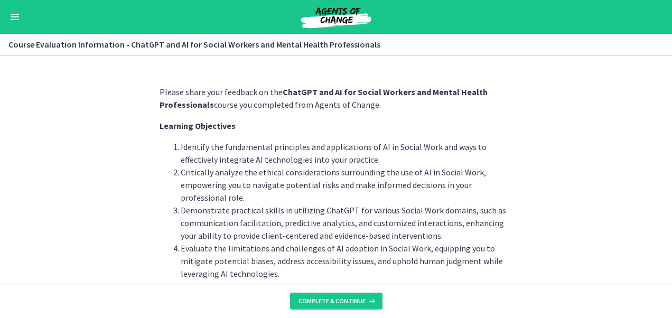
scroll to position [72, 0]
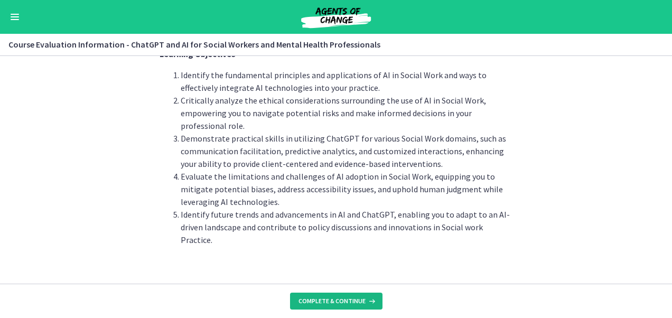
click at [327, 299] on span "Complete & continue" at bounding box center [331, 301] width 67 height 8
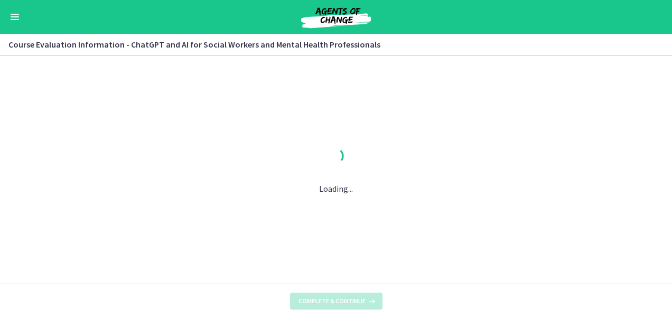
scroll to position [0, 0]
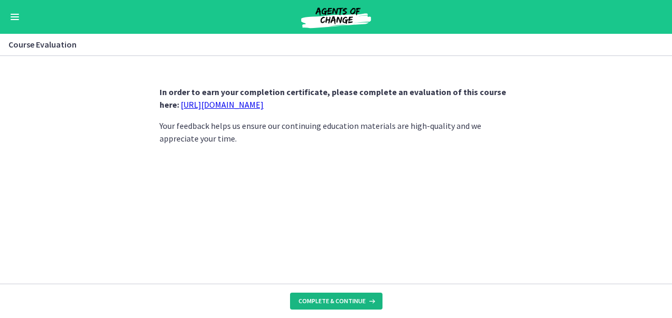
click at [337, 295] on button "Complete & continue" at bounding box center [336, 301] width 92 height 17
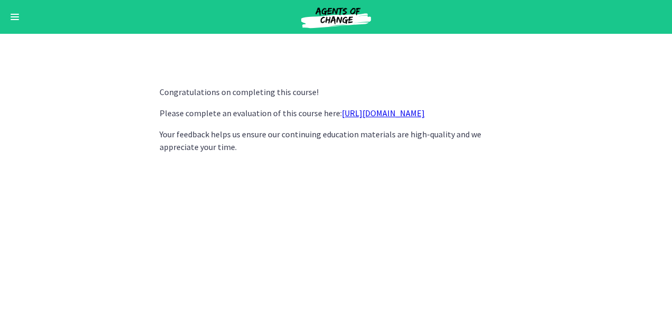
click at [383, 110] on link "https://forms.gle/jm1zbfhChZ2exBv78" at bounding box center [383, 113] width 83 height 11
click at [8, 21] on button "Enable menu" at bounding box center [14, 17] width 13 height 13
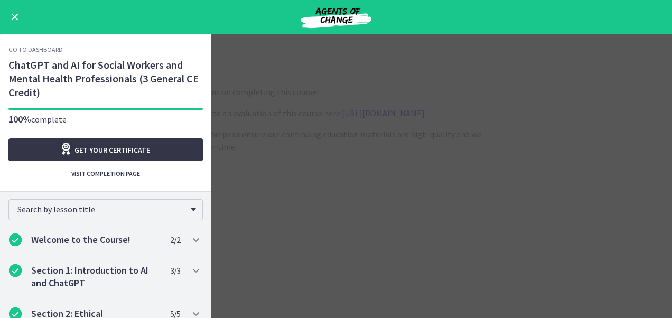
click at [127, 146] on span "Get your certificate" at bounding box center [112, 150] width 76 height 13
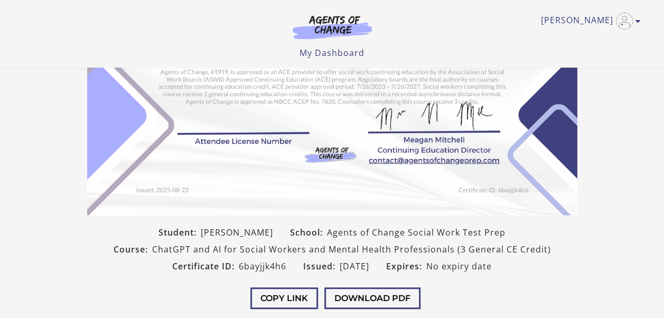
scroll to position [156, 0]
click at [366, 293] on button "Download PDF" at bounding box center [372, 298] width 96 height 22
drag, startPoint x: 648, startPoint y: 0, endPoint x: 614, endPoint y: 107, distance: 112.7
click at [614, 107] on section "Student: [PERSON_NAME] School: Agents of Change Social Work Test Prep Course: C…" at bounding box center [332, 92] width 664 height 463
drag, startPoint x: 646, startPoint y: 1, endPoint x: 413, endPoint y: 39, distance: 235.8
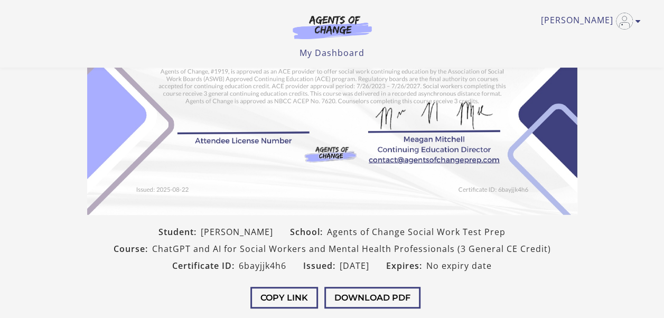
click at [413, 39] on div "[PERSON_NAME] My Account Support Sign Out Toggle menu Menu My Dashboard My Acco…" at bounding box center [332, 29] width 617 height 59
click at [363, 301] on button "Download PDF" at bounding box center [372, 298] width 96 height 22
